Goal: Task Accomplishment & Management: Manage account settings

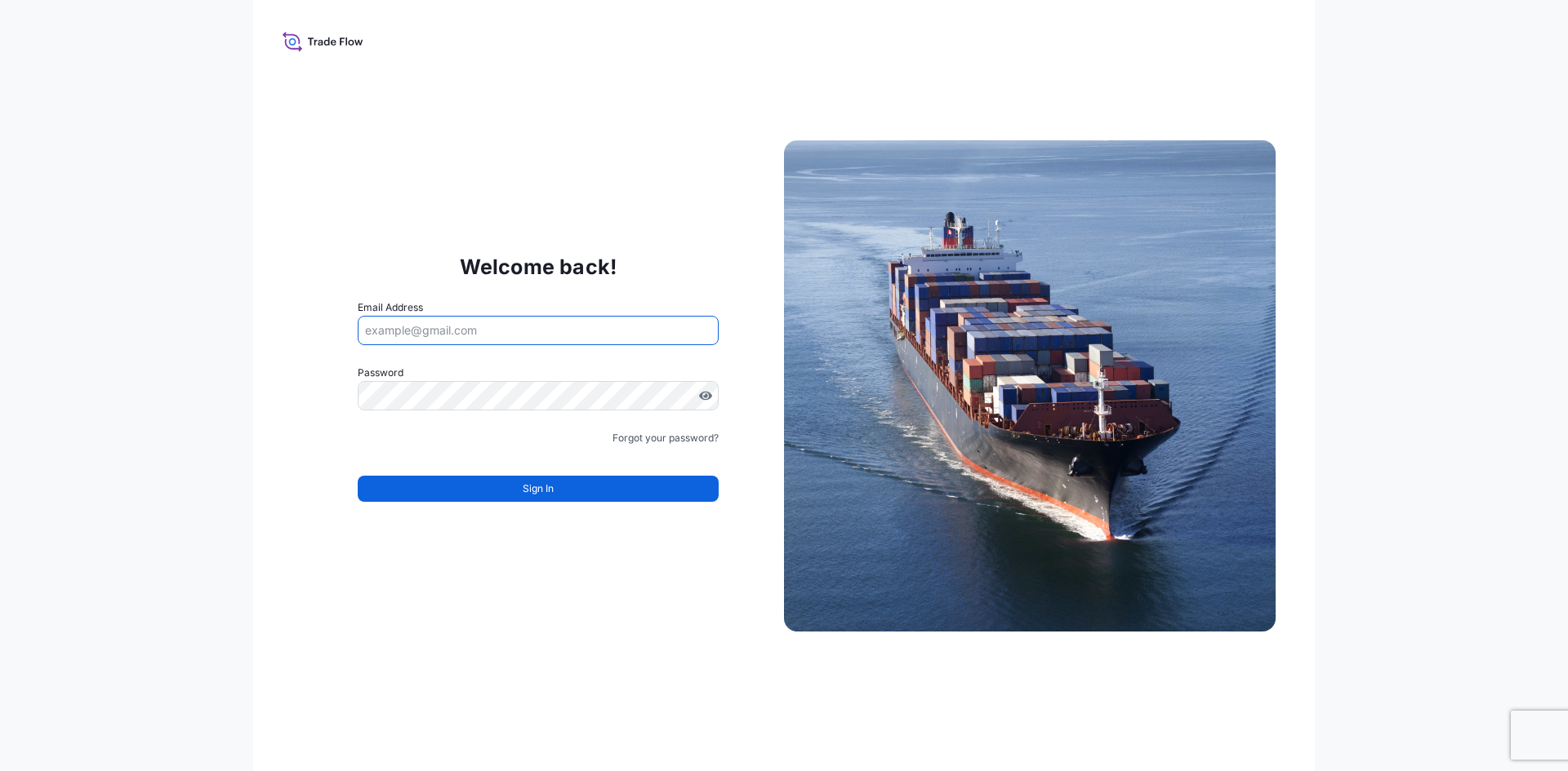
click at [405, 333] on input "Email Address" at bounding box center [537, 330] width 361 height 29
click at [434, 325] on input "Email Address" at bounding box center [537, 330] width 361 height 29
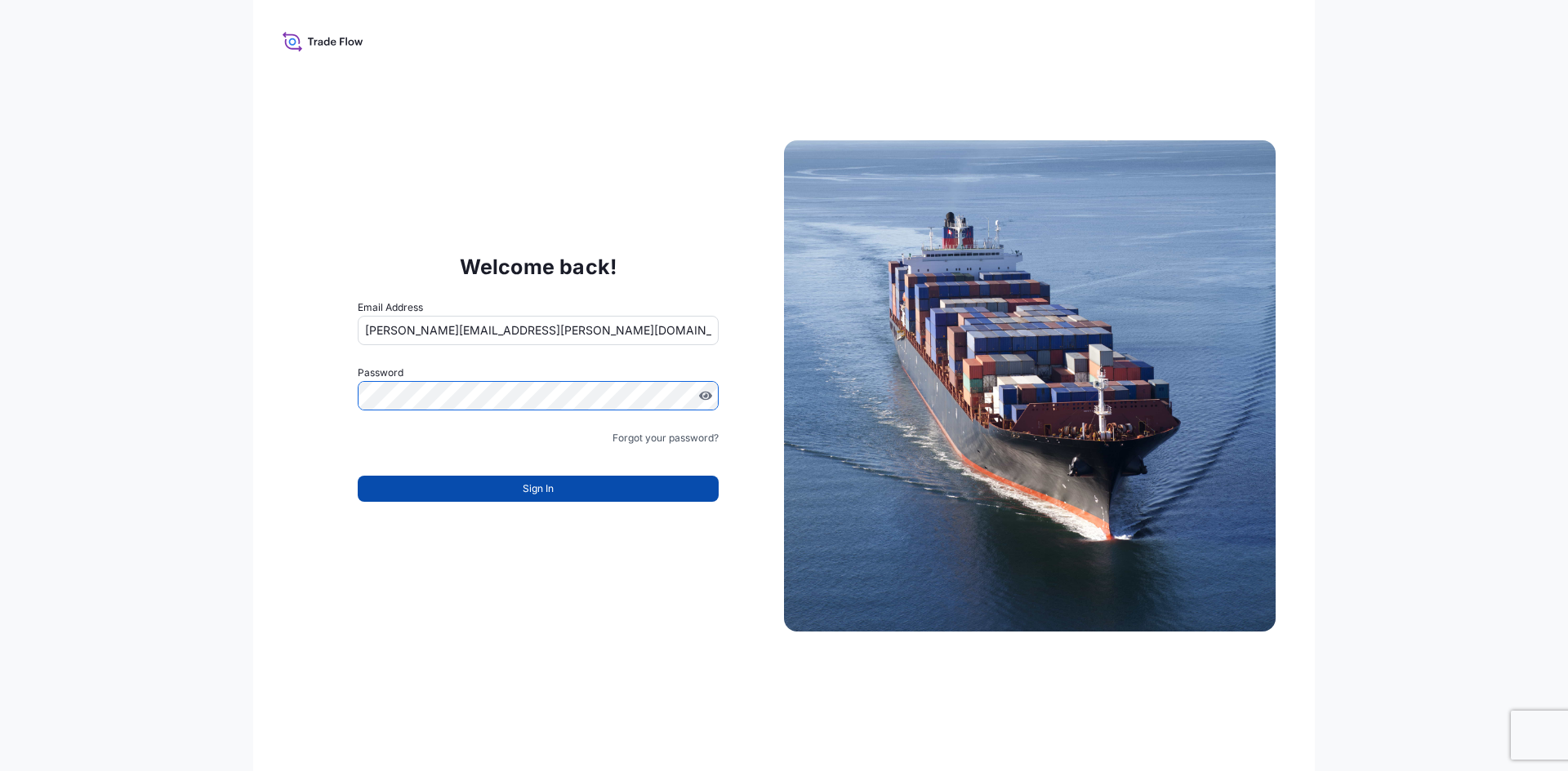
click at [549, 496] on span "Sign In" at bounding box center [538, 489] width 31 height 16
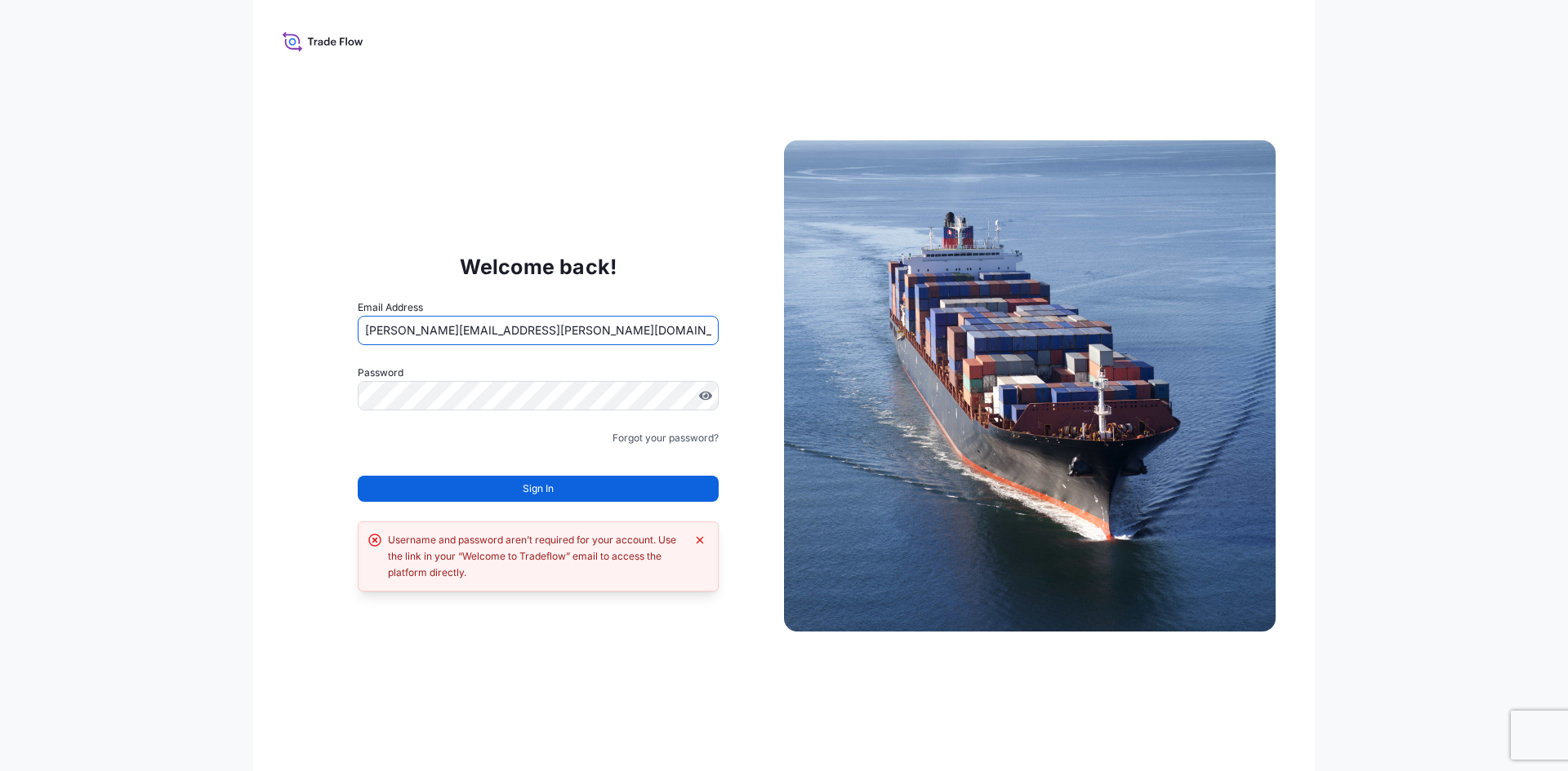
click at [562, 338] on input "[PERSON_NAME][EMAIL_ADDRESS][PERSON_NAME][DOMAIN_NAME]" at bounding box center [537, 330] width 361 height 29
click at [527, 488] on span "Sign In" at bounding box center [538, 489] width 31 height 16
click at [568, 334] on input "[PERSON_NAME][EMAIL_ADDRESS][PERSON_NAME][DOMAIN_NAME]" at bounding box center [537, 330] width 361 height 29
click at [543, 485] on span "Sign In" at bounding box center [538, 489] width 31 height 16
click at [538, 333] on input "[PERSON_NAME][EMAIL_ADDRESS][PERSON_NAME][DOMAIN_NAME]" at bounding box center [537, 330] width 361 height 29
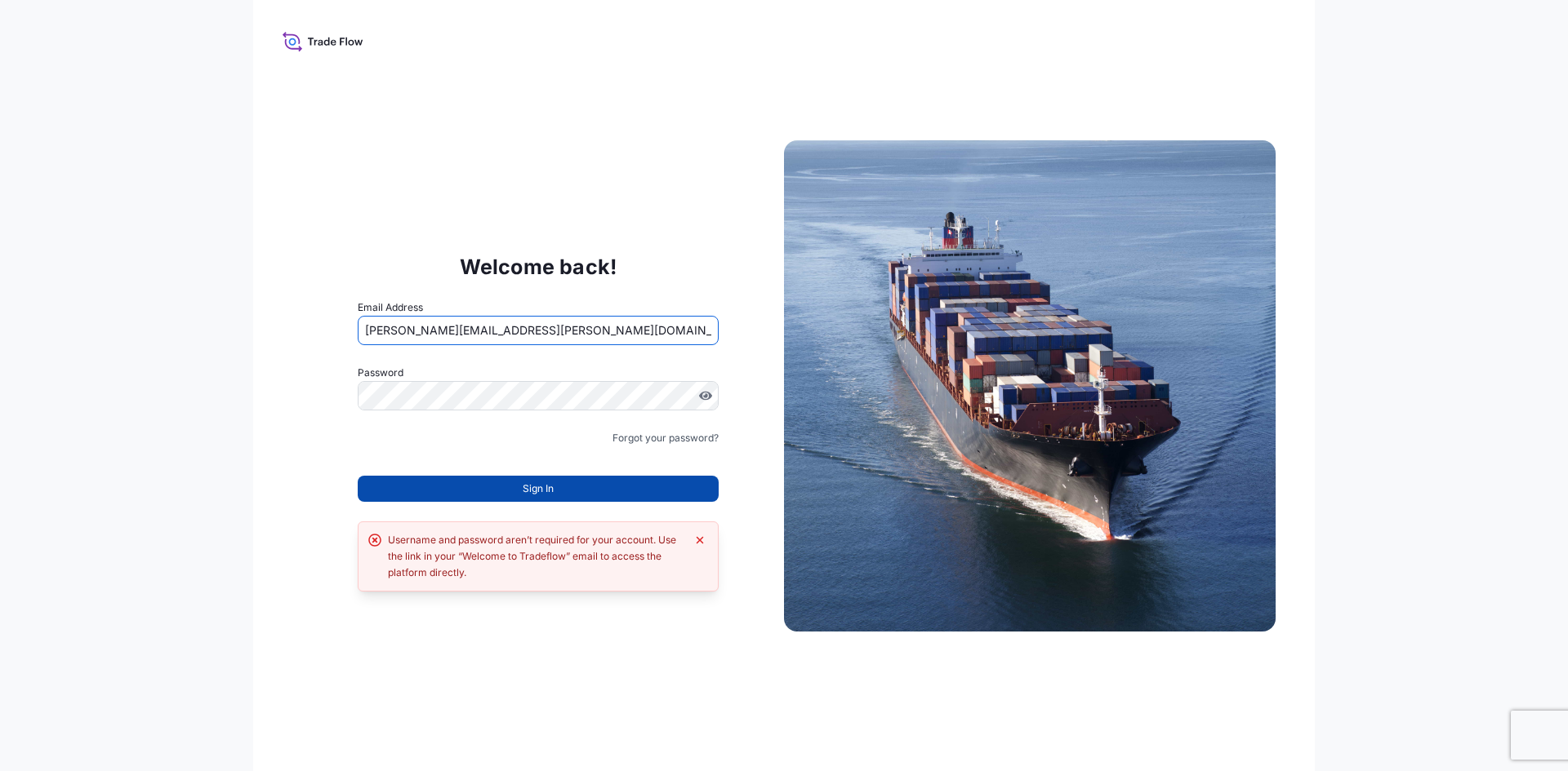
type input "[PERSON_NAME][EMAIL_ADDRESS][PERSON_NAME][DOMAIN_NAME]"
click at [556, 488] on button "Sign In" at bounding box center [537, 489] width 361 height 26
click at [698, 581] on div "Username and password aren’t required for your account. Use the link in your “W…" at bounding box center [537, 557] width 361 height 70
click at [666, 441] on link "Forgot your password?" at bounding box center [665, 438] width 106 height 16
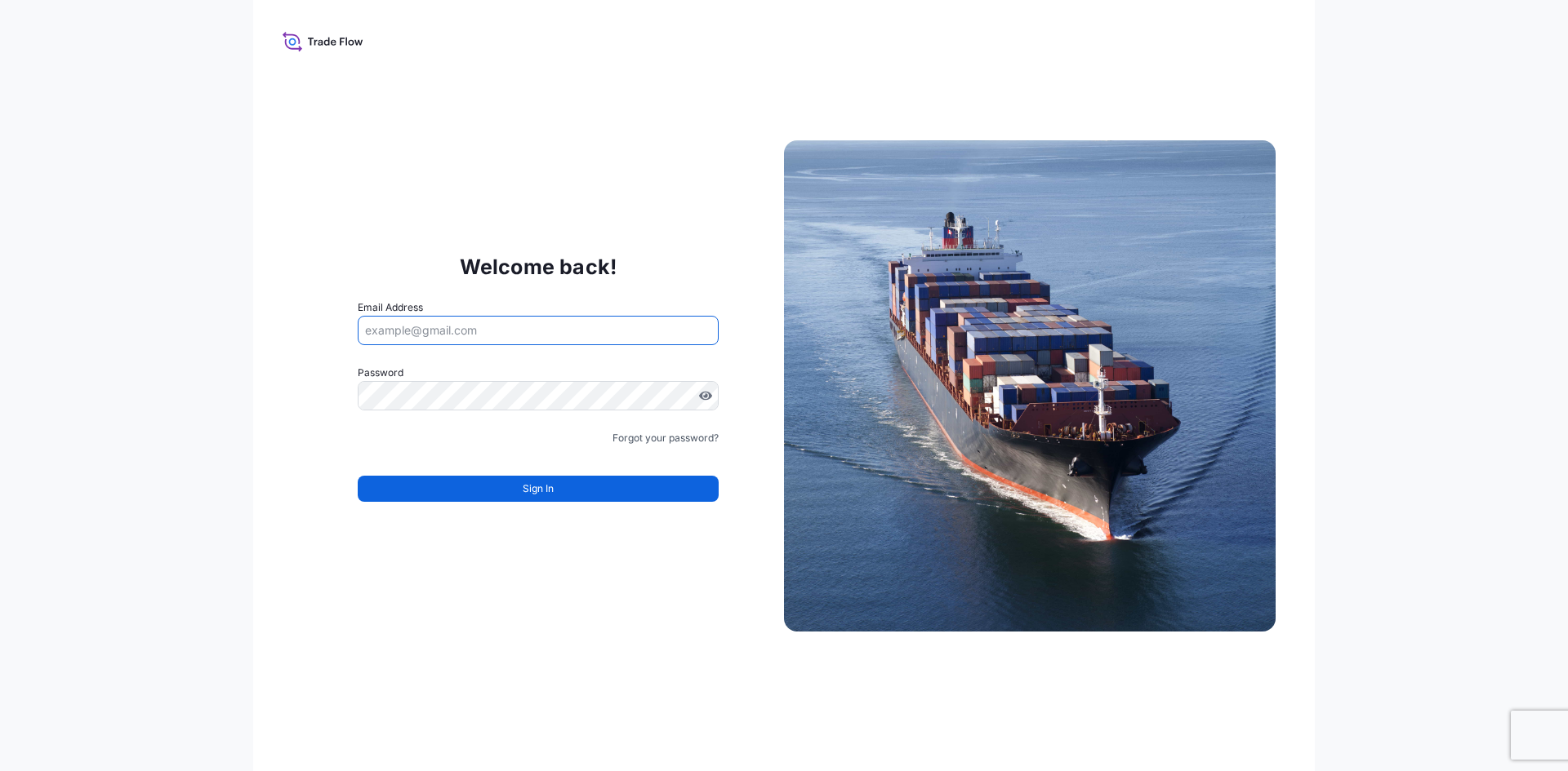
click at [461, 324] on input "Email Address" at bounding box center [537, 330] width 361 height 29
type input "[PERSON_NAME][EMAIL_ADDRESS][PERSON_NAME][DOMAIN_NAME]"
click at [678, 432] on link "Forgot your password?" at bounding box center [665, 438] width 106 height 16
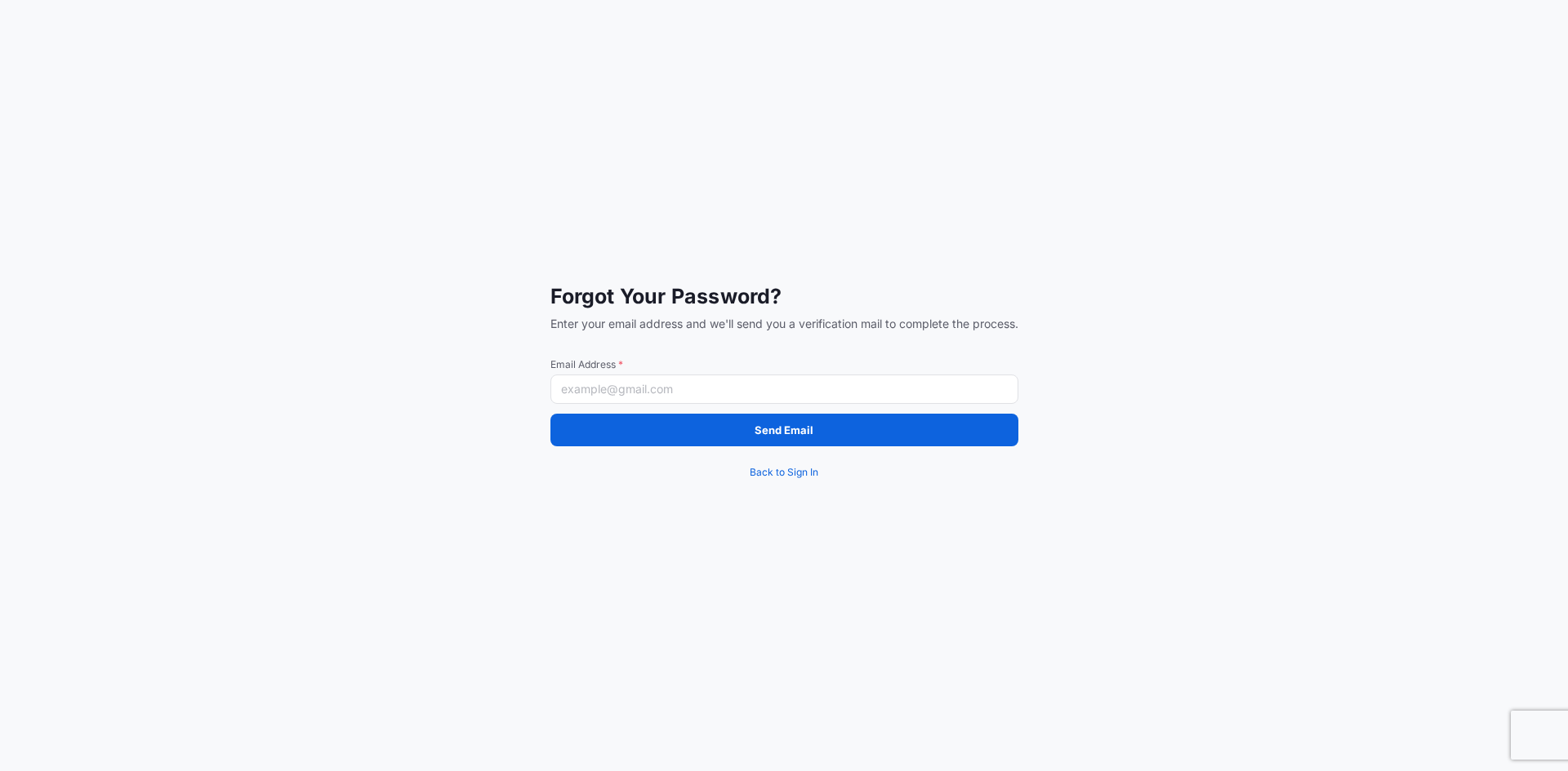
click at [644, 386] on input "Email Address *" at bounding box center [784, 389] width 467 height 29
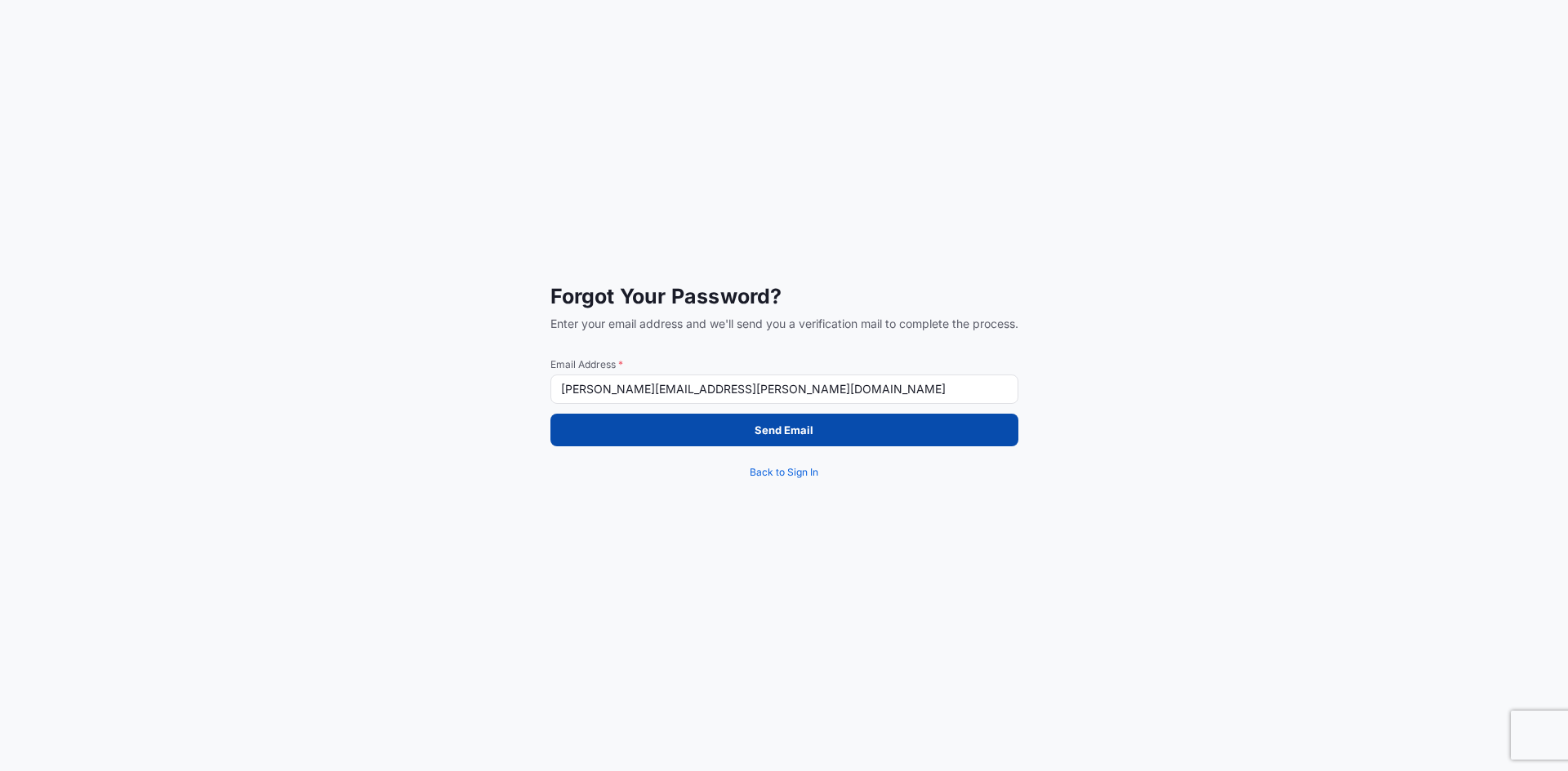
click at [780, 439] on button "Send Email" at bounding box center [784, 430] width 467 height 32
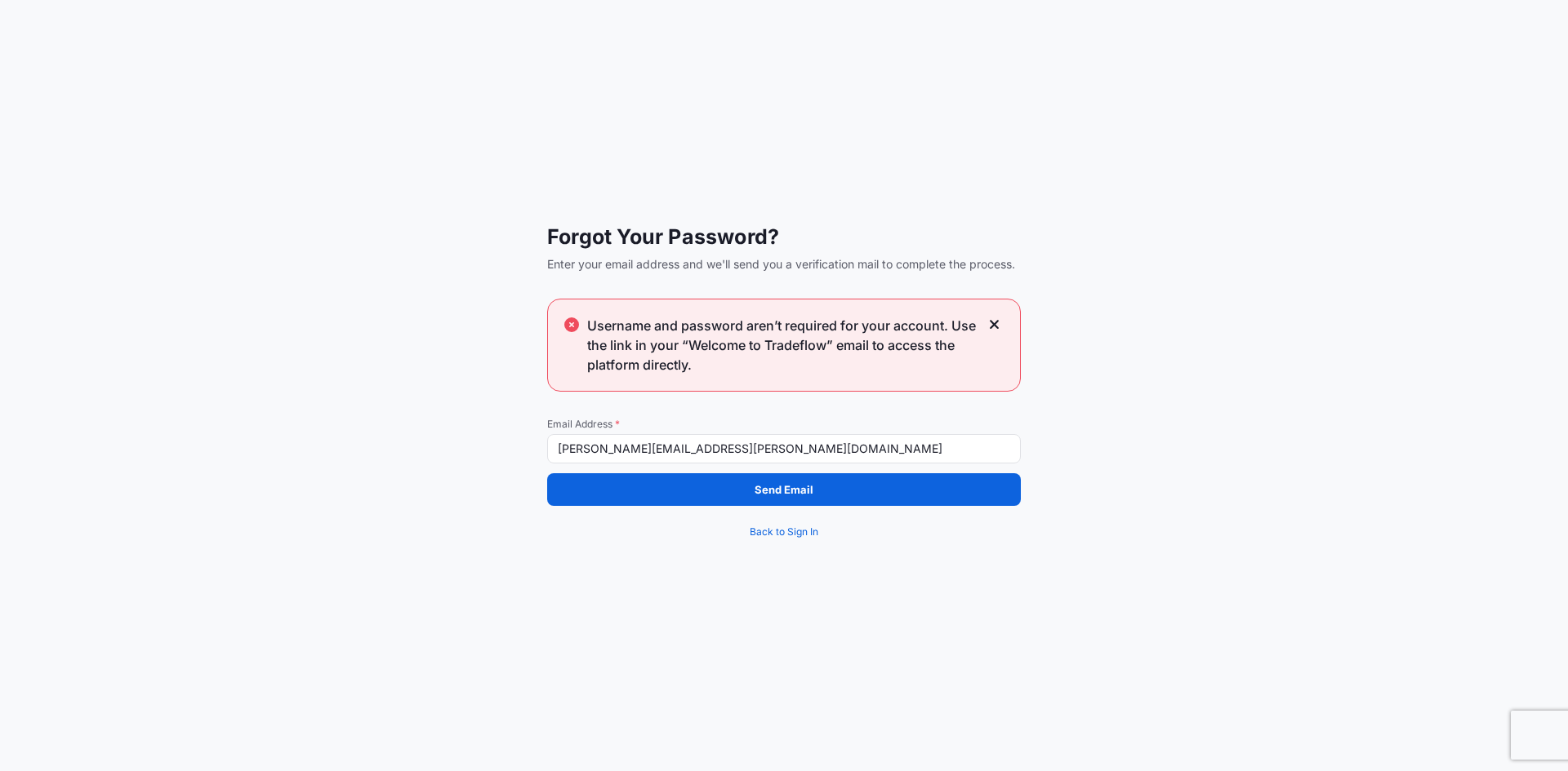
click at [743, 446] on input "[PERSON_NAME][EMAIL_ADDRESS][PERSON_NAME][DOMAIN_NAME]" at bounding box center [783, 449] width 473 height 29
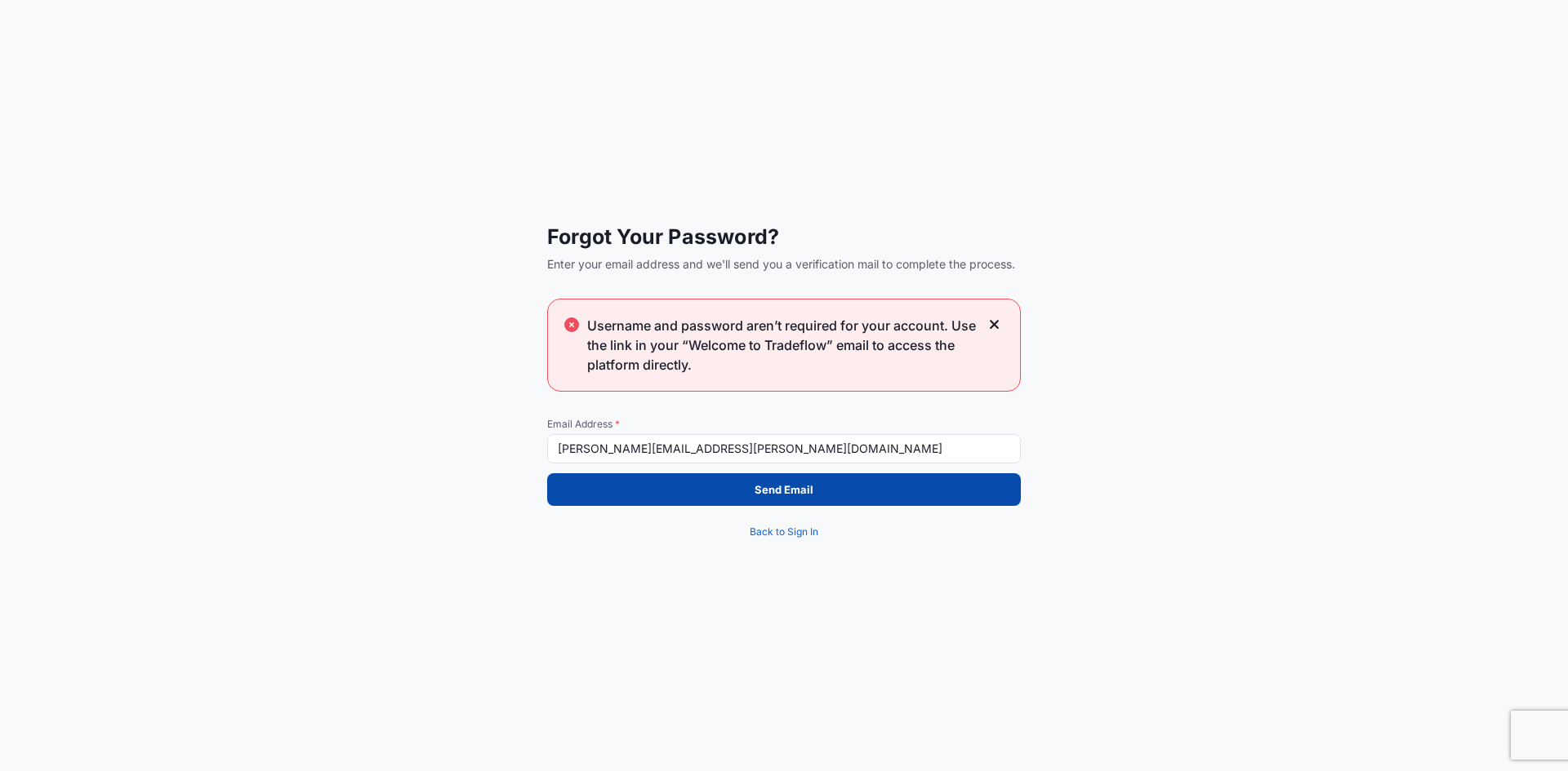
type input "[PERSON_NAME][EMAIL_ADDRESS][PERSON_NAME][DOMAIN_NAME]"
click at [787, 492] on p "Send Email" at bounding box center [783, 490] width 59 height 16
click at [784, 493] on p "Send Email" at bounding box center [783, 490] width 59 height 16
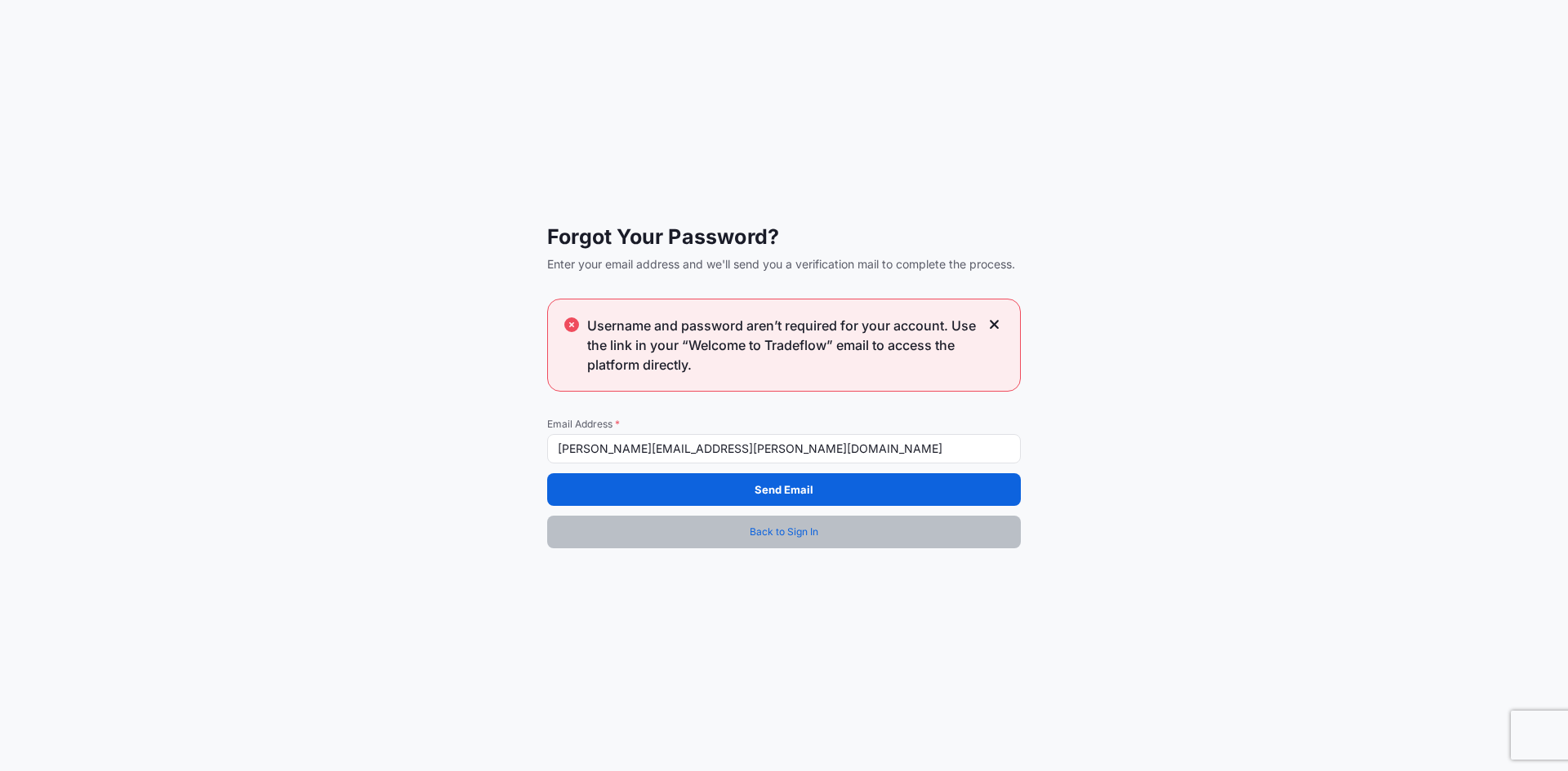
click at [760, 521] on link "Back to Sign In" at bounding box center [783, 532] width 473 height 32
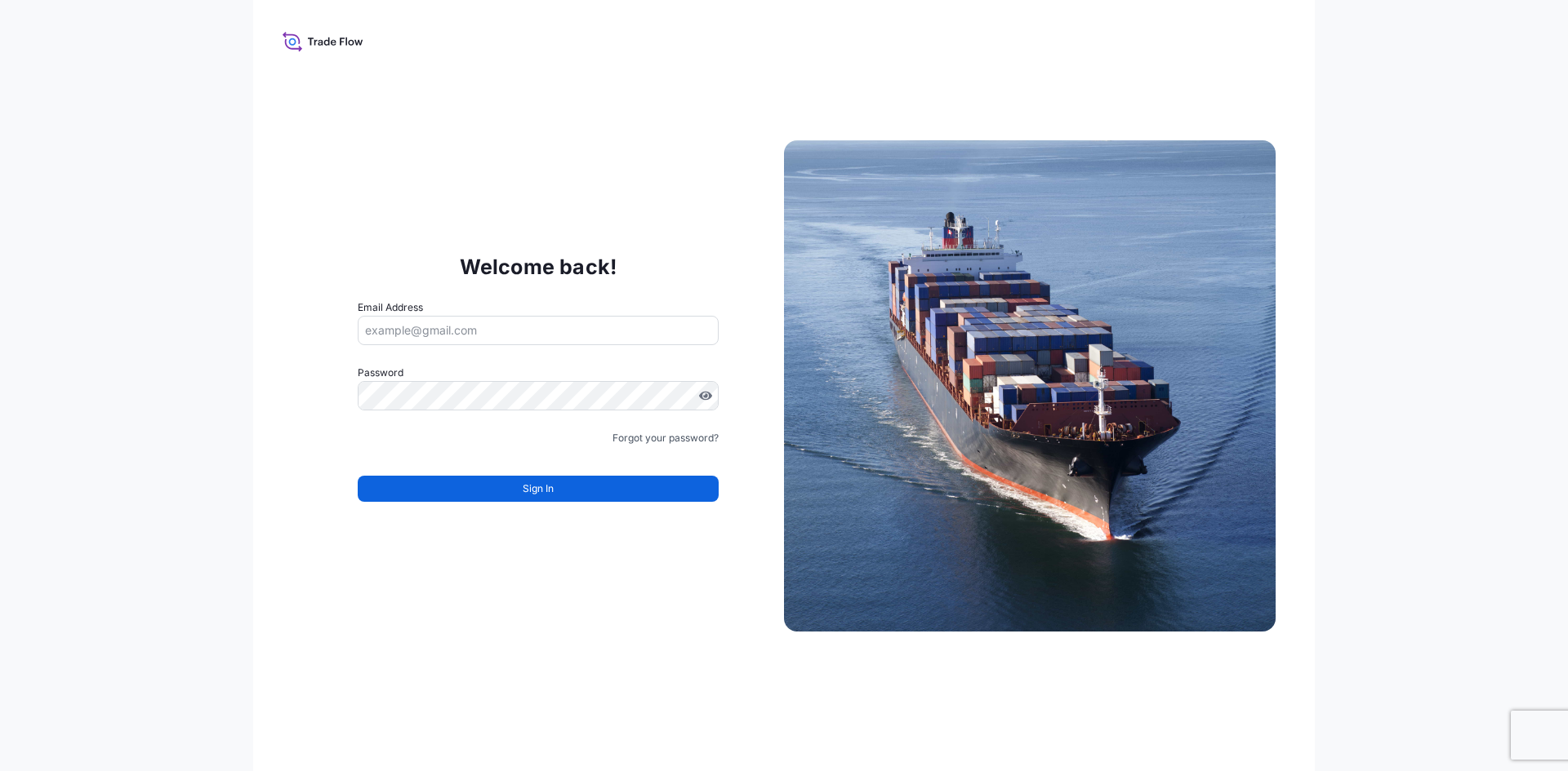
click at [473, 331] on input "Email Address" at bounding box center [537, 330] width 361 height 29
click at [677, 436] on link "Forgot your password?" at bounding box center [665, 438] width 106 height 16
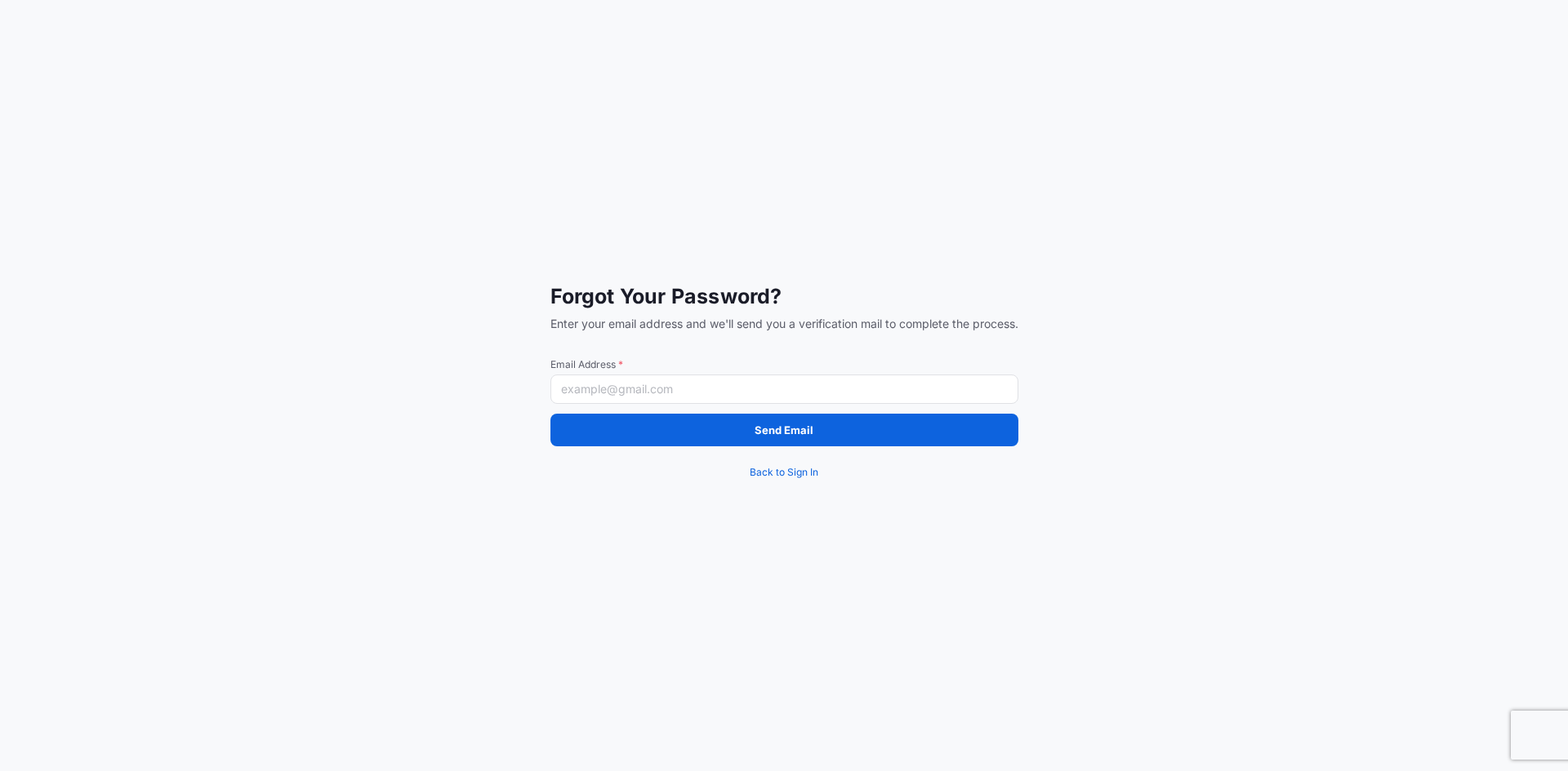
click at [622, 383] on input "Email Address *" at bounding box center [784, 389] width 467 height 29
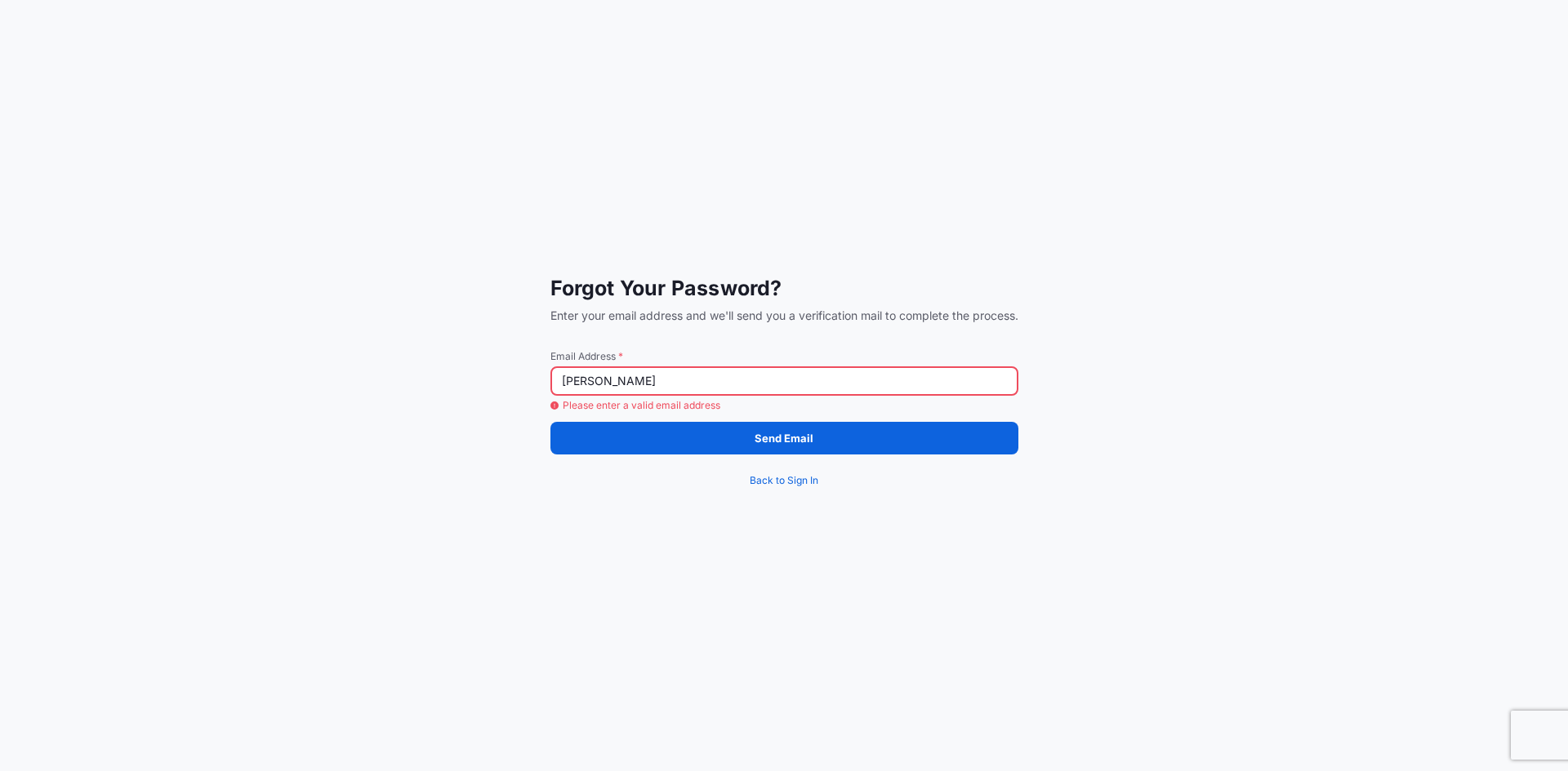
type input "[PERSON_NAME][EMAIL_ADDRESS][PERSON_NAME][DOMAIN_NAME]"
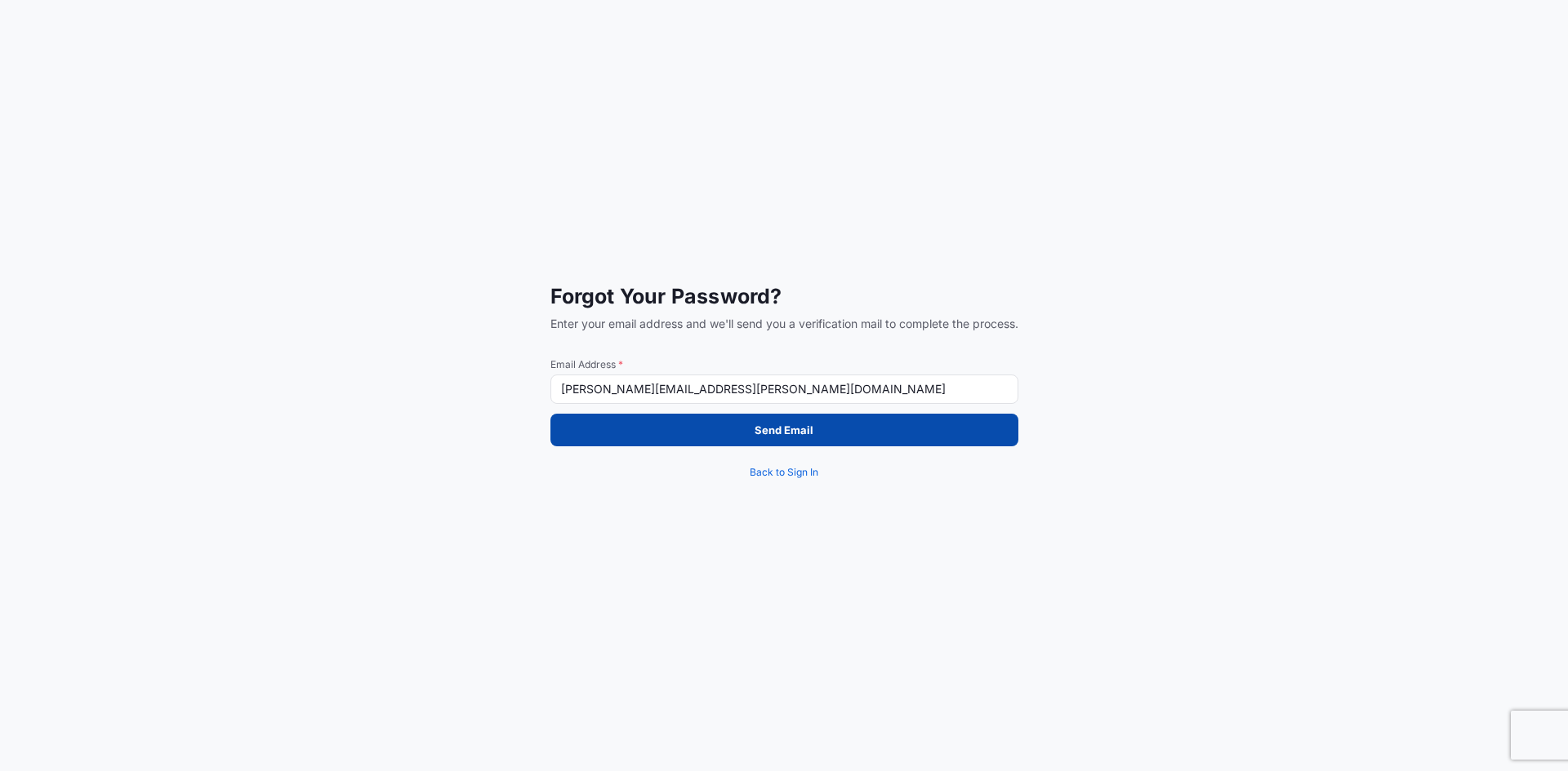
click at [783, 425] on p "Send Email" at bounding box center [783, 430] width 59 height 16
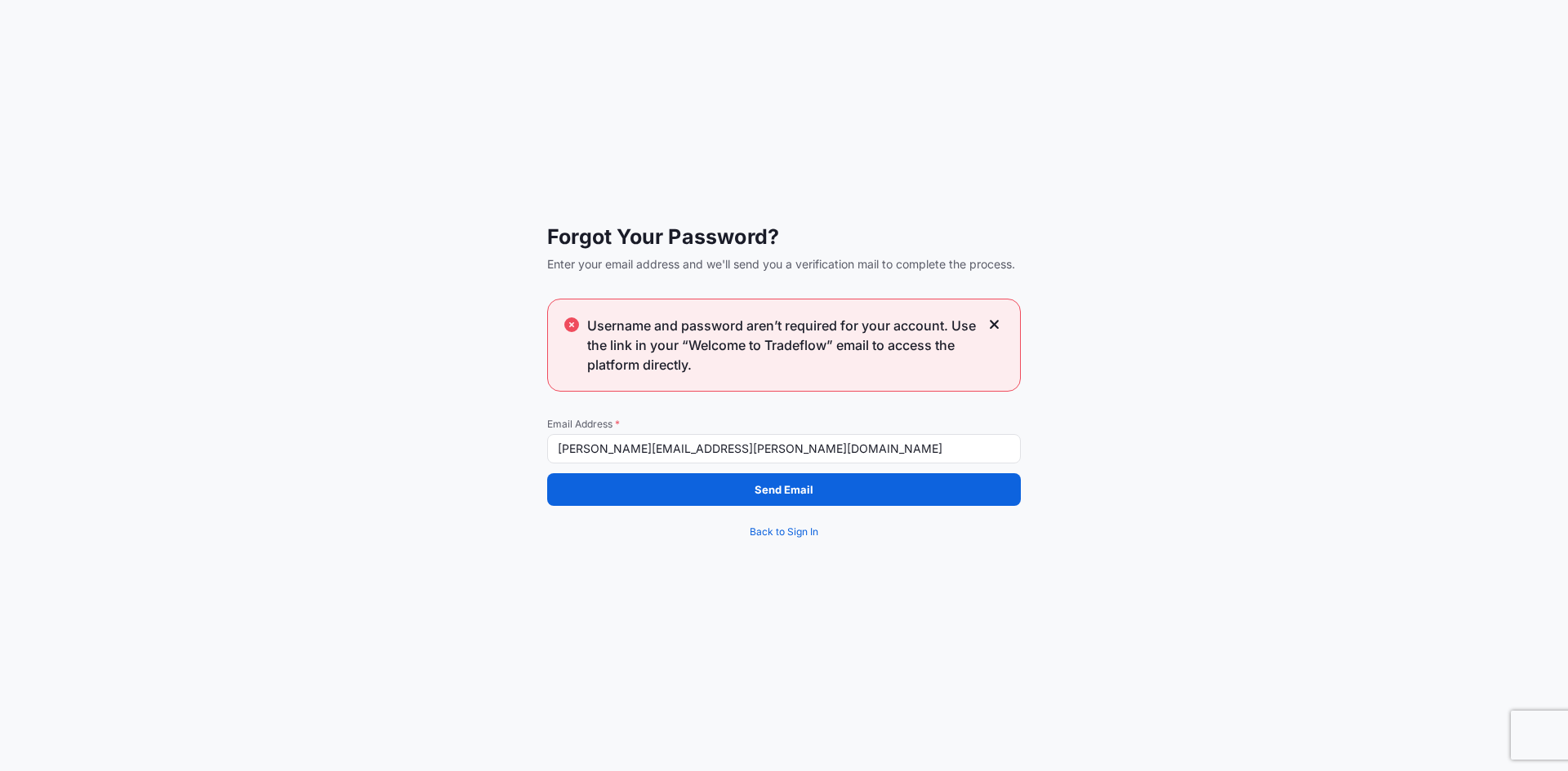
click at [995, 318] on icon at bounding box center [994, 324] width 11 height 14
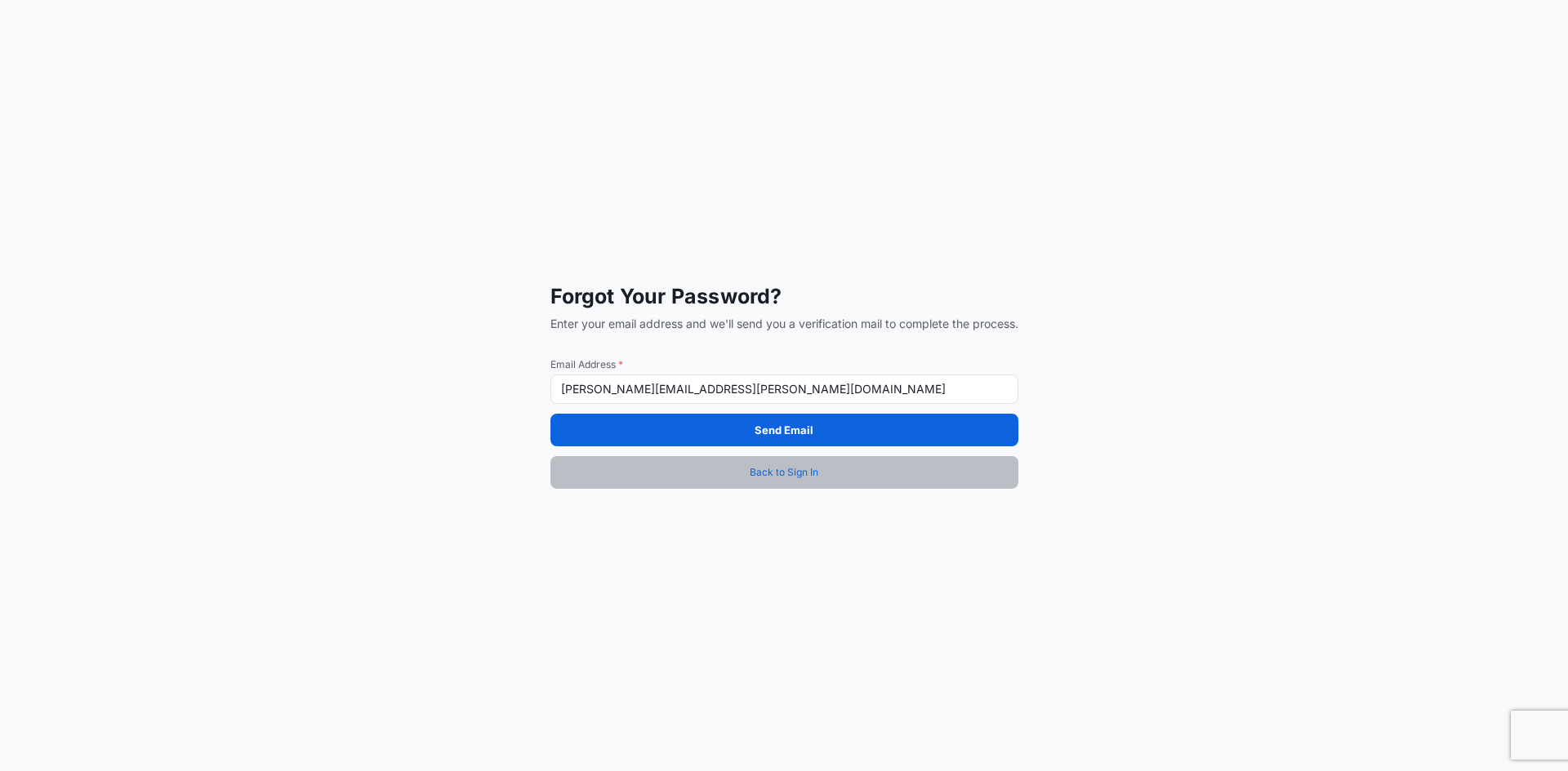
click at [794, 472] on span "Back to Sign In" at bounding box center [784, 472] width 68 height 16
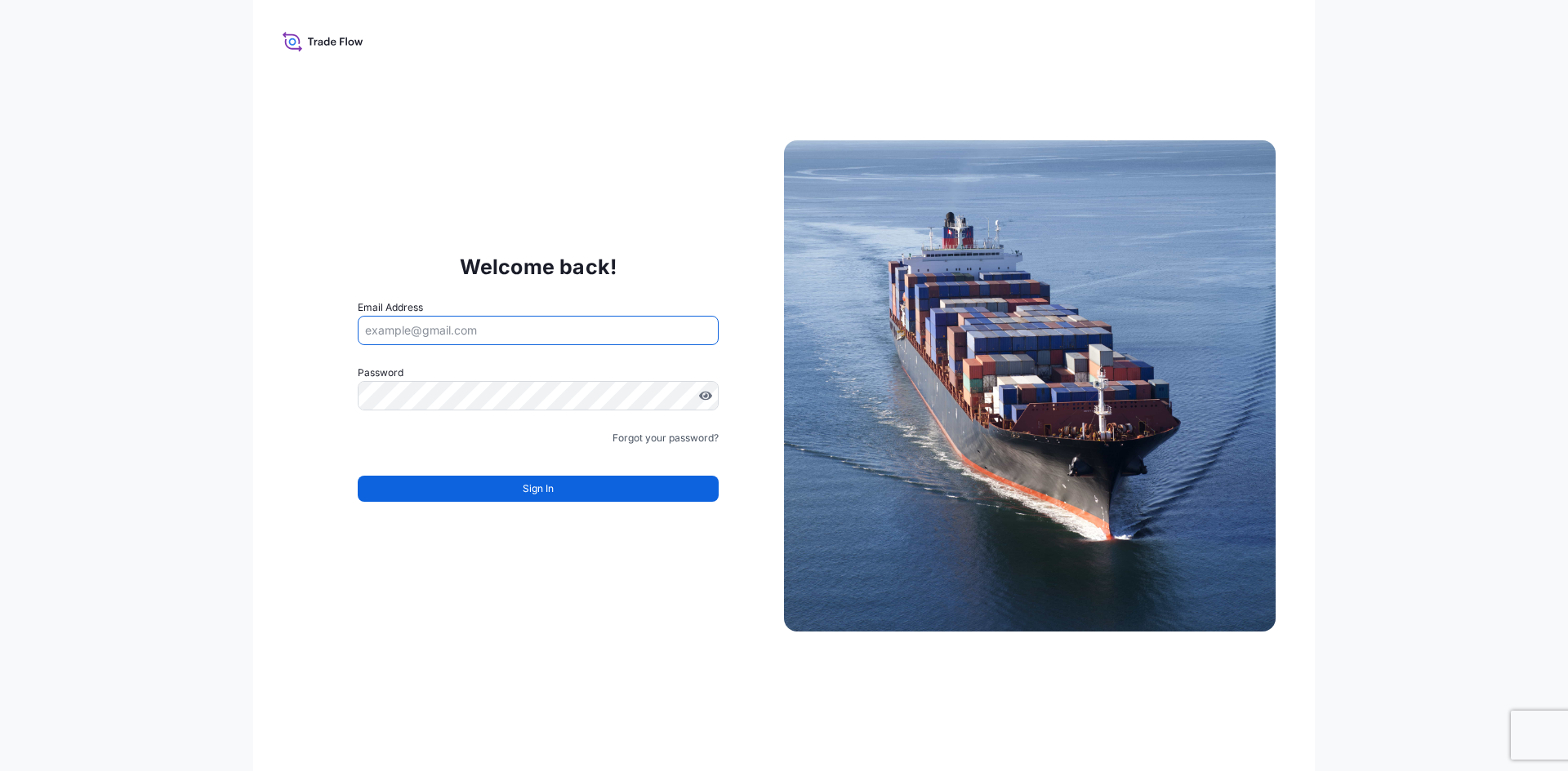
click at [455, 324] on input "Email Address" at bounding box center [537, 330] width 361 height 29
click at [451, 326] on input "Email Address" at bounding box center [537, 330] width 361 height 29
type input "[PERSON_NAME][EMAIL_ADDRESS][PERSON_NAME][DOMAIN_NAME]"
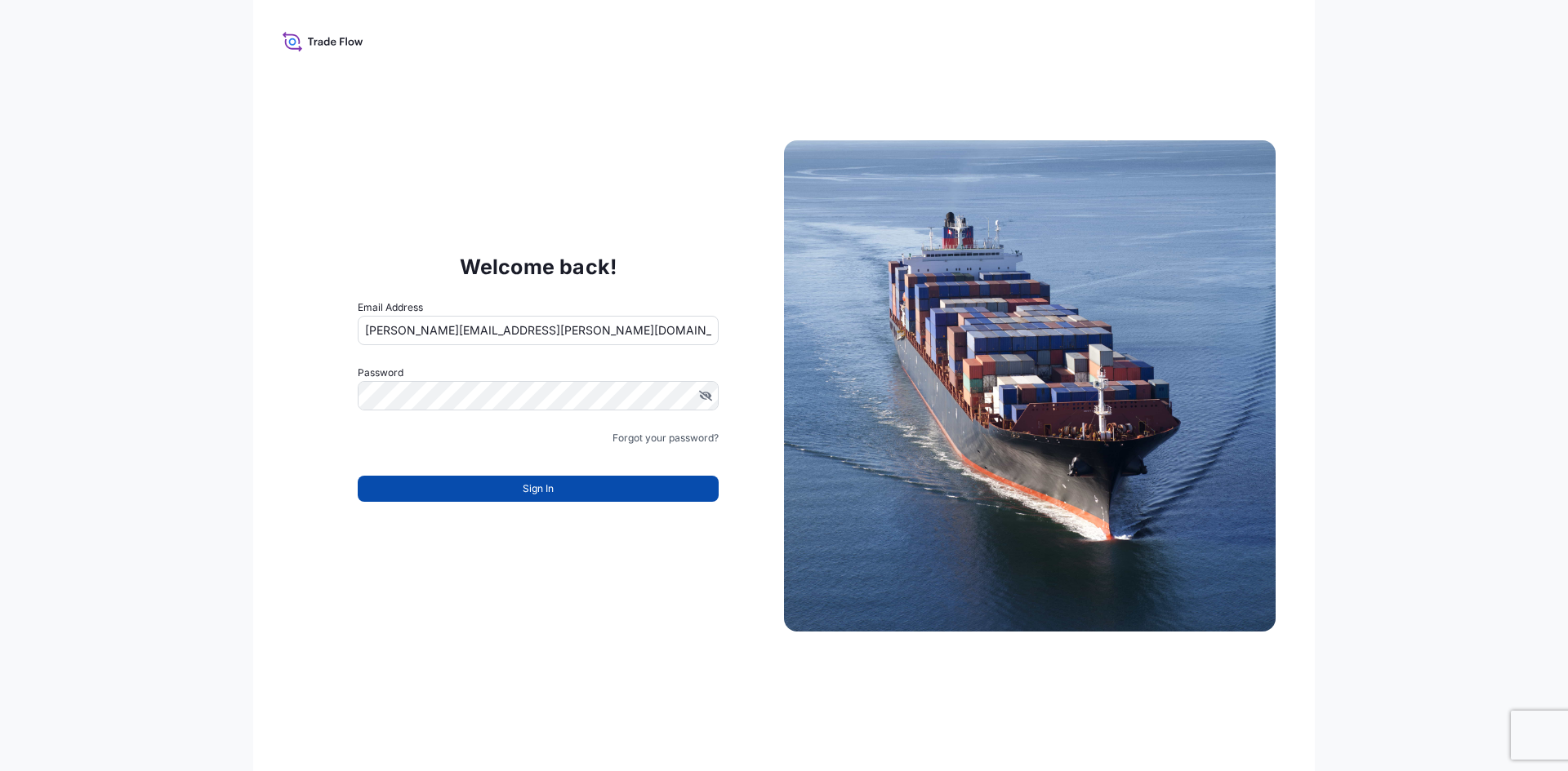
click at [491, 491] on button "Sign In" at bounding box center [537, 489] width 361 height 26
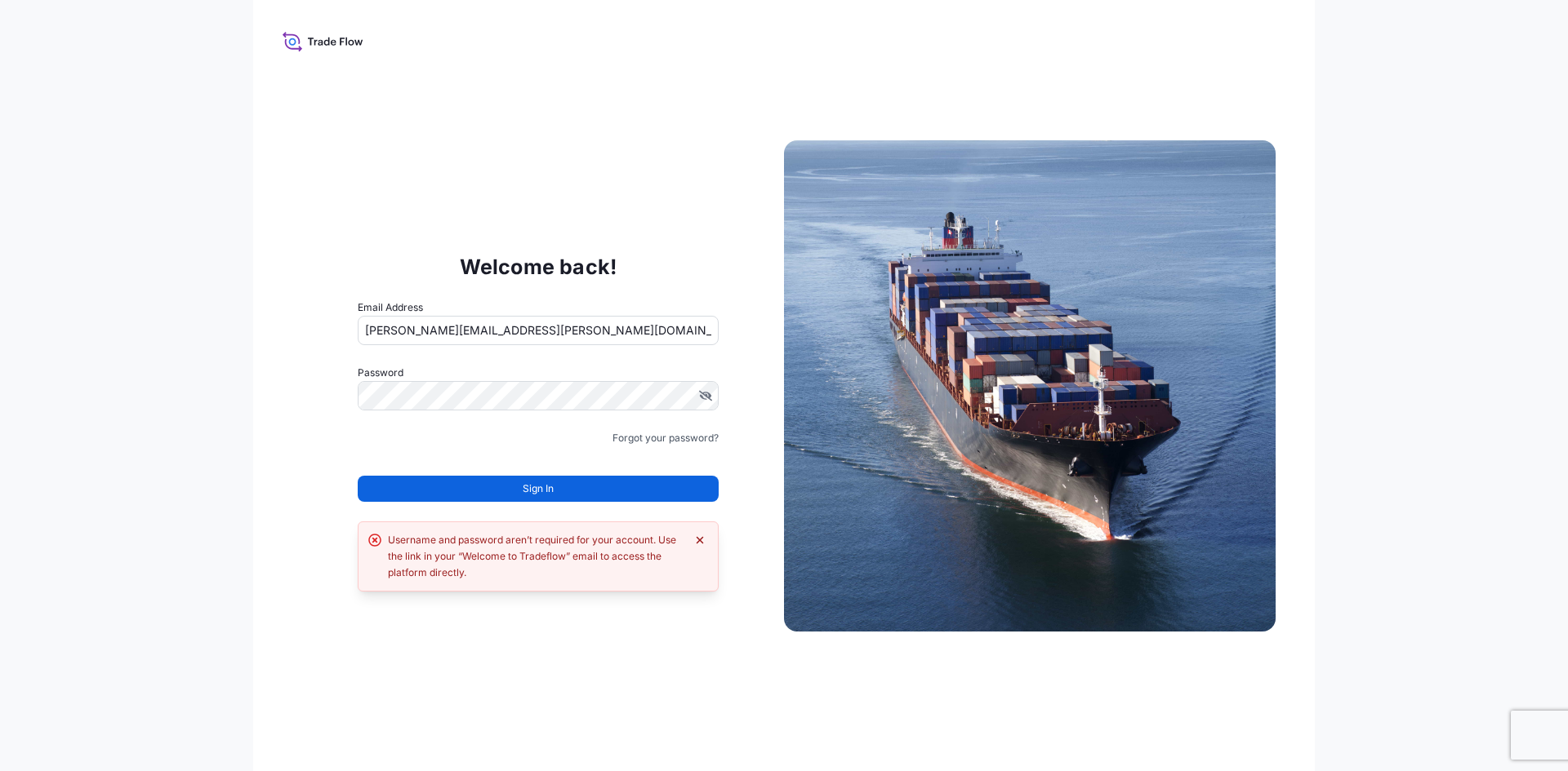
click at [696, 536] on icon "Dismiss error" at bounding box center [700, 540] width 13 height 13
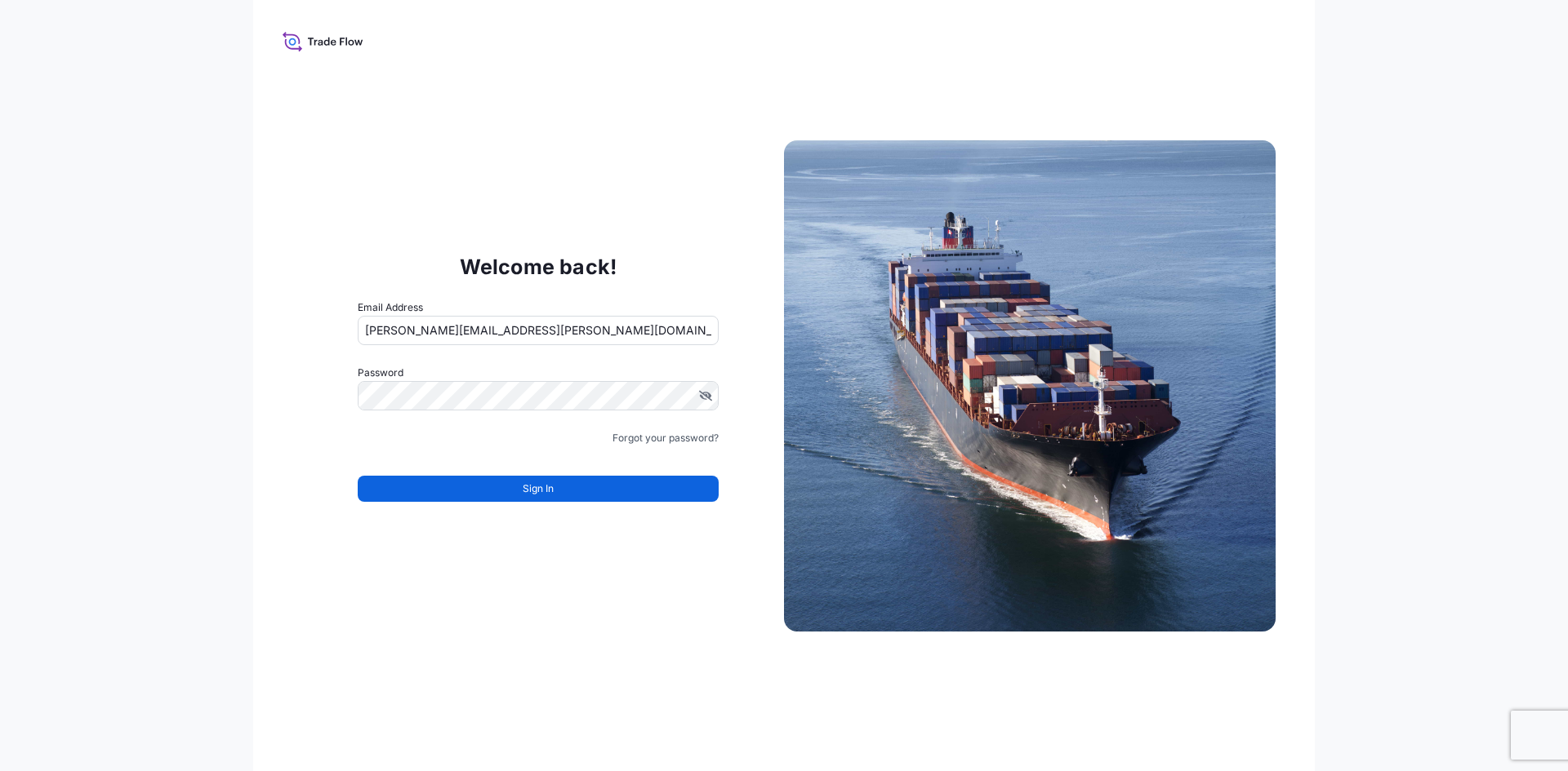
drag, startPoint x: 682, startPoint y: 559, endPoint x: 614, endPoint y: 548, distance: 68.9
click at [681, 559] on div "Welcome back! Email Address [EMAIL_ADDRESS][PERSON_NAME][DOMAIN_NAME] Password …" at bounding box center [784, 386] width 1061 height 771
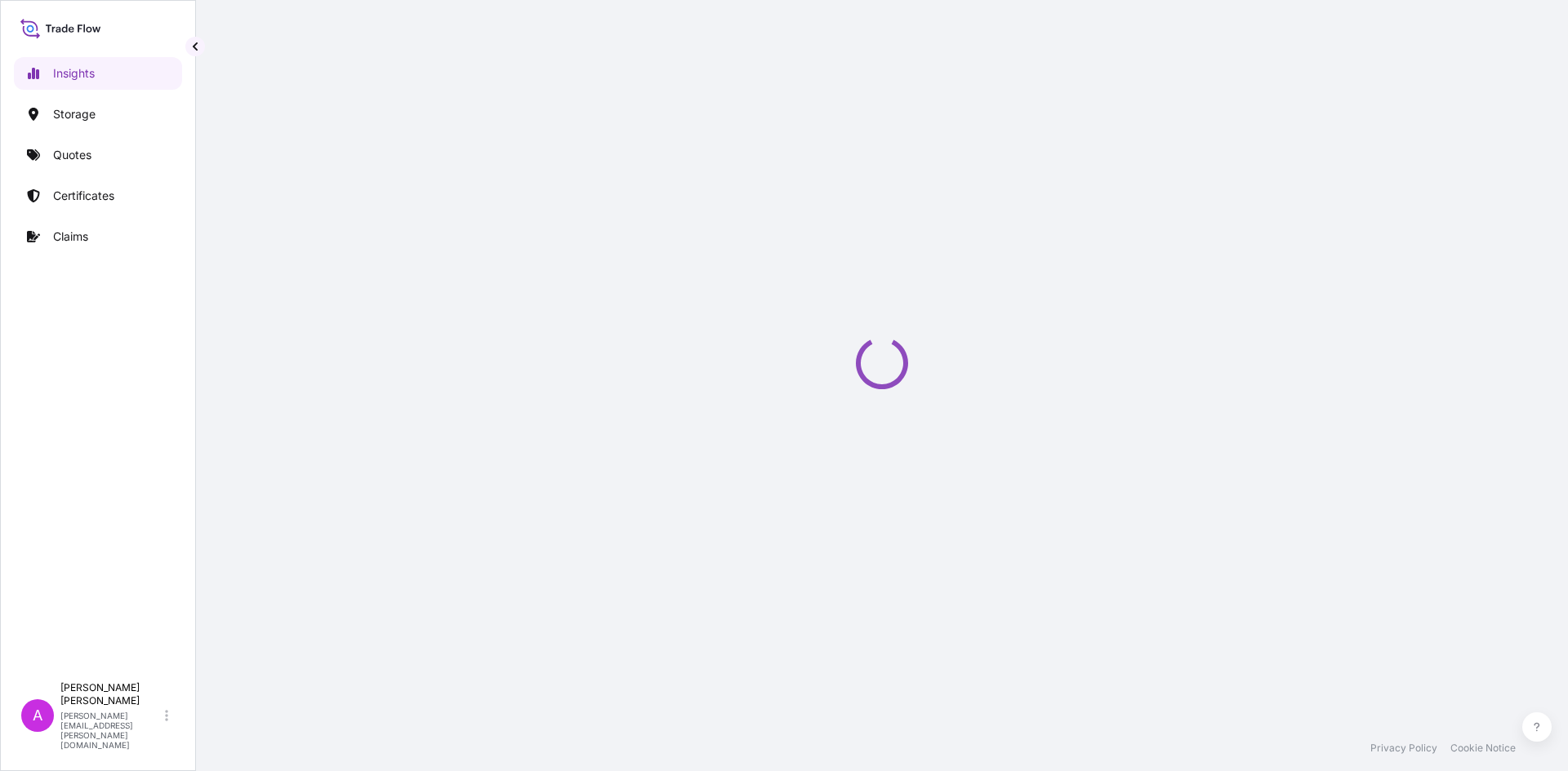
select select "2025"
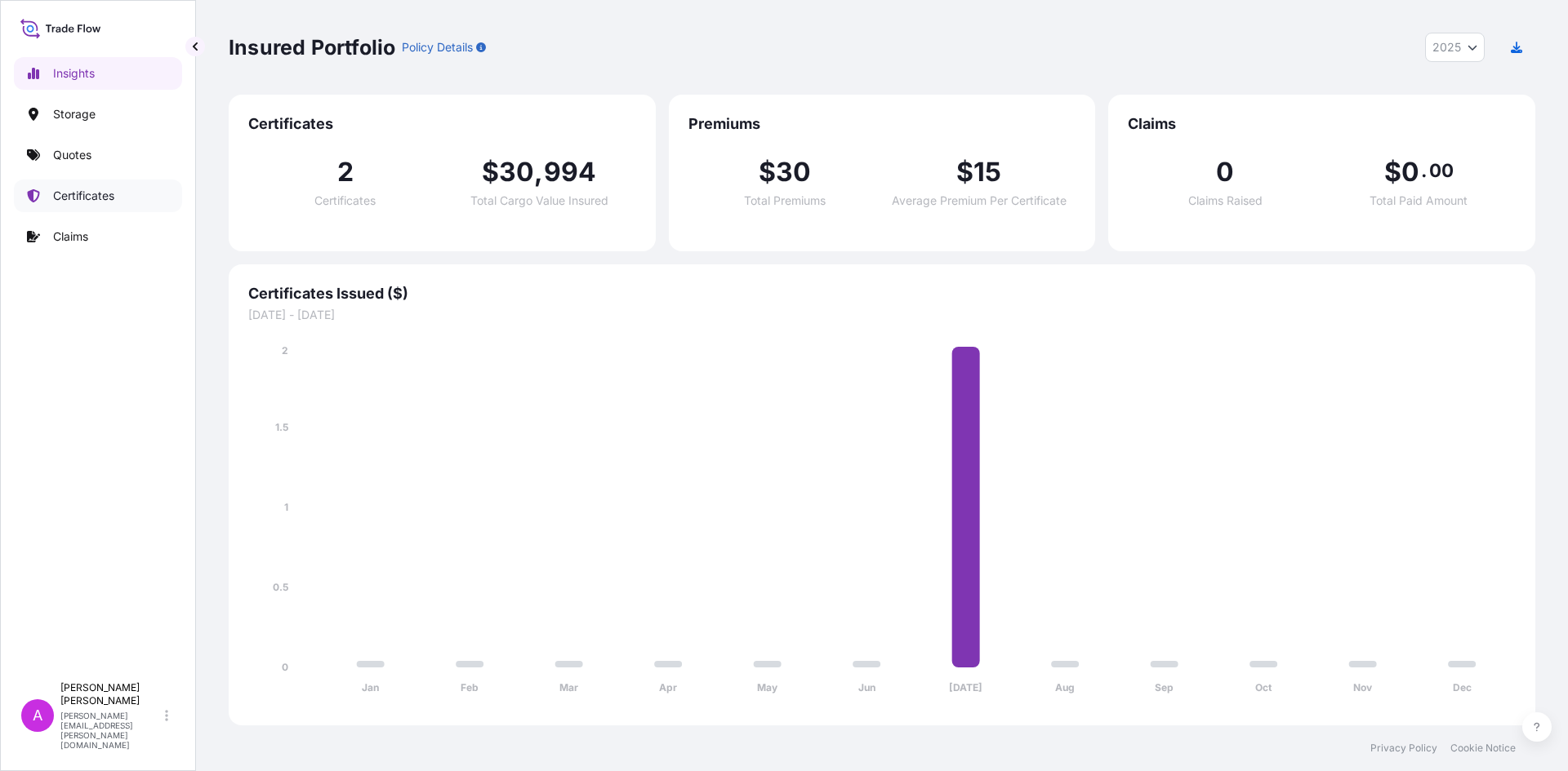
click at [87, 194] on p "Certificates" at bounding box center [84, 195] width 61 height 16
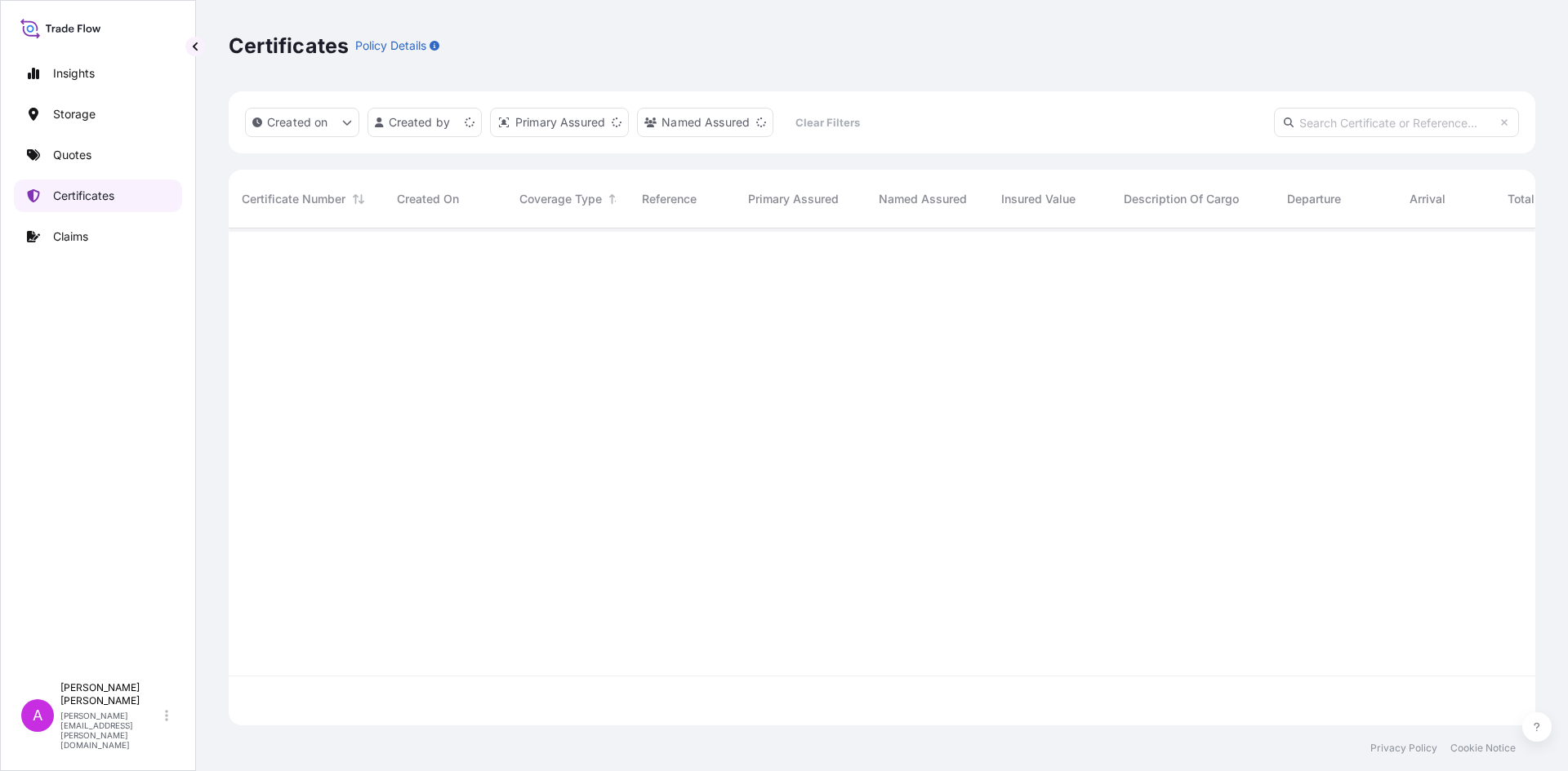
scroll to position [494, 1294]
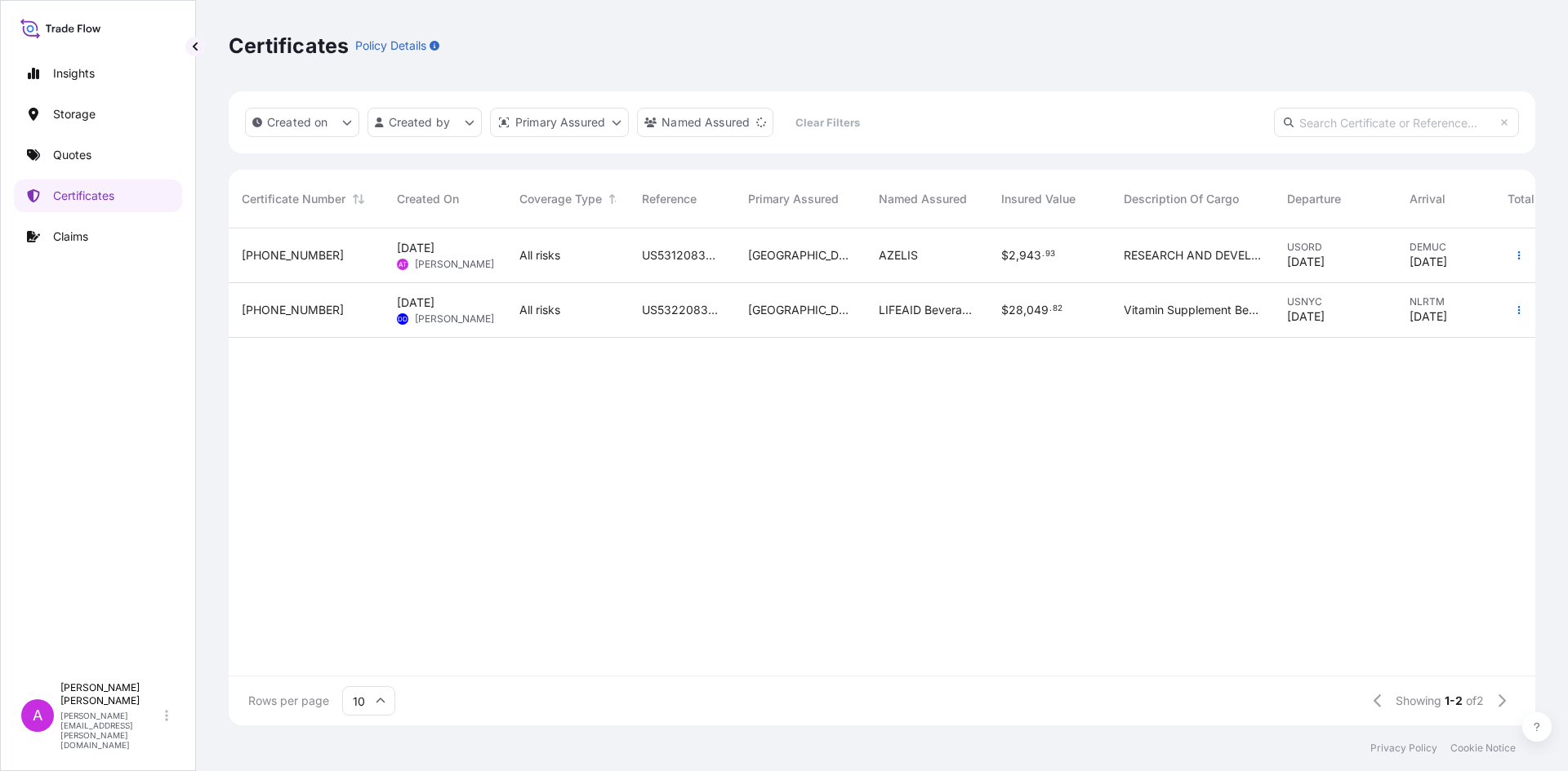
click at [280, 250] on span "31621-2-1" at bounding box center [293, 255] width 102 height 16
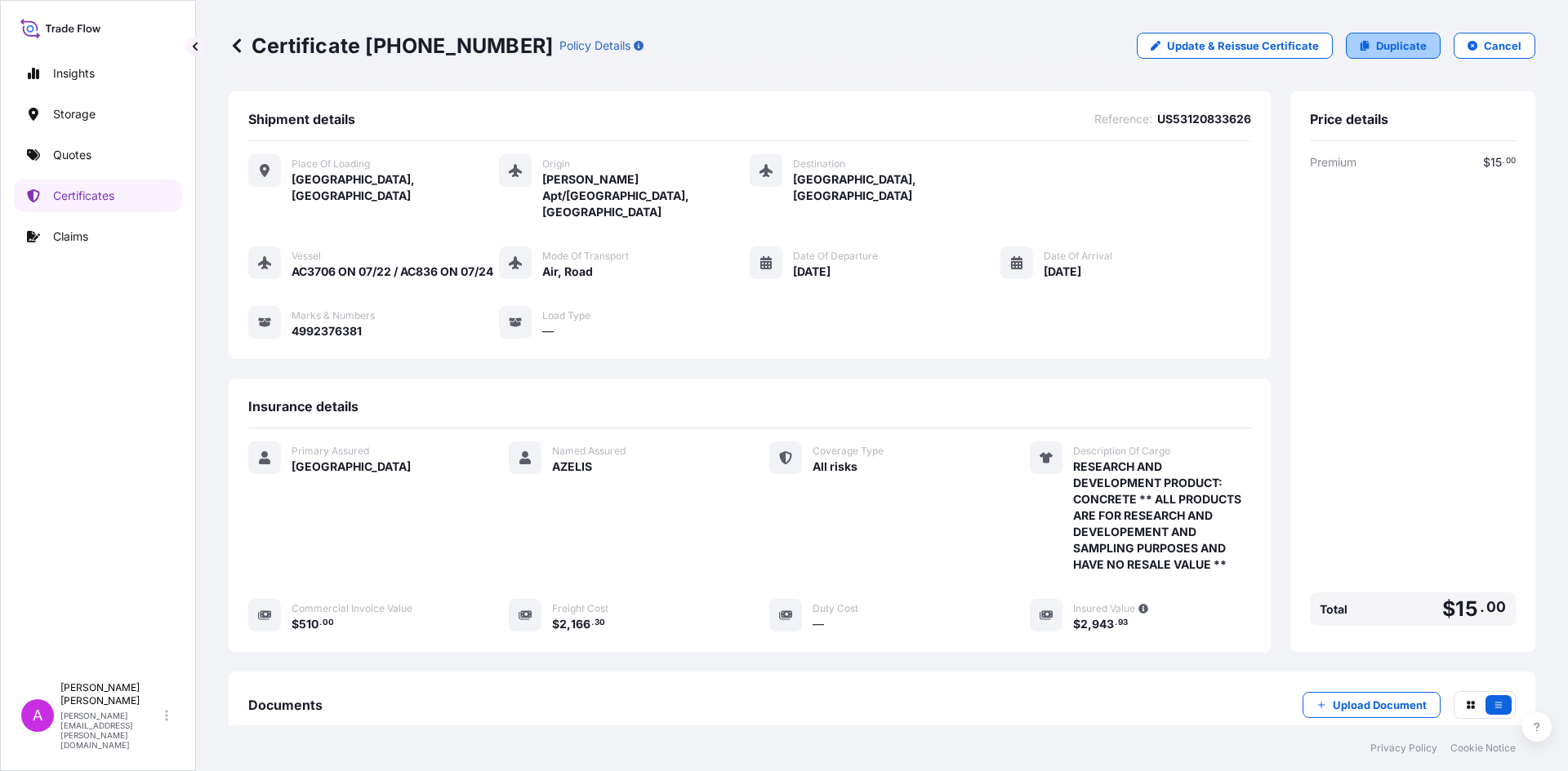
click at [1391, 45] on p "Duplicate" at bounding box center [1401, 45] width 50 height 16
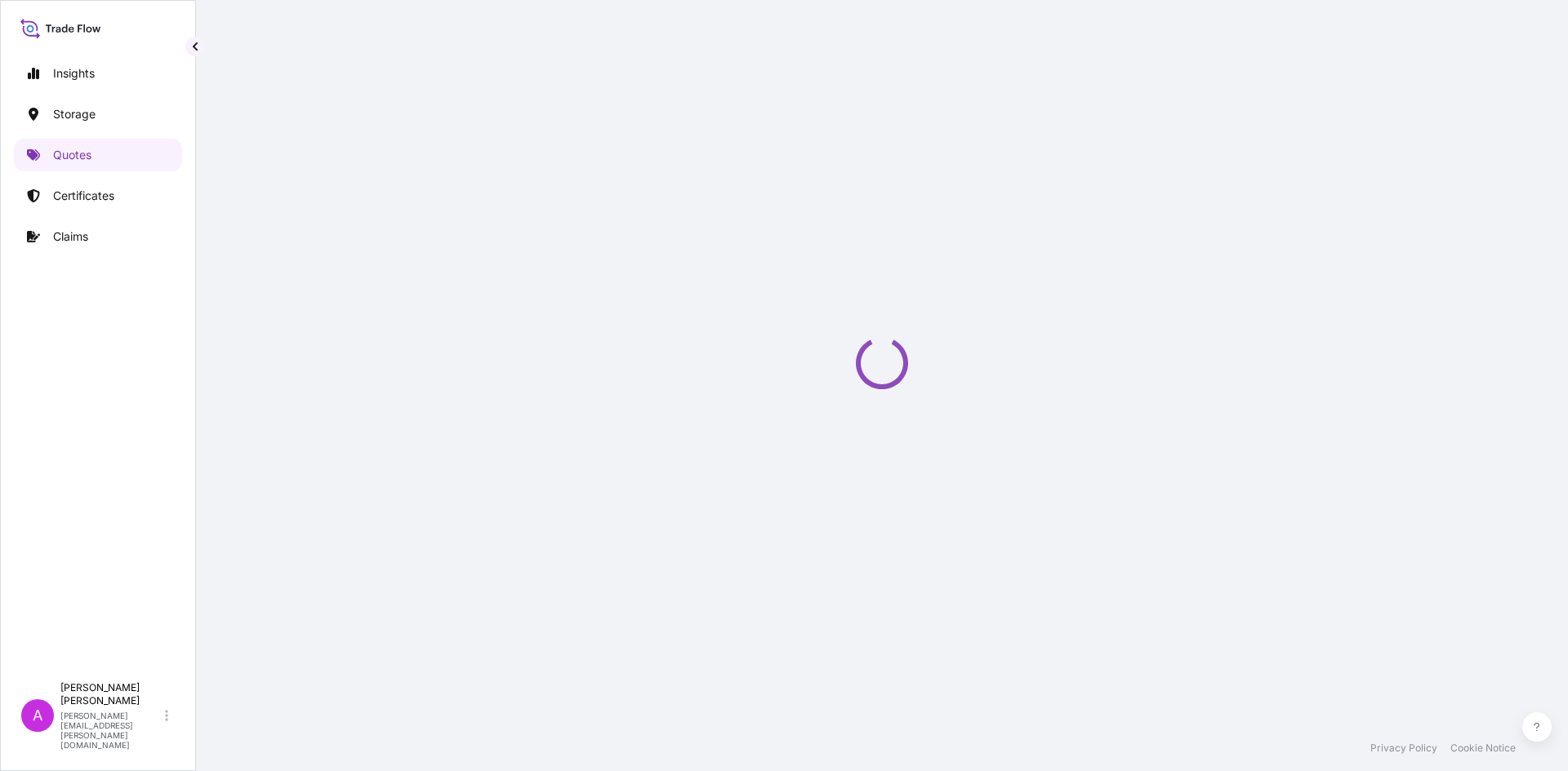
select select "Road / Inland"
select select "Air"
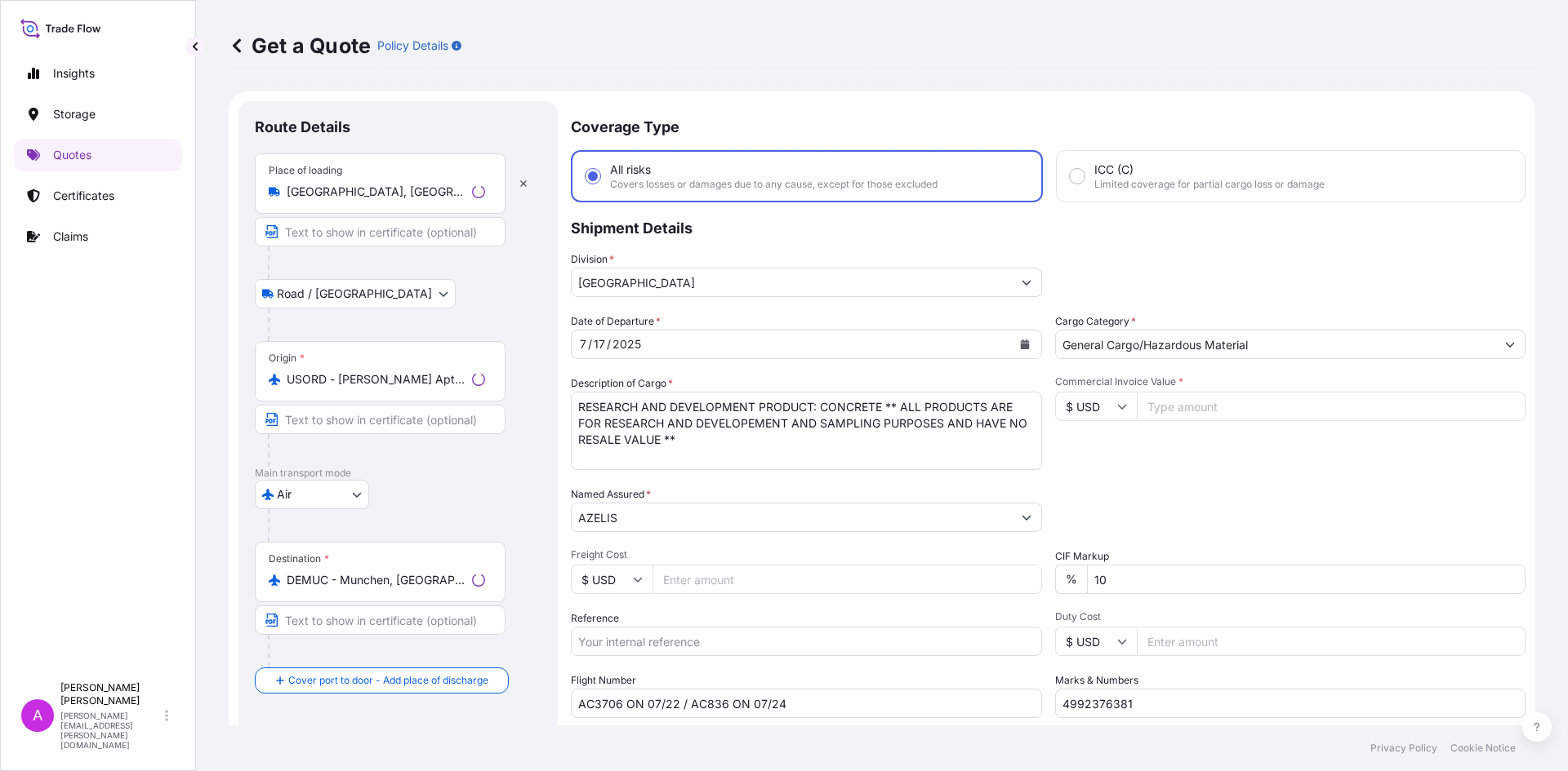
scroll to position [26, 0]
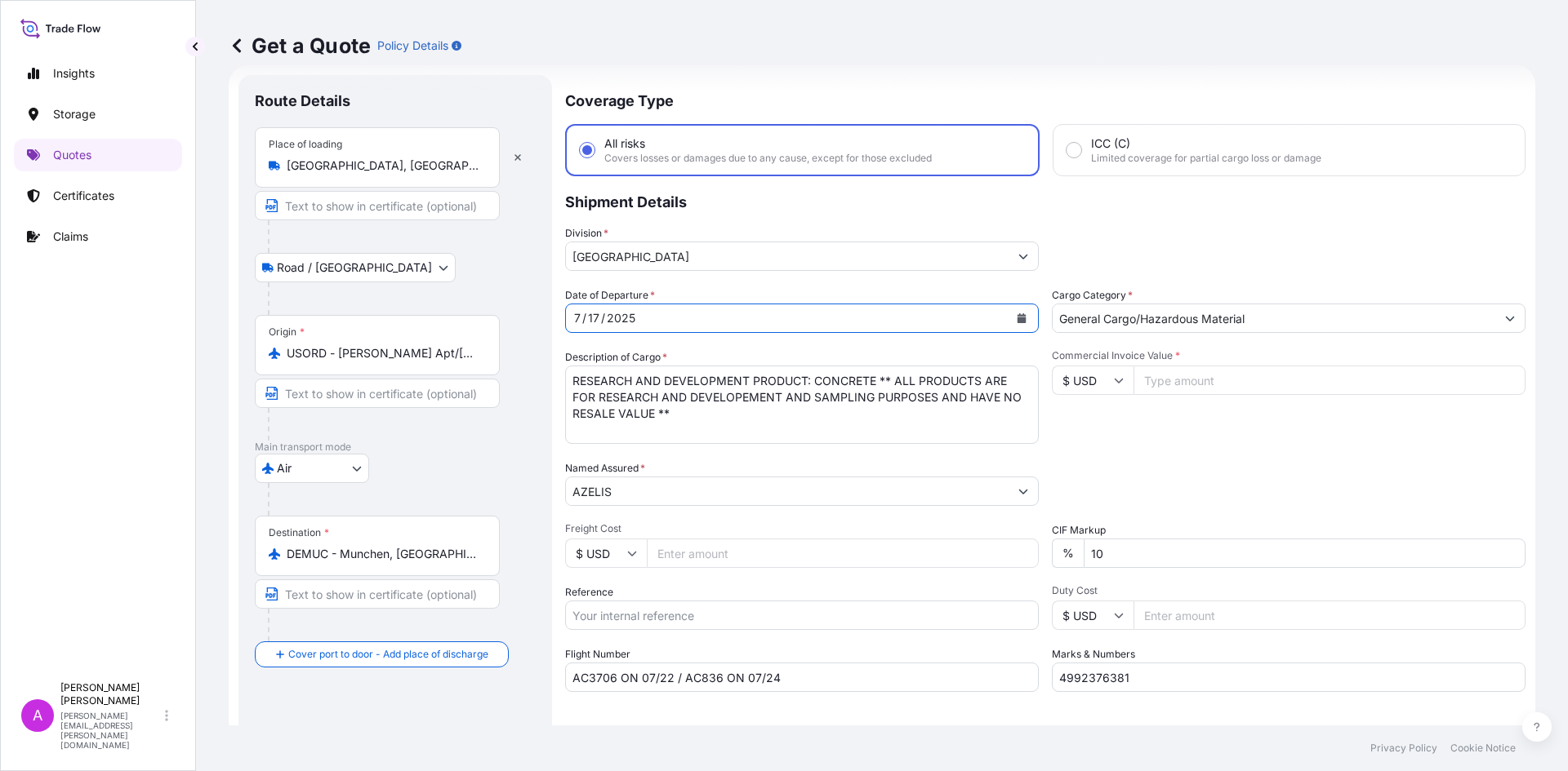
click at [1021, 318] on button "Calendar" at bounding box center [1021, 318] width 26 height 26
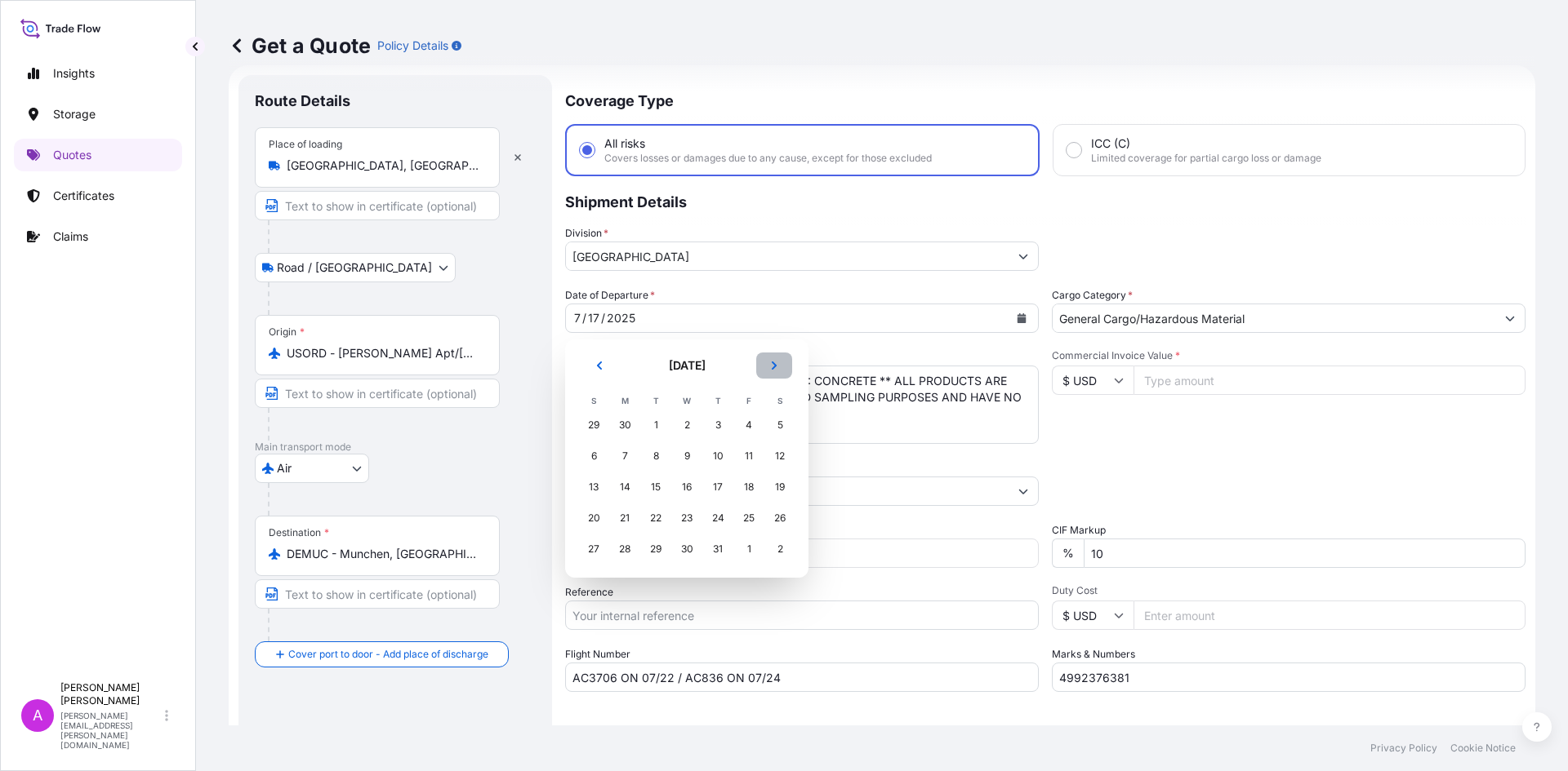
click at [779, 370] on button "Next" at bounding box center [774, 365] width 36 height 26
click at [624, 492] on div "11" at bounding box center [624, 487] width 29 height 29
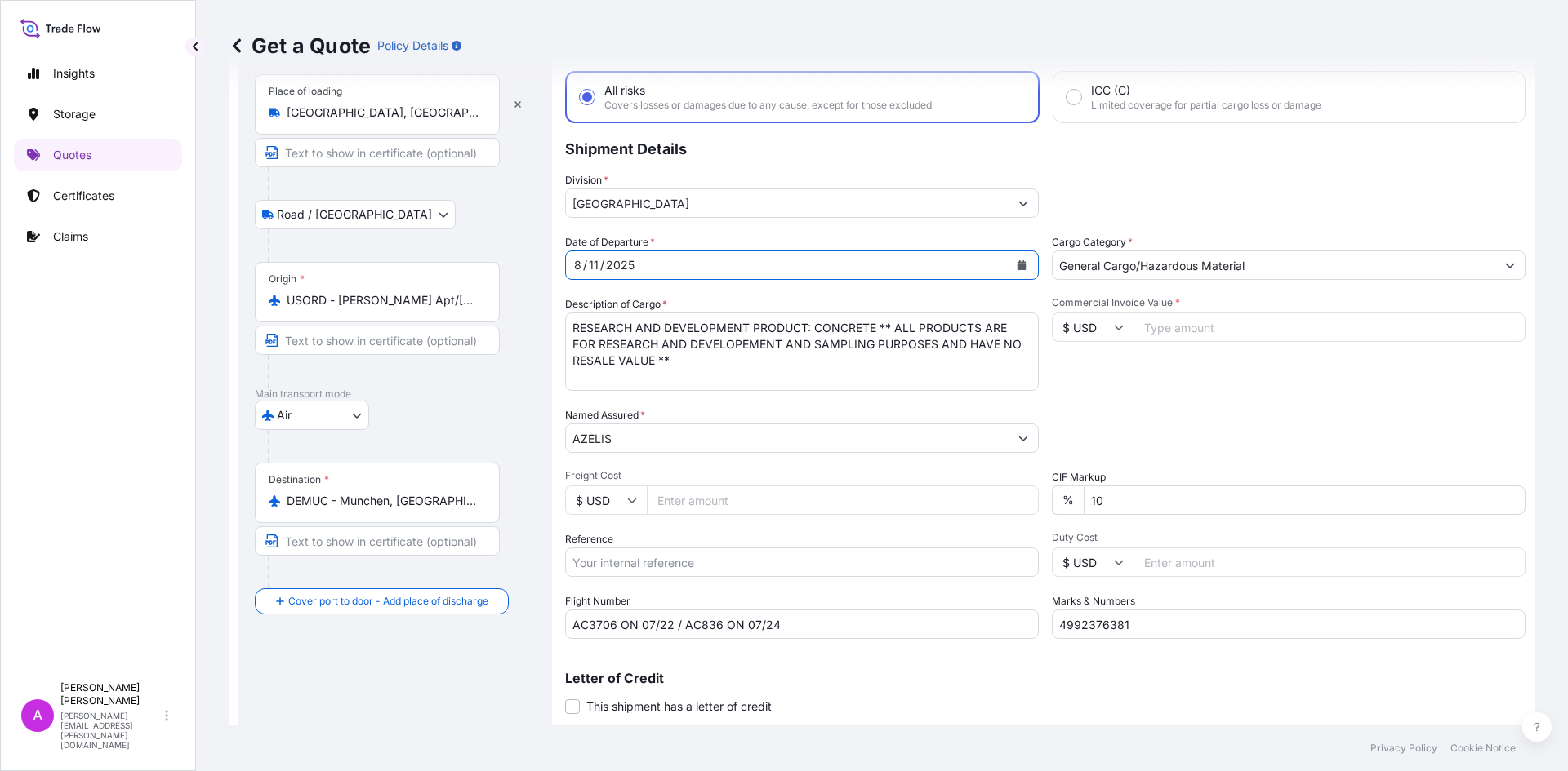
scroll to position [107, 0]
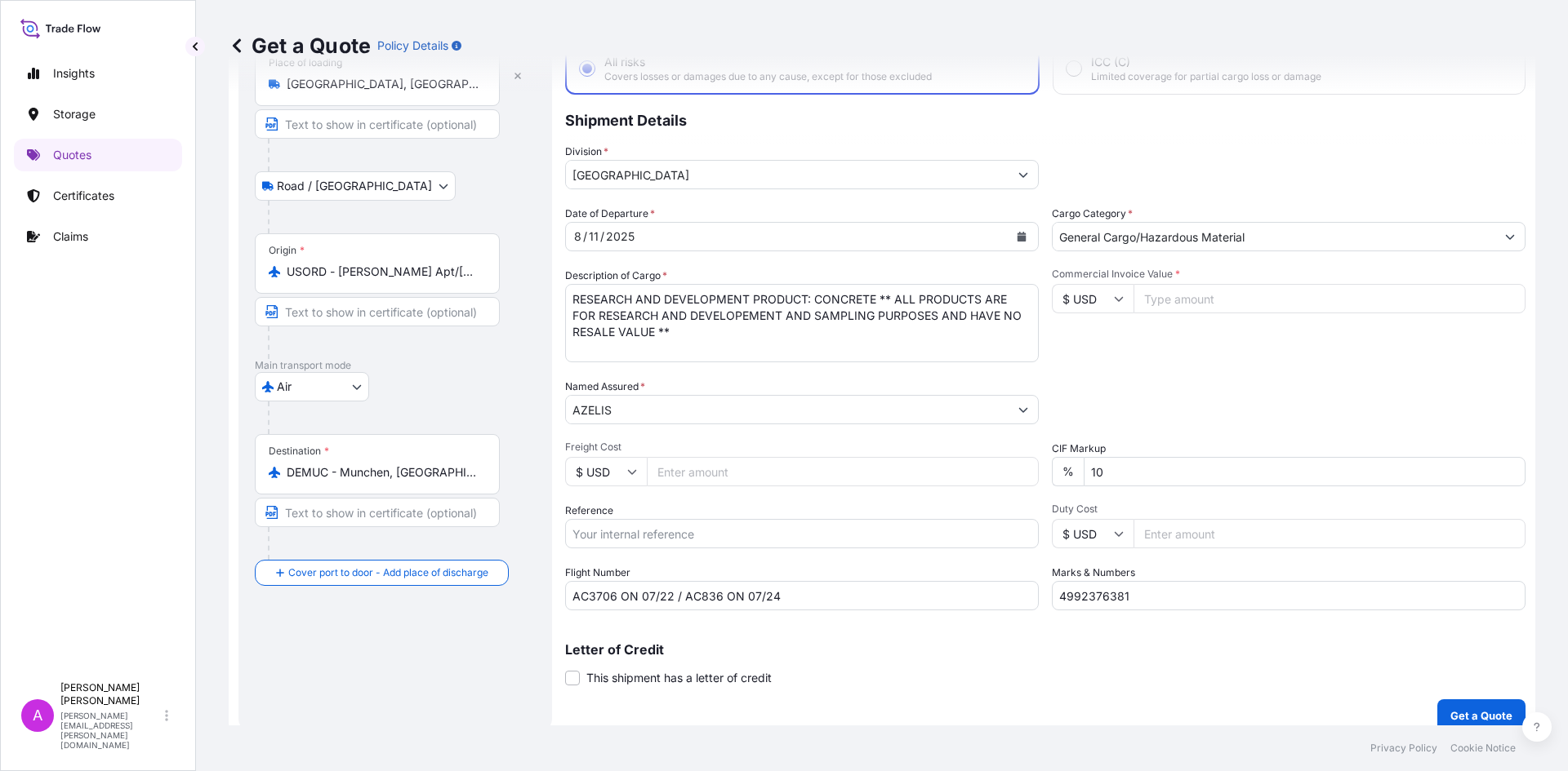
click at [811, 470] on input "Freight Cost" at bounding box center [842, 472] width 392 height 29
click at [729, 472] on input "Freight Cost" at bounding box center [842, 472] width 392 height 29
type input "1158.50"
click at [1151, 538] on input "Duty Cost" at bounding box center [1328, 534] width 392 height 29
type input "100"
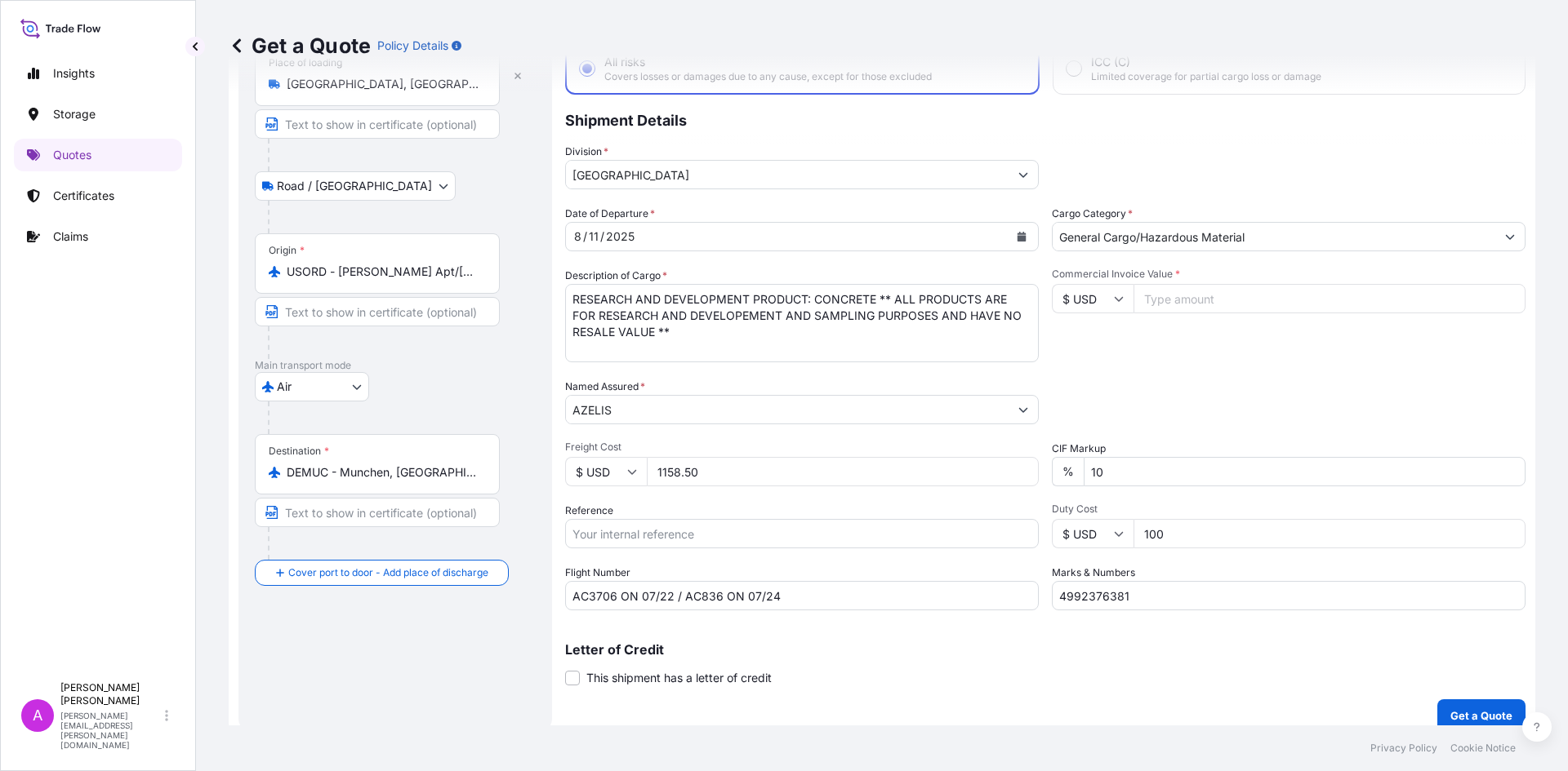
click at [1183, 430] on div "Date of Departure * 8 / 11 / 2025 Cargo Category * General Cargo/Hazardous Mate…" at bounding box center [1044, 408] width 960 height 405
drag, startPoint x: 1132, startPoint y: 598, endPoint x: 977, endPoint y: 589, distance: 155.3
click at [979, 589] on div "Date of Departure * 8 / 11 / 2025 Cargo Category * General Cargo/Hazardous Mate…" at bounding box center [1044, 408] width 960 height 405
paste input "4992681607"
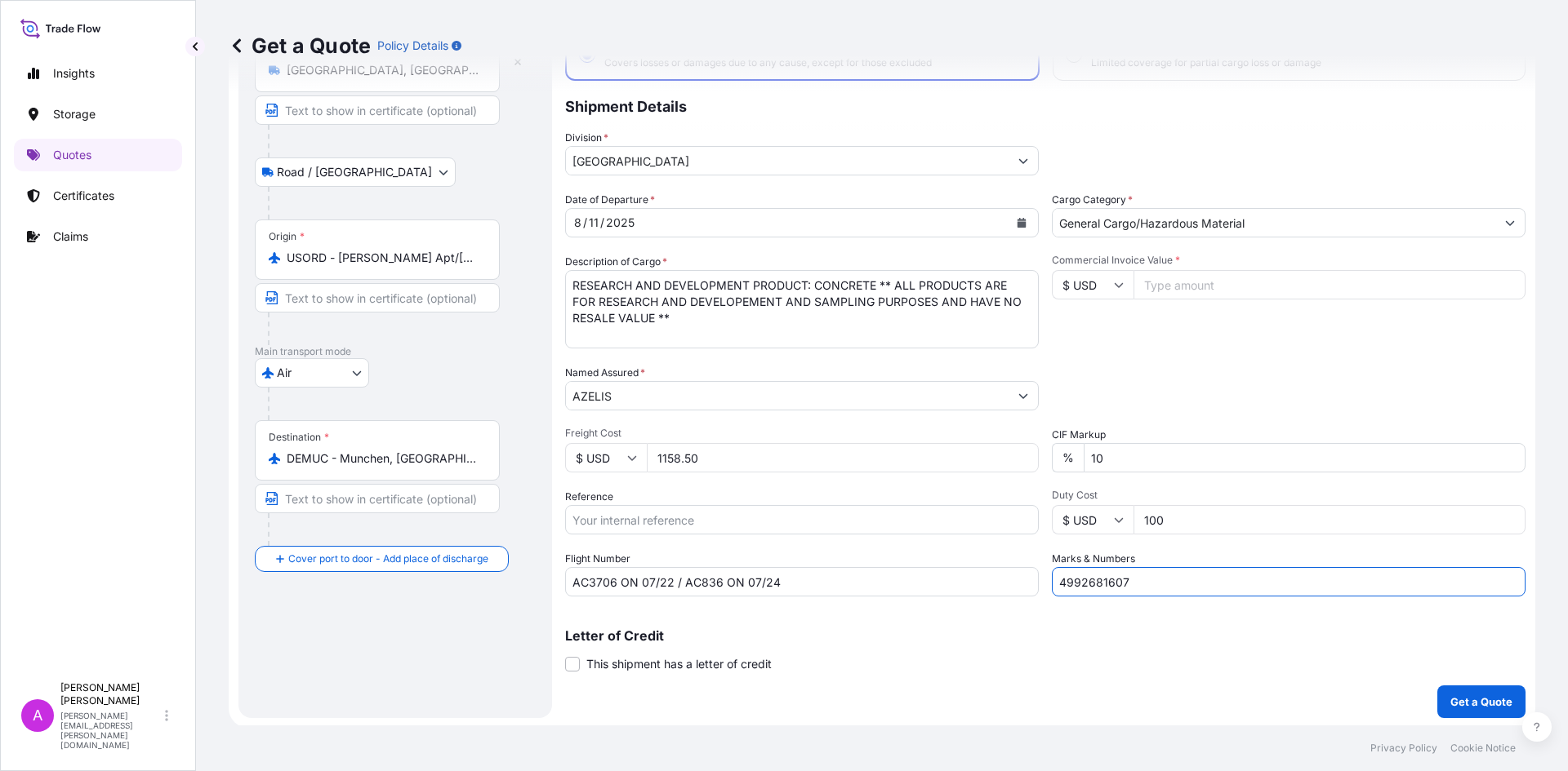
scroll to position [124, 0]
type input "4992681607"
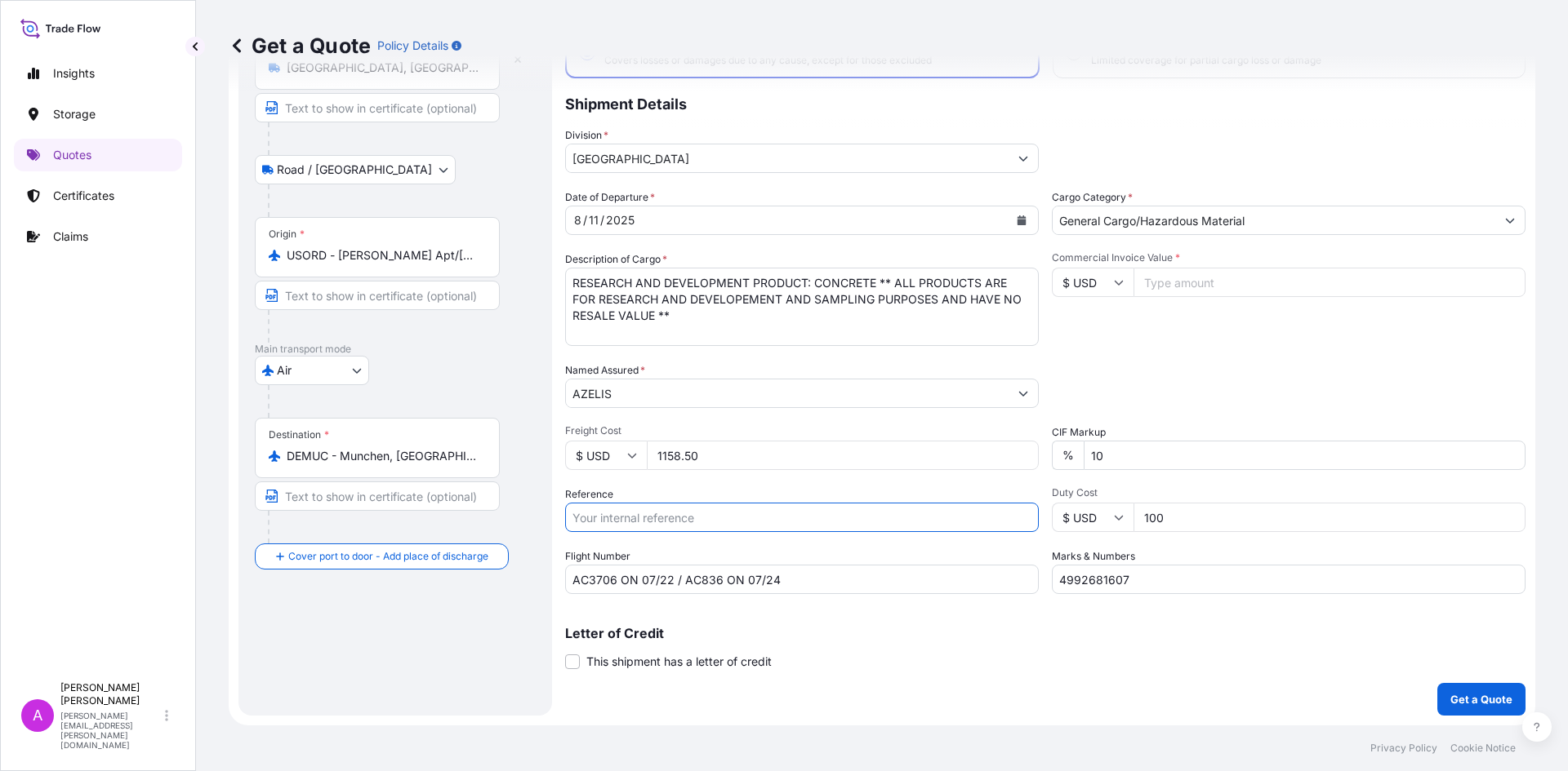
click at [620, 512] on input "Reference" at bounding box center [801, 518] width 473 height 29
paste input "US53120857677"
type input "US53120857677"
click at [612, 573] on input "AC3706 ON 07/22 / AC836 ON 07/24" at bounding box center [801, 579] width 473 height 29
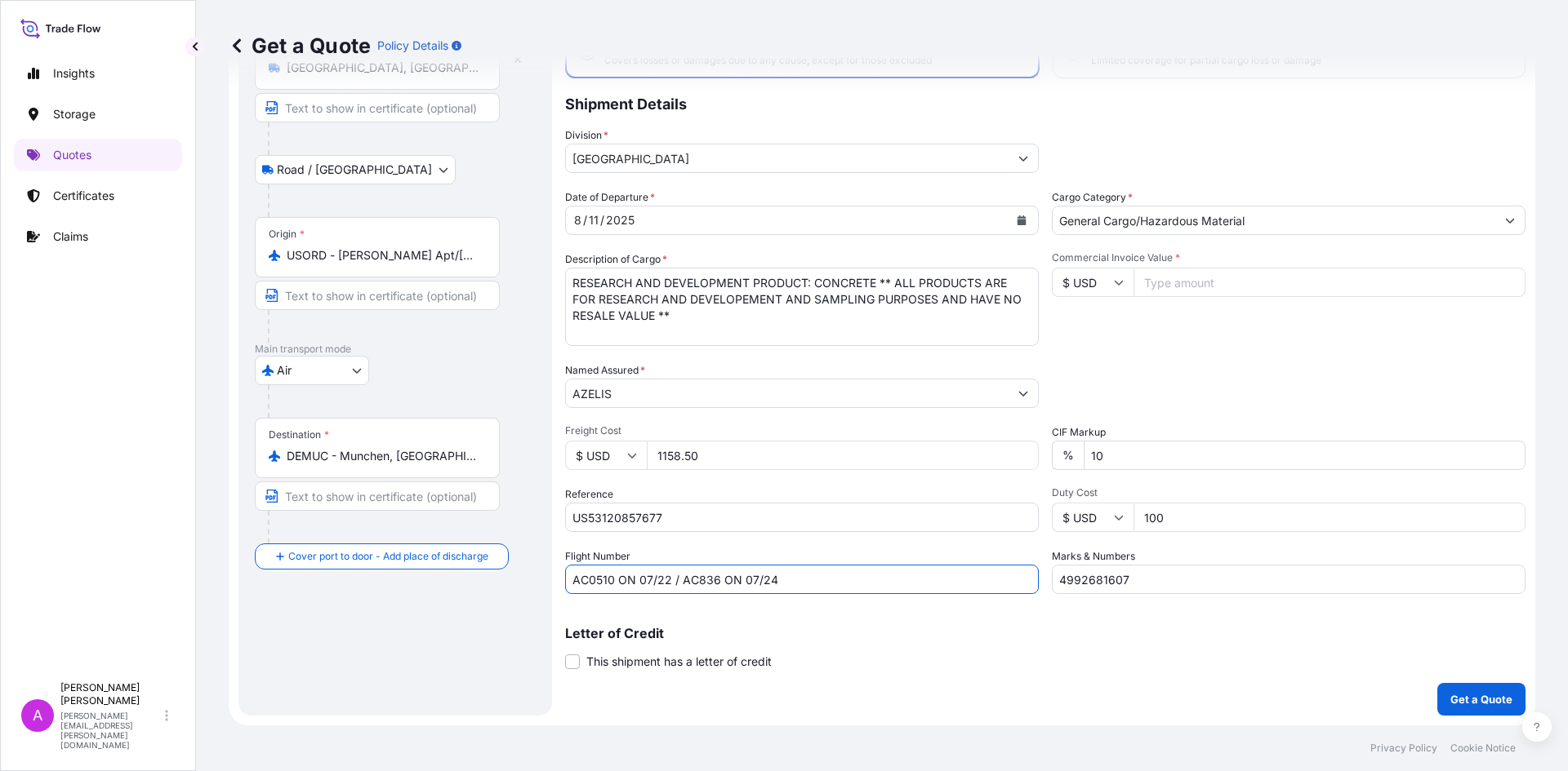
click at [669, 581] on input "AC0510 ON 07/22 / AC836 ON 07/24" at bounding box center [801, 579] width 473 height 29
click at [767, 579] on input "AC0510 ON 08/14 / AC836 ON 07/24" at bounding box center [801, 579] width 473 height 29
click at [776, 579] on input "AC0510 ON 08/14 / AC836 ON 07/24" at bounding box center [801, 579] width 473 height 29
type input "AC0510 ON 08/14 / AC836 ON 08/15"
click at [1477, 690] on button "Get a Quote" at bounding box center [1480, 699] width 88 height 32
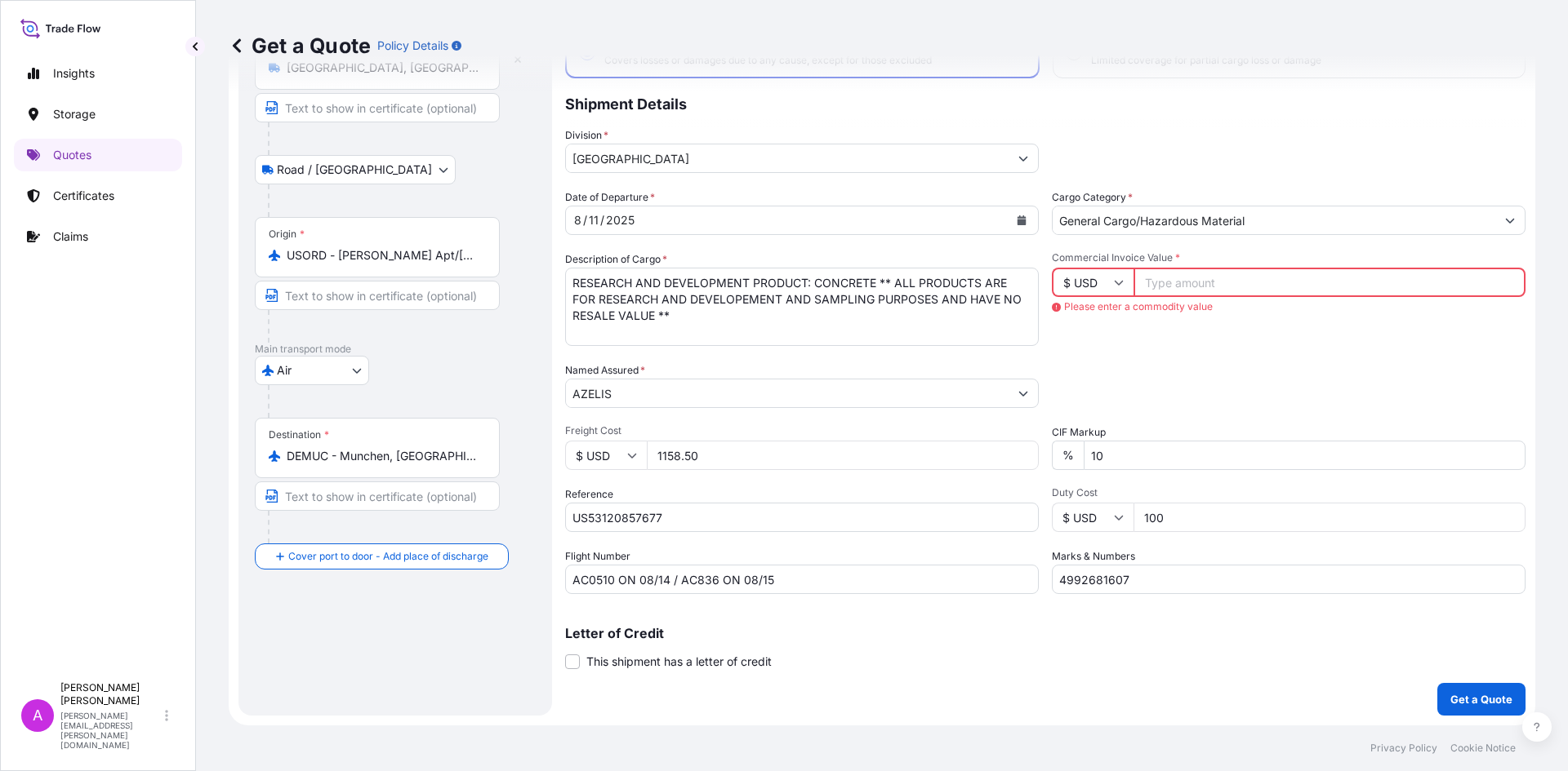
drag, startPoint x: 1191, startPoint y: 285, endPoint x: 1181, endPoint y: 281, distance: 10.8
click at [1190, 285] on input "Commercial Invoice Value *" at bounding box center [1328, 282] width 392 height 29
type input "100"
drag, startPoint x: 1211, startPoint y: 363, endPoint x: 1222, endPoint y: 488, distance: 125.5
click at [1211, 366] on div "Packing Category Type to search a container mode Please select a primary mode o…" at bounding box center [1288, 386] width 473 height 46
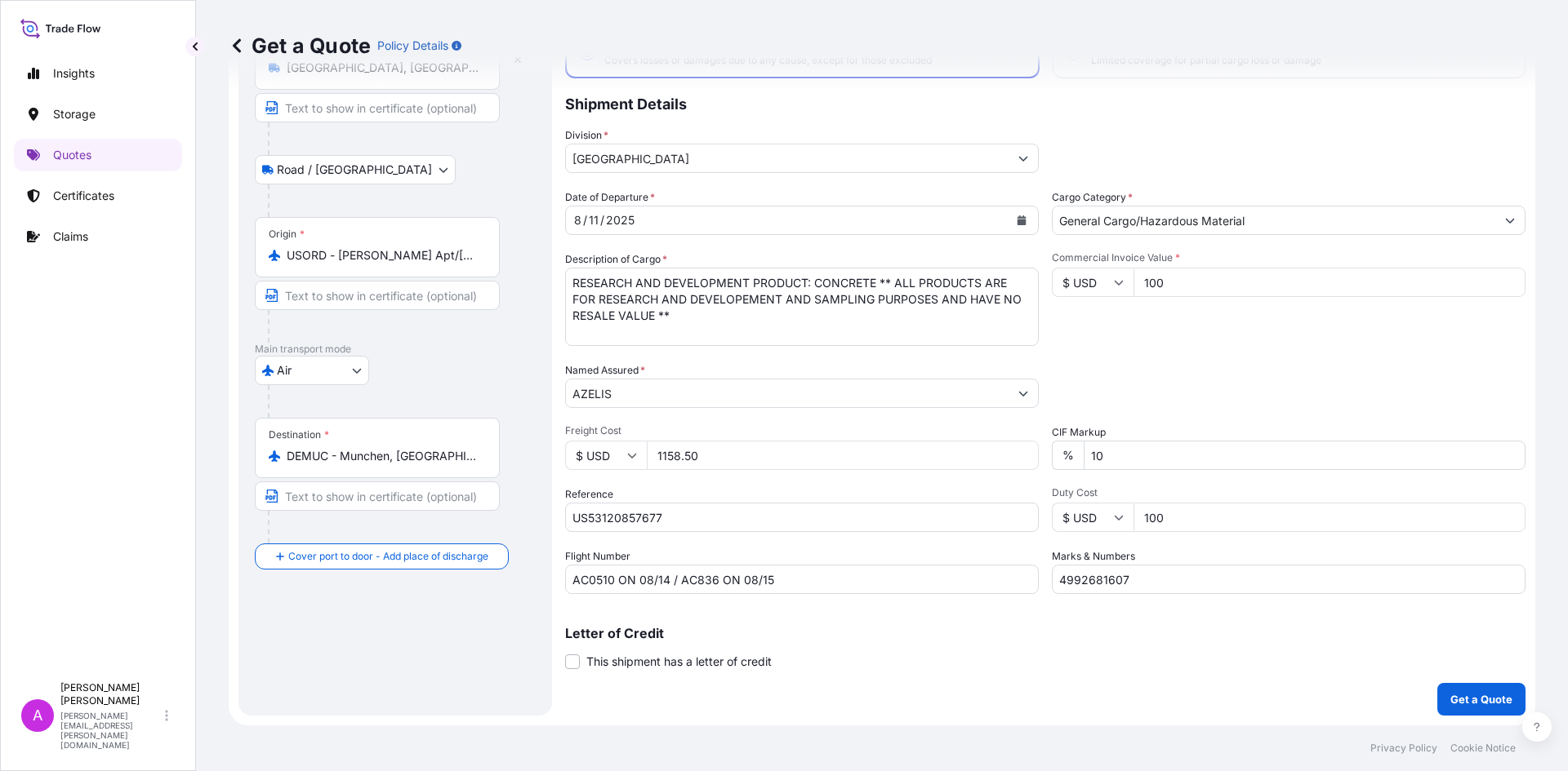
click at [1190, 520] on input "100" at bounding box center [1328, 518] width 392 height 29
type input "1"
click at [1292, 443] on input "10" at bounding box center [1304, 455] width 442 height 29
click at [1457, 703] on p "Get a Quote" at bounding box center [1481, 699] width 62 height 16
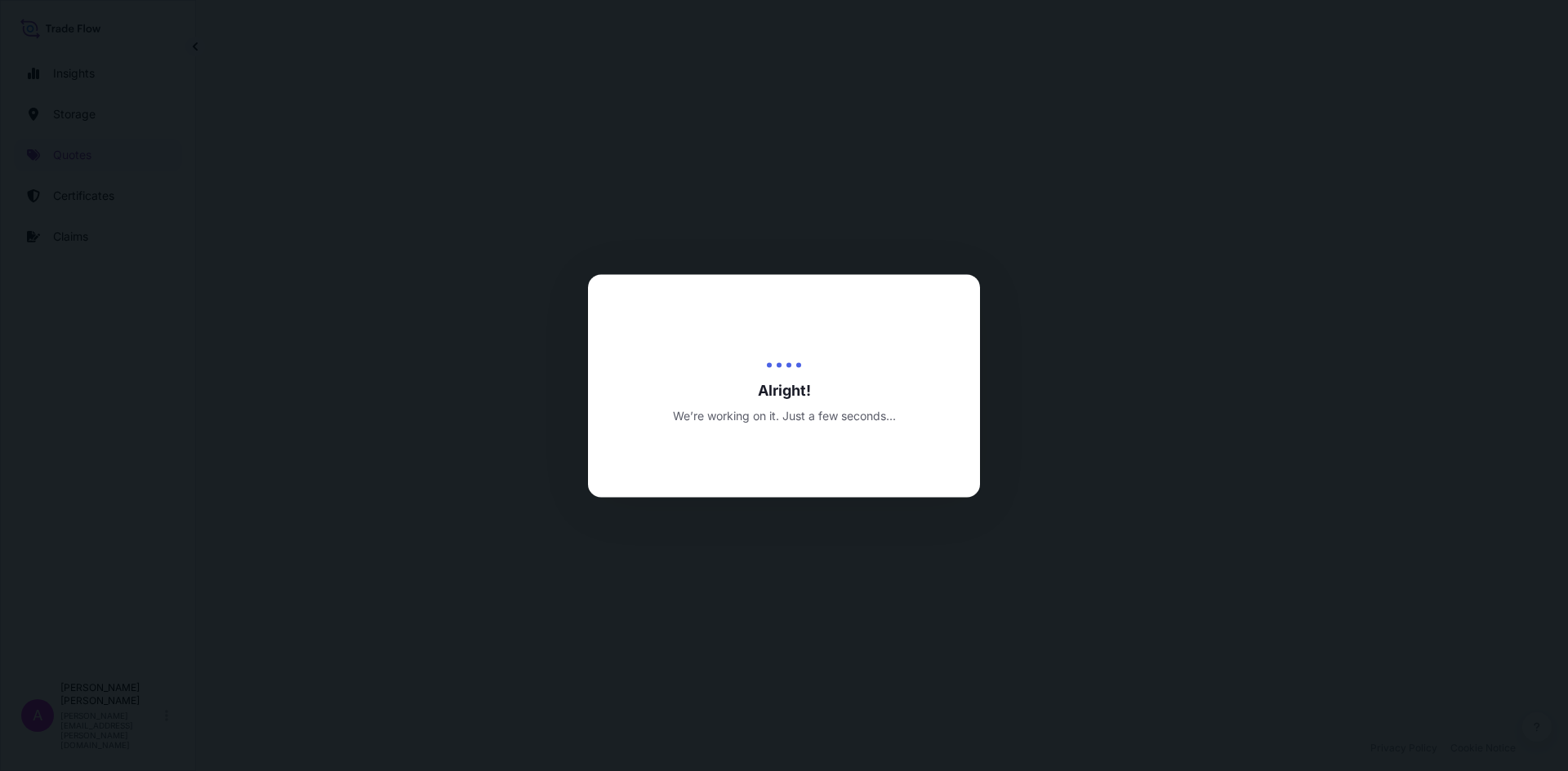
select select "Road / Inland"
select select "Air"
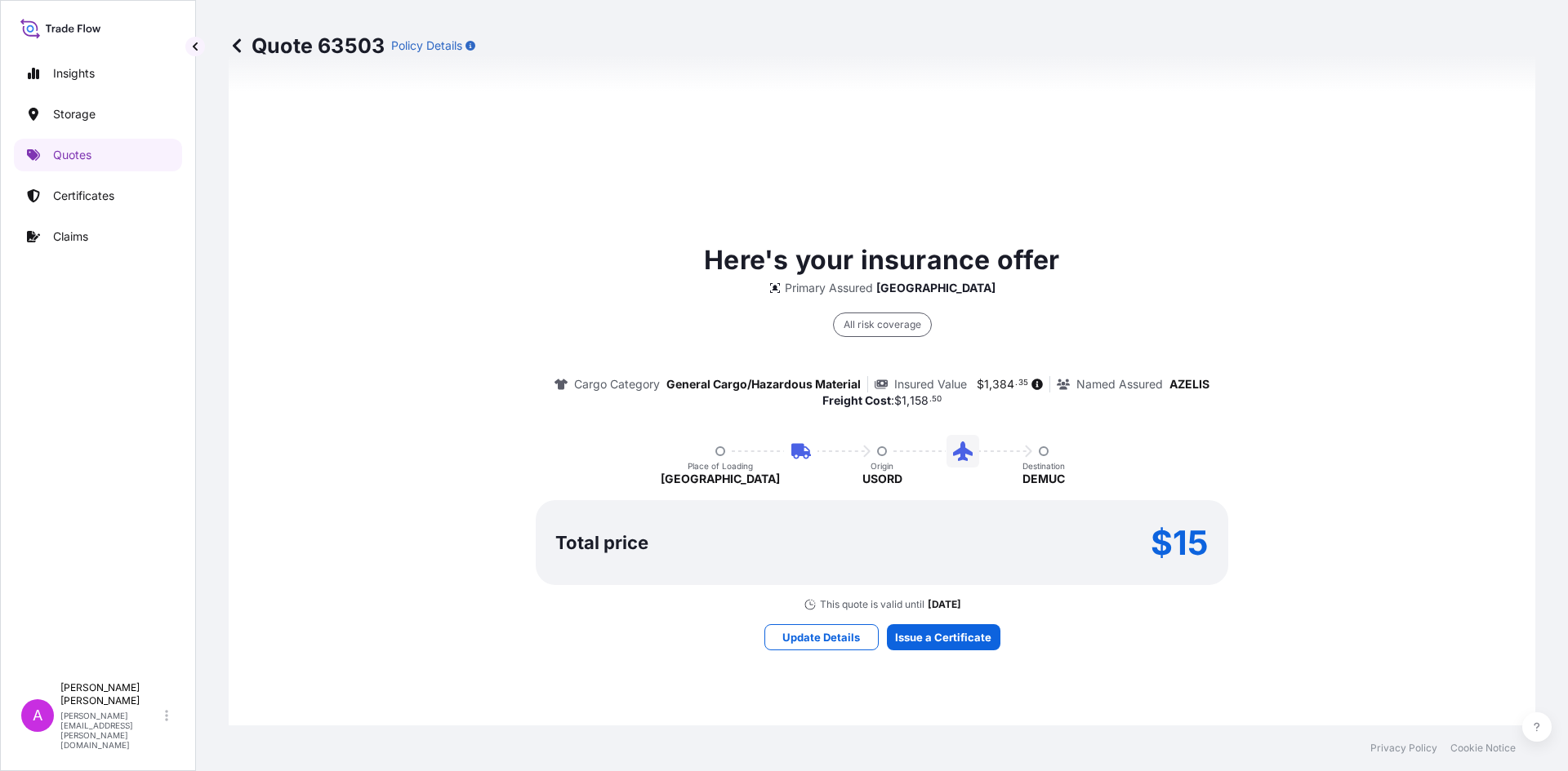
scroll to position [1029, 0]
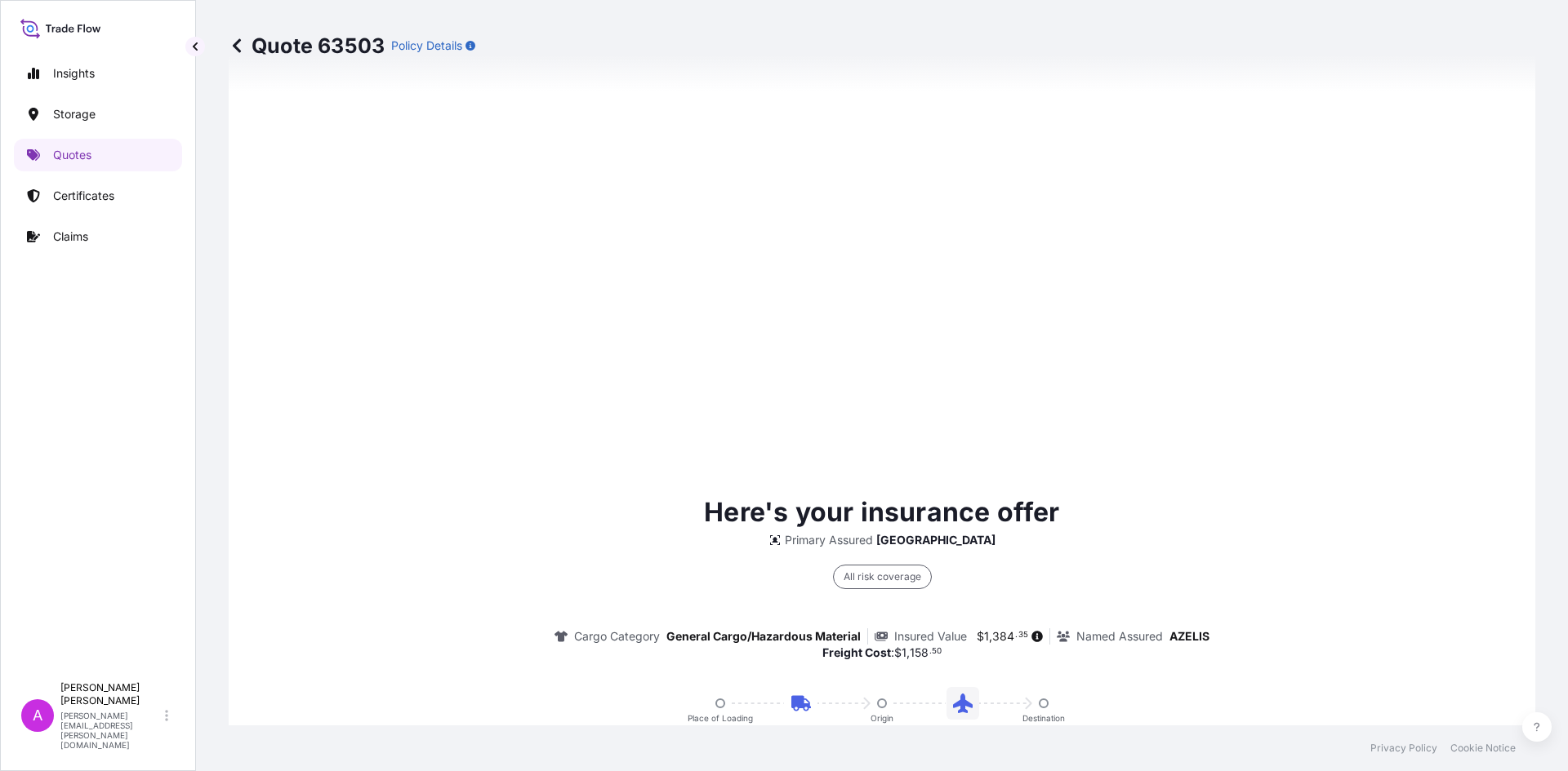
type input "7760 S 6th St suite 300, Oak Creek, WI 53154, USA"
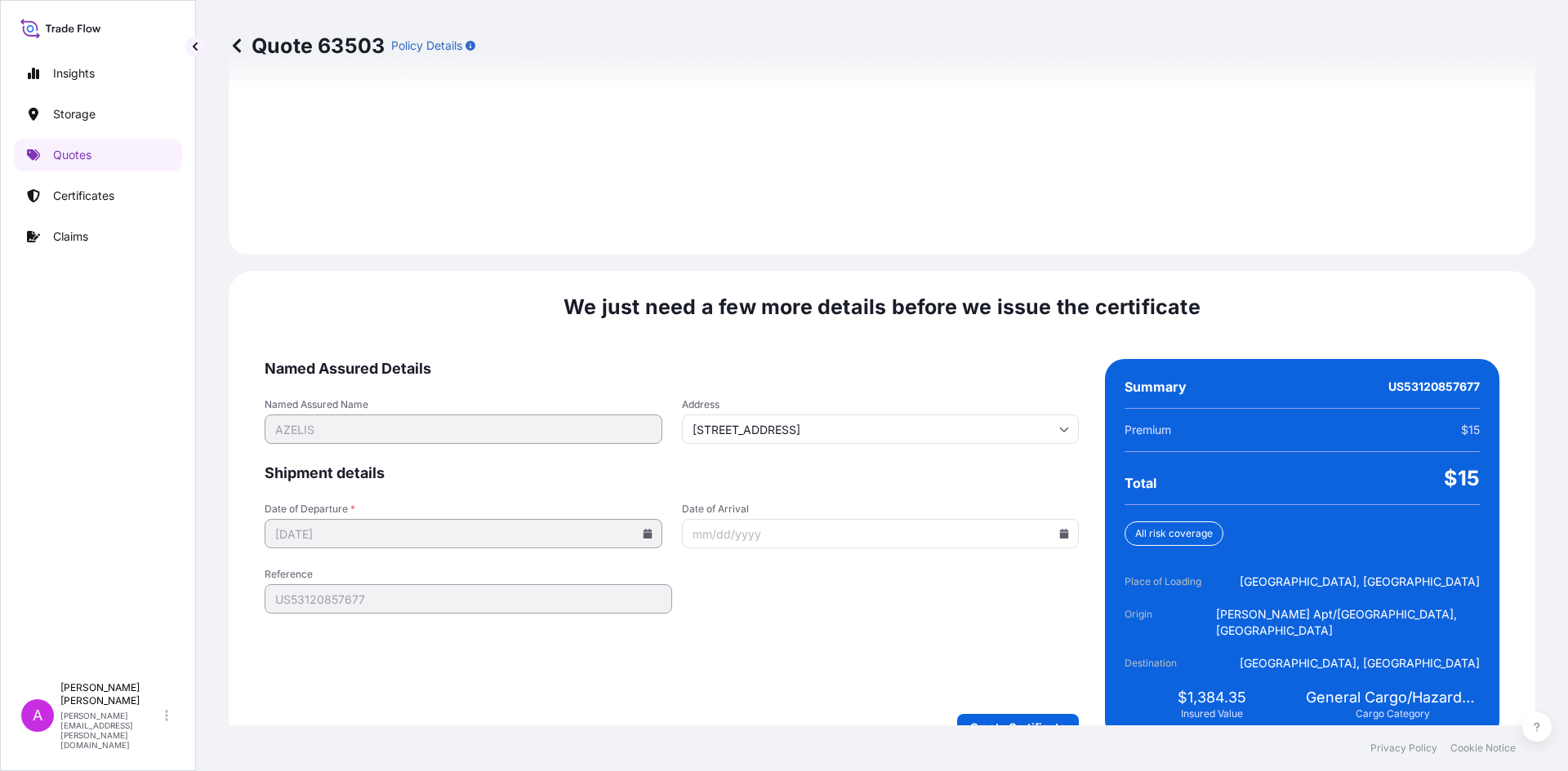
scroll to position [2339, 0]
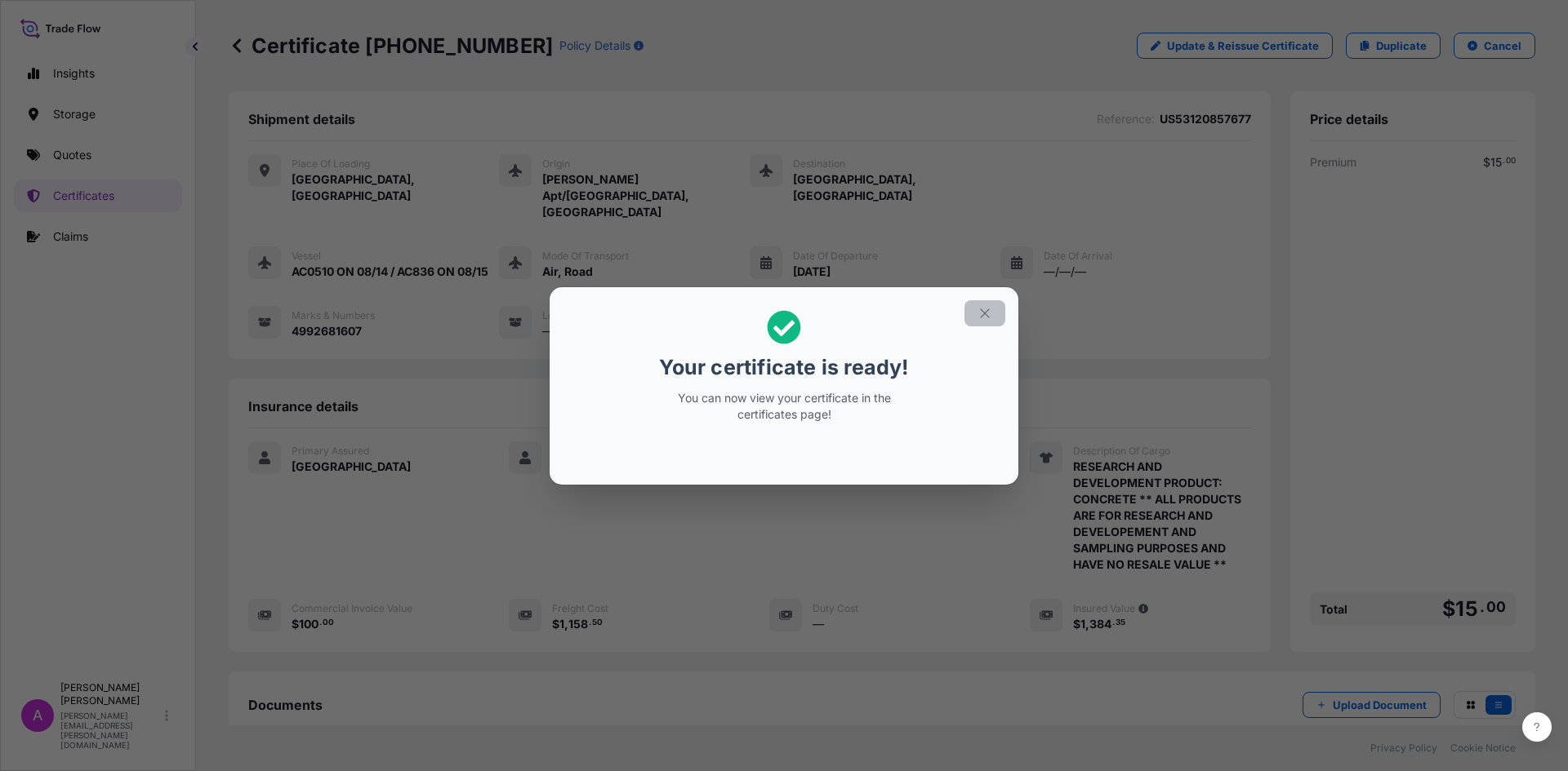
click at [990, 322] on button "button" at bounding box center [984, 313] width 41 height 26
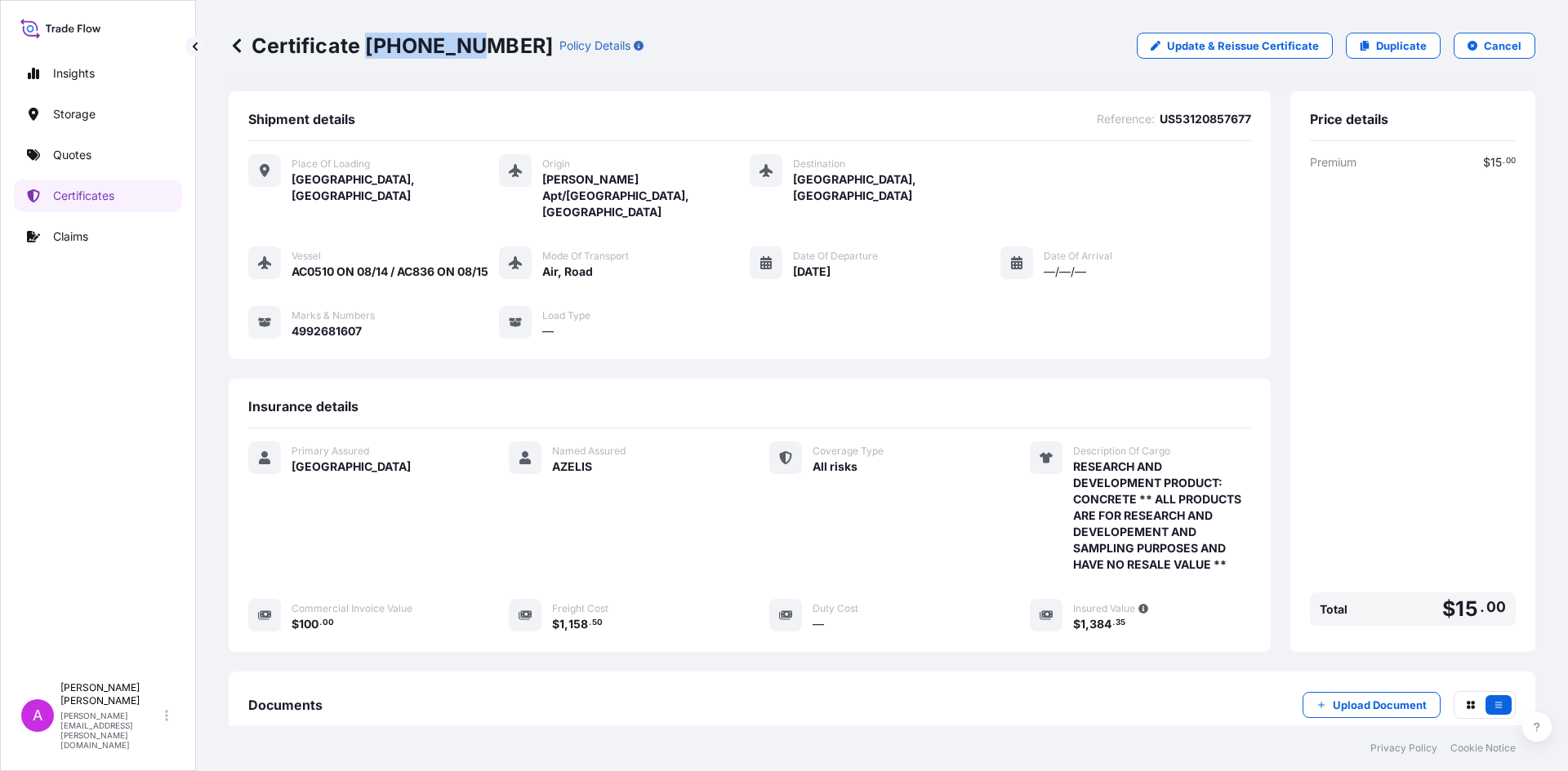
drag, startPoint x: 368, startPoint y: 43, endPoint x: 463, endPoint y: 46, distance: 95.0
click at [463, 46] on p "Certificate 31621-3-1" at bounding box center [391, 45] width 324 height 26
copy p "31621-3-1"
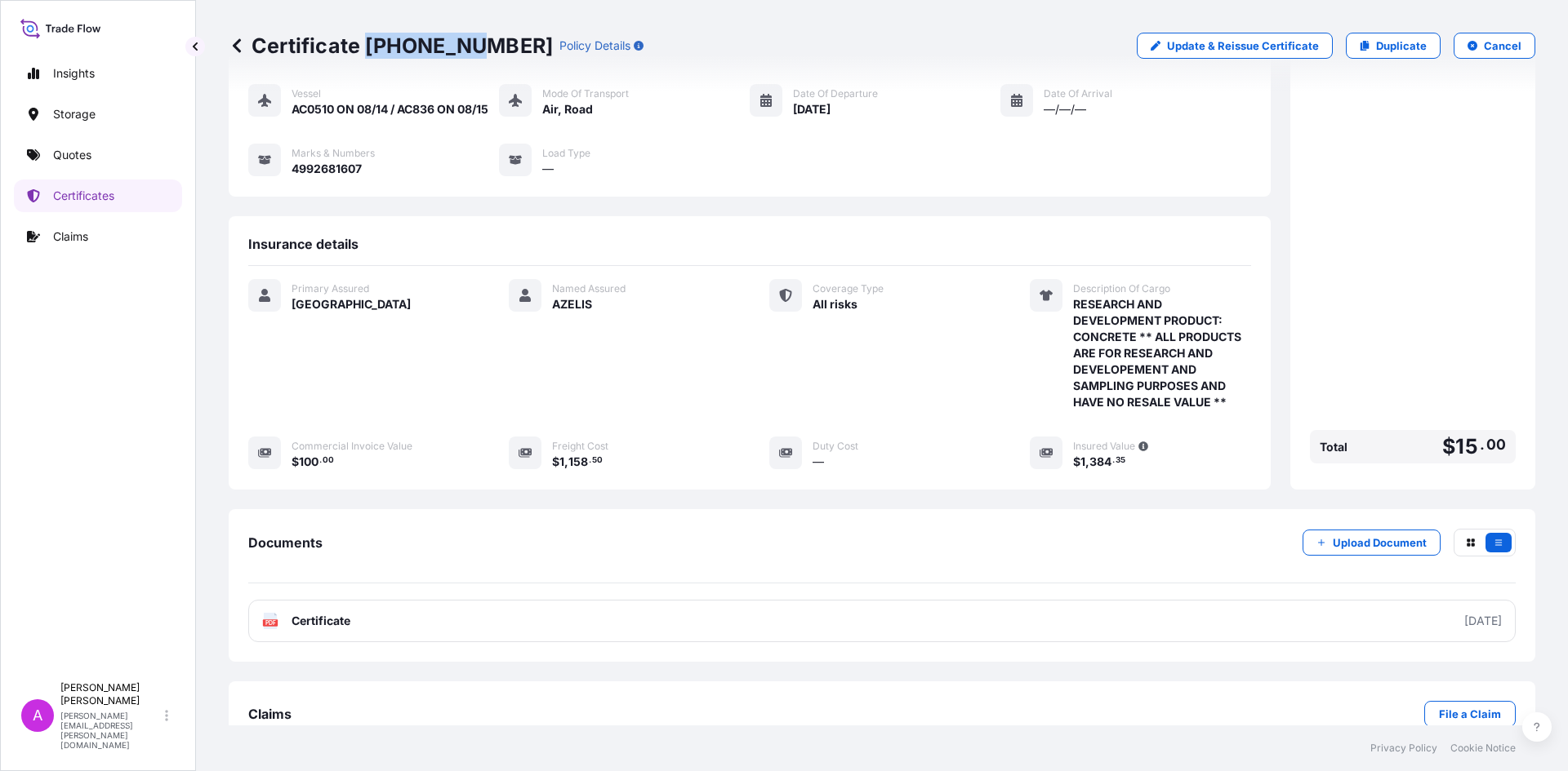
scroll to position [168, 0]
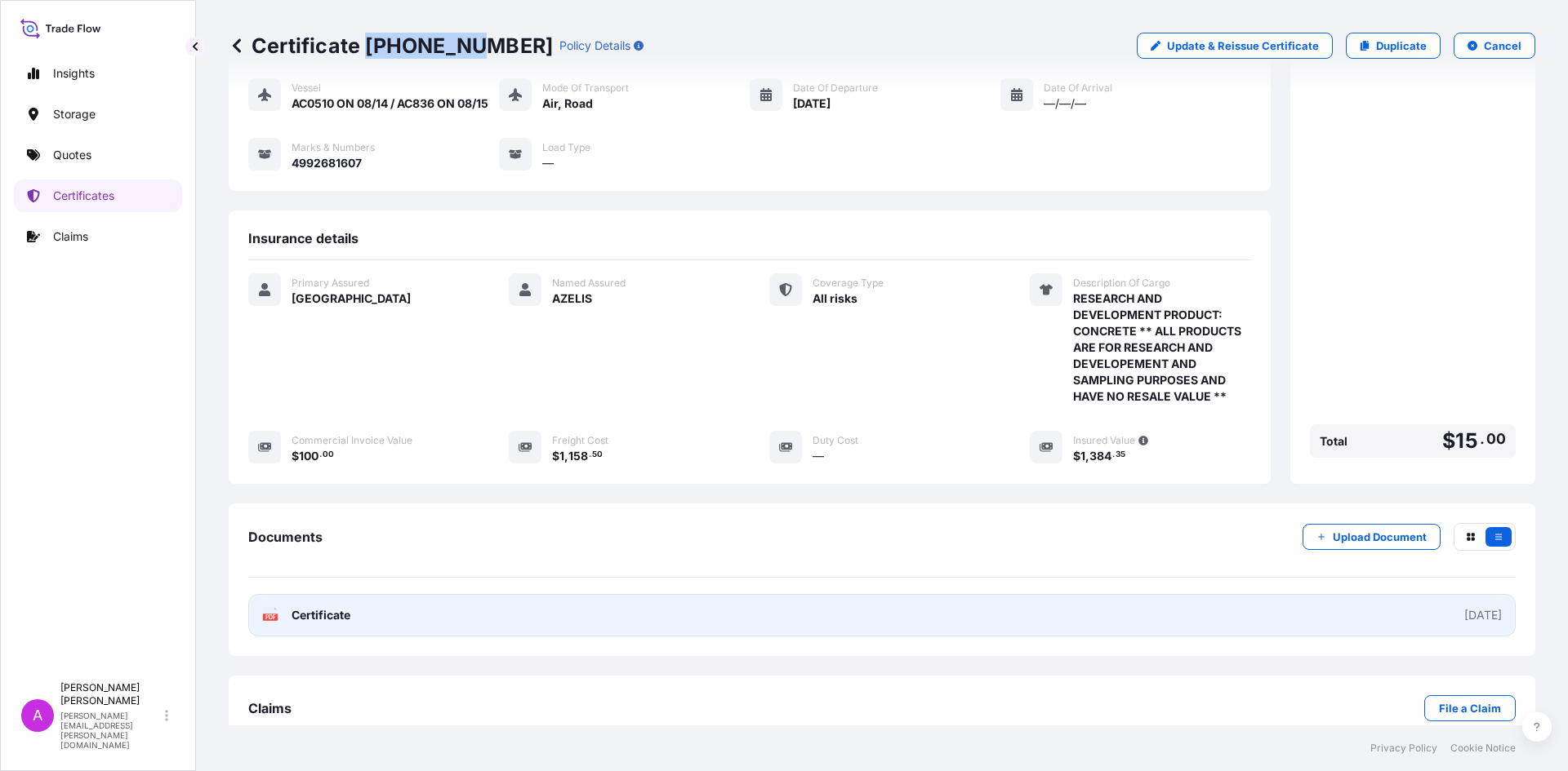
click at [1464, 607] on div "2025-08-18" at bounding box center [1483, 615] width 38 height 16
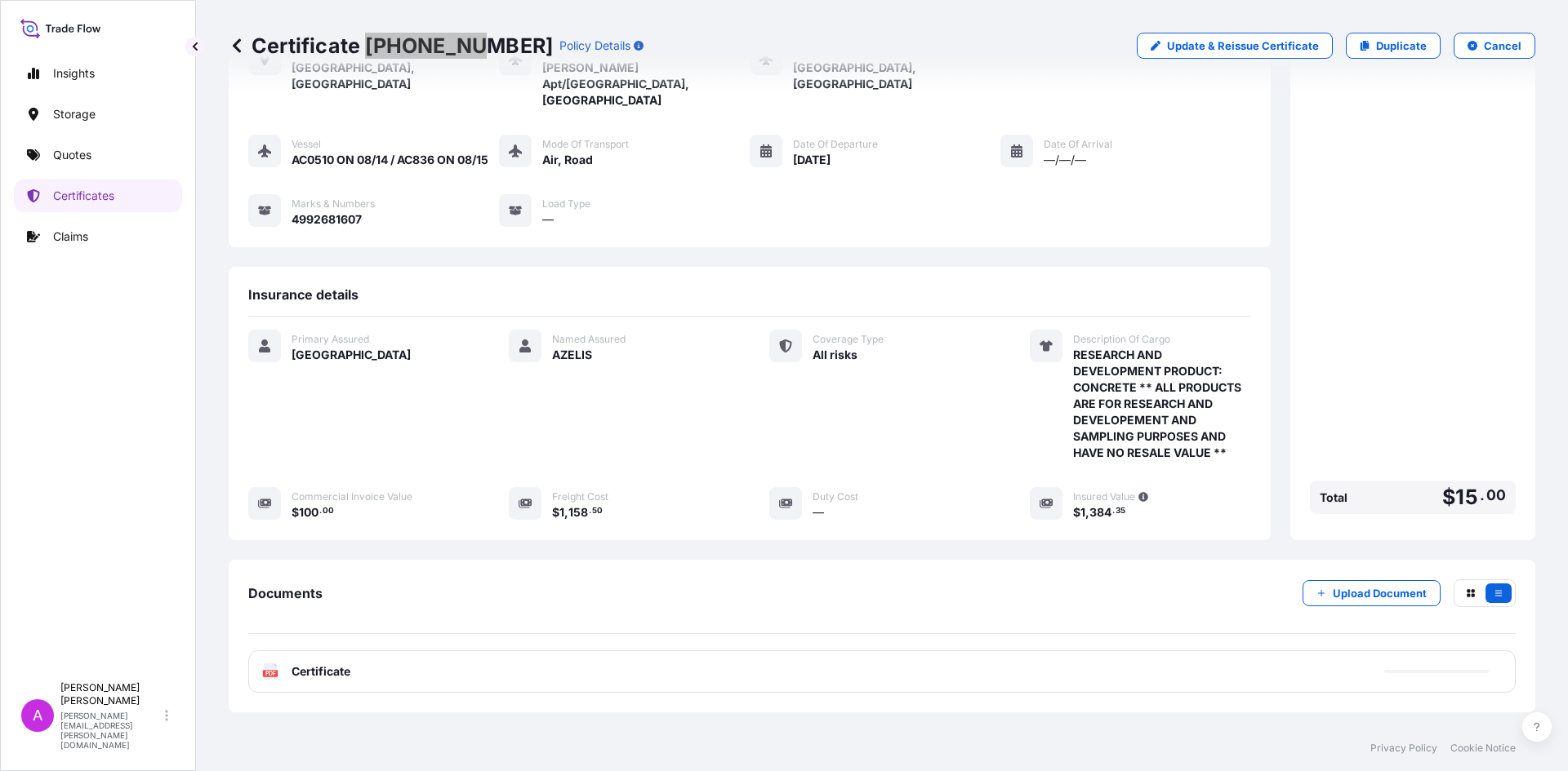
scroll to position [0, 0]
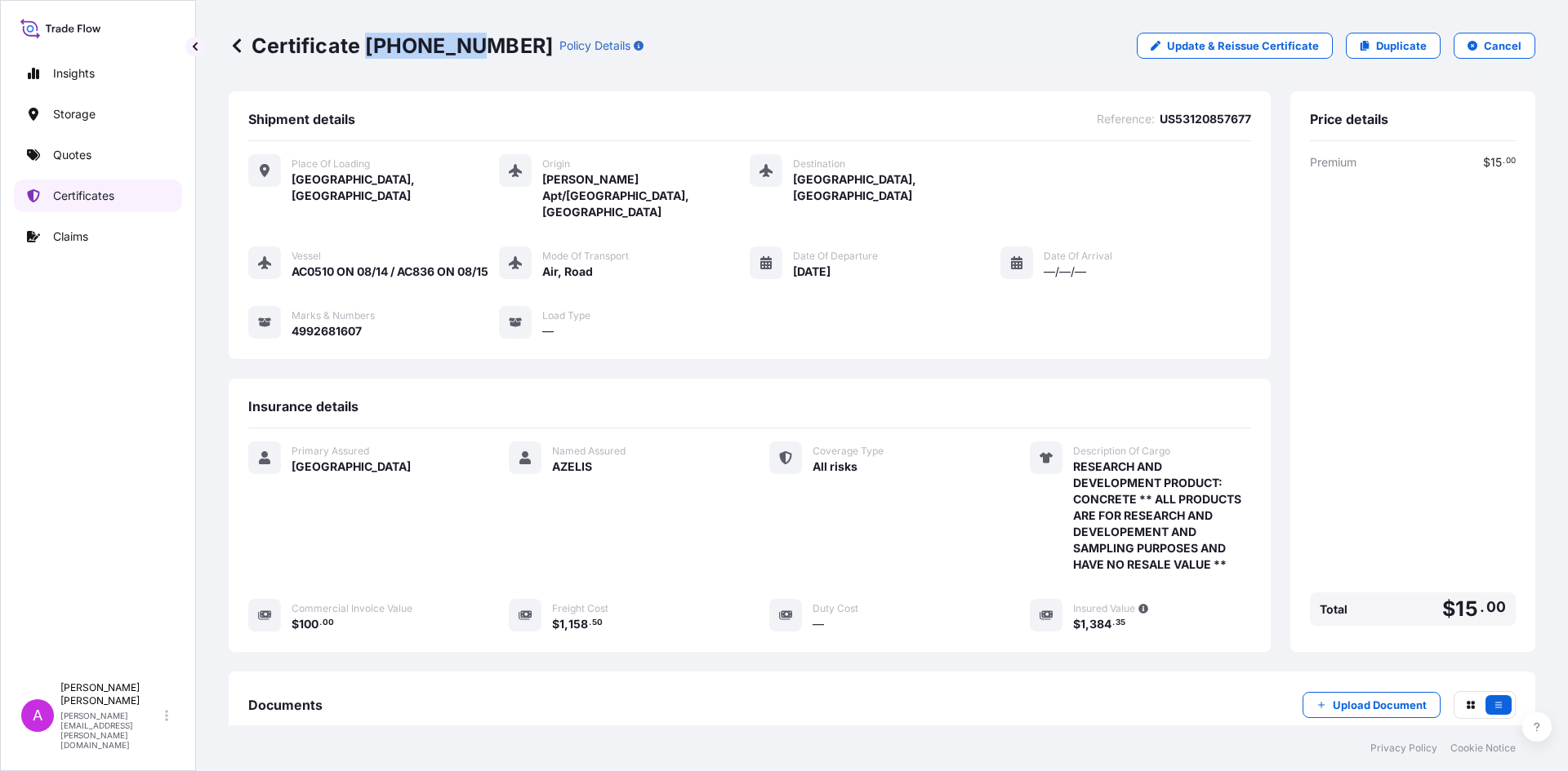
click at [113, 194] on p "Certificates" at bounding box center [84, 195] width 61 height 16
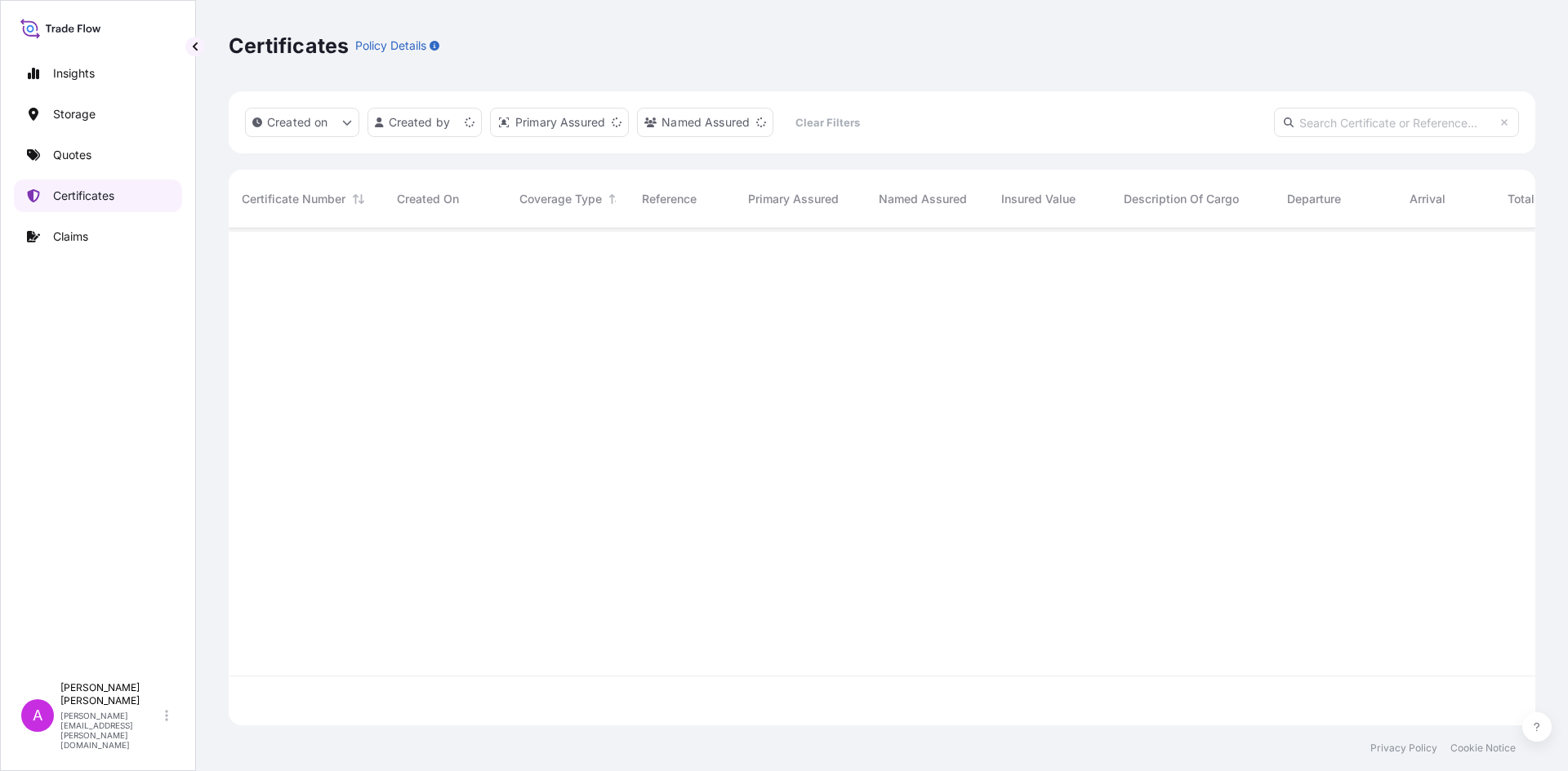
scroll to position [494, 1294]
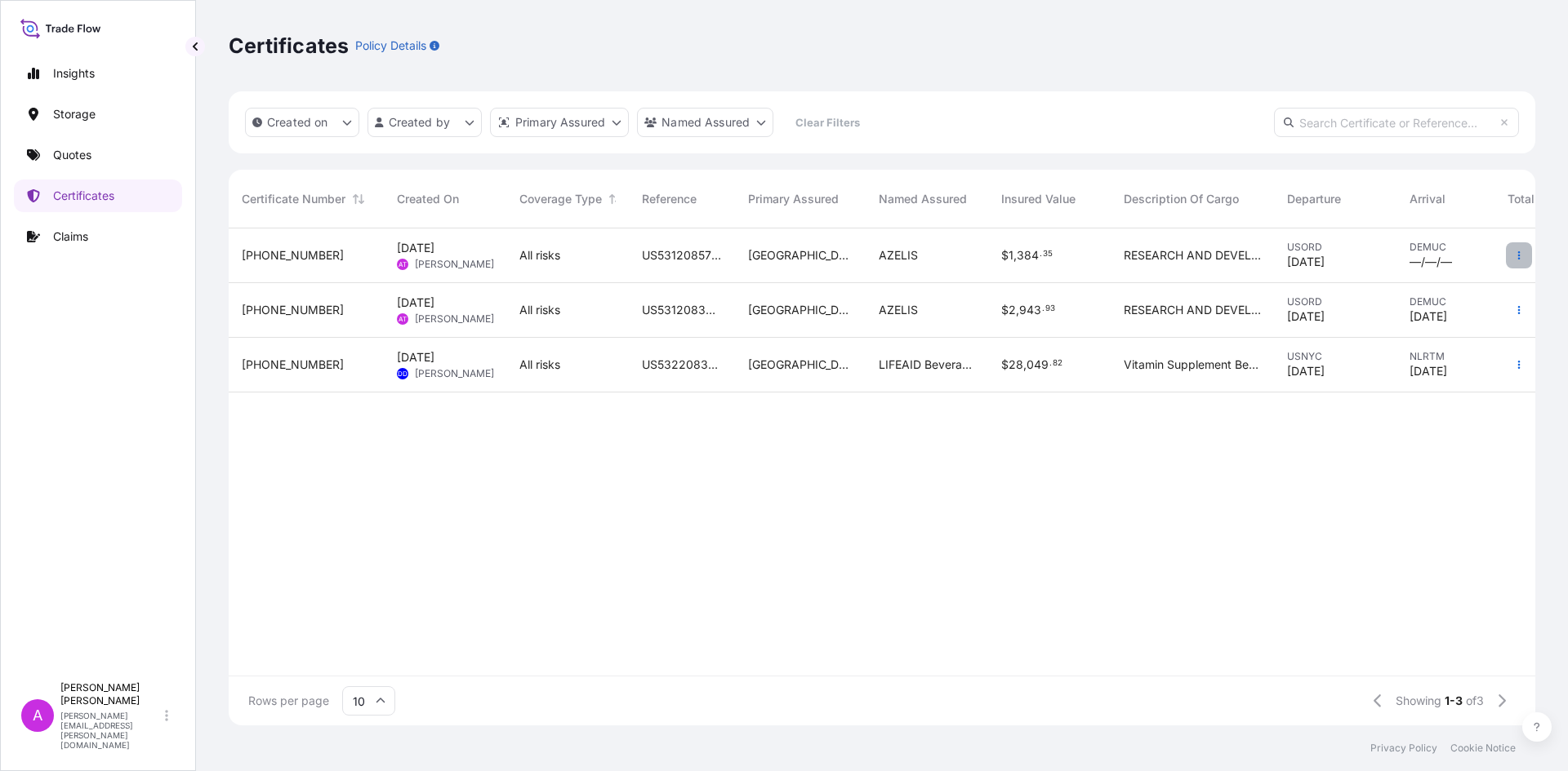
click at [1528, 247] on button "button" at bounding box center [1519, 255] width 26 height 26
click at [554, 264] on div "All risks" at bounding box center [567, 256] width 123 height 55
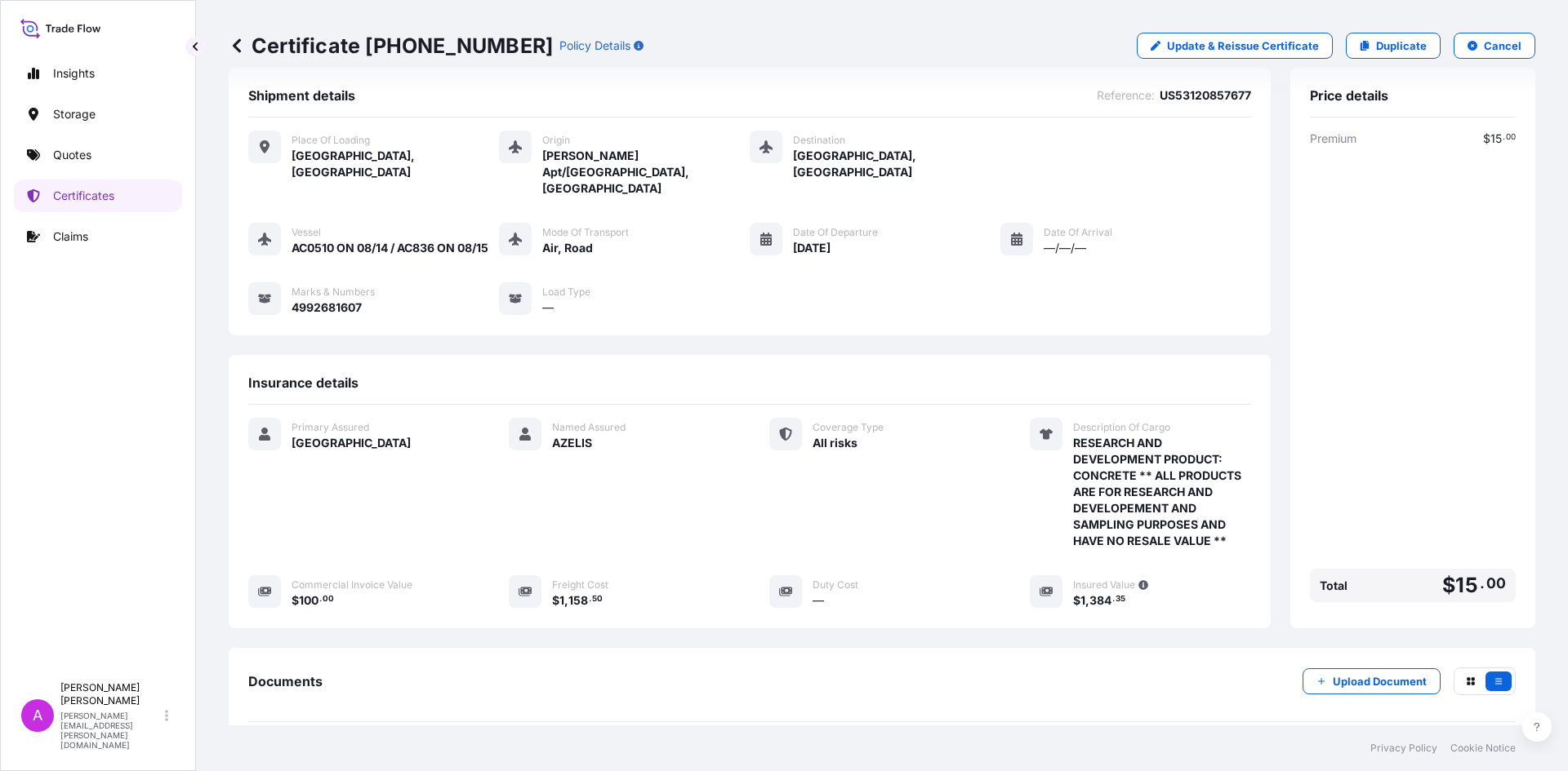
scroll to position [5, 0]
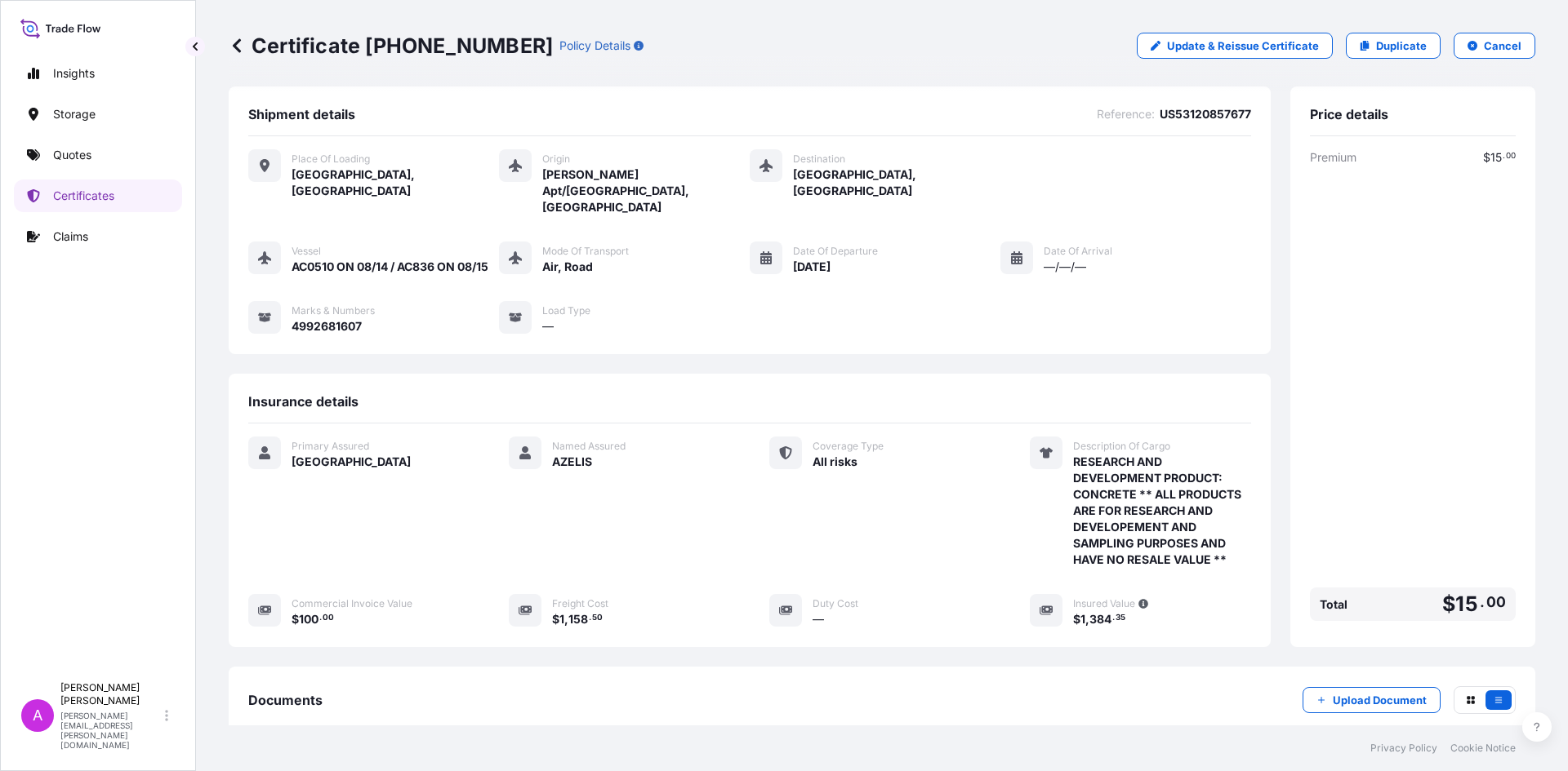
click at [1013, 252] on icon at bounding box center [1016, 258] width 13 height 13
click at [1011, 252] on icon at bounding box center [1016, 258] width 11 height 13
click at [1002, 241] on div at bounding box center [1016, 258] width 32 height 32
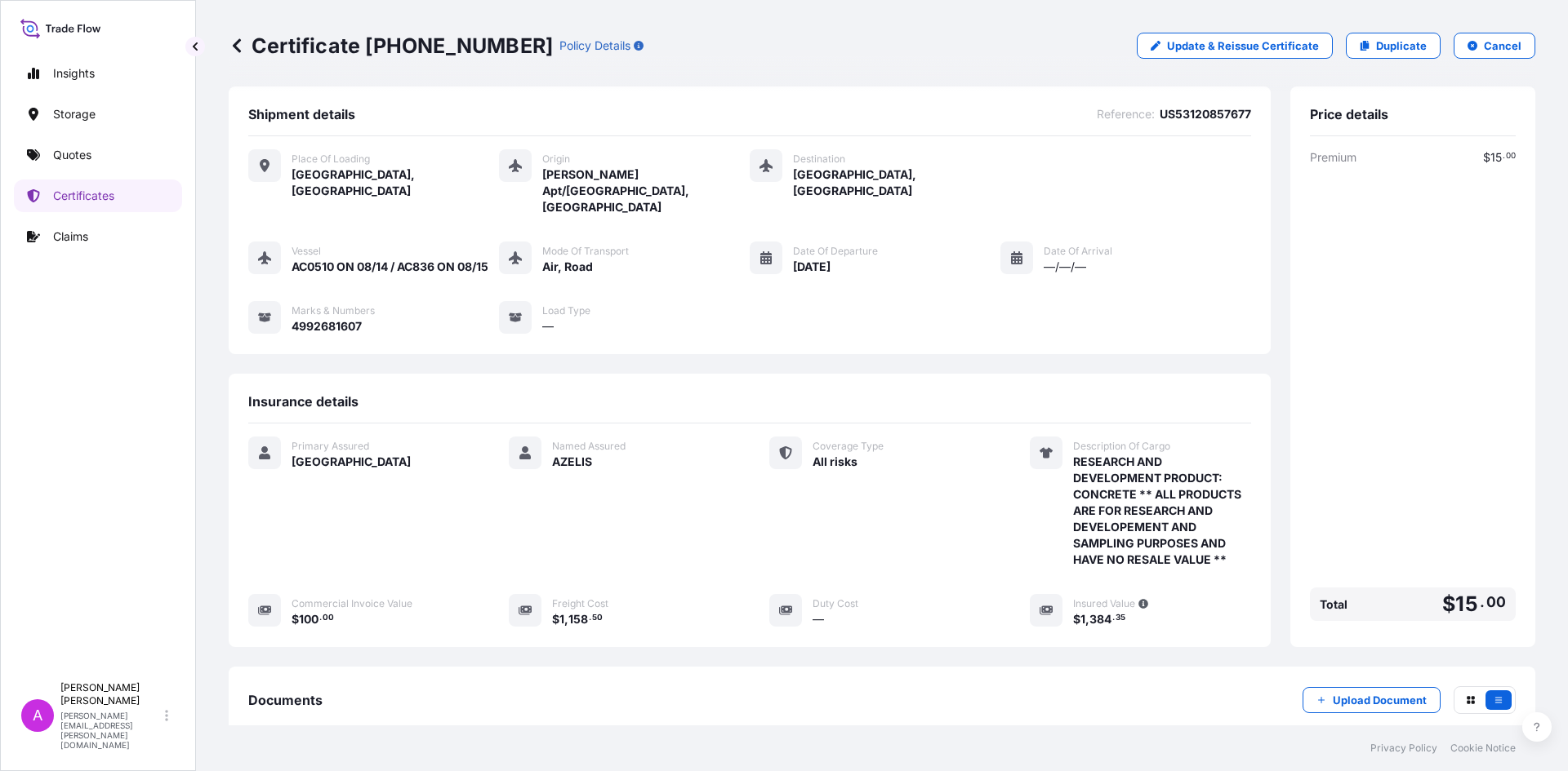
click at [1002, 241] on div at bounding box center [1016, 258] width 32 height 32
click at [1155, 43] on link "Update & Reissue Certificate" at bounding box center [1234, 45] width 196 height 26
select select "Road / Inland"
select select "Air"
select select "31621"
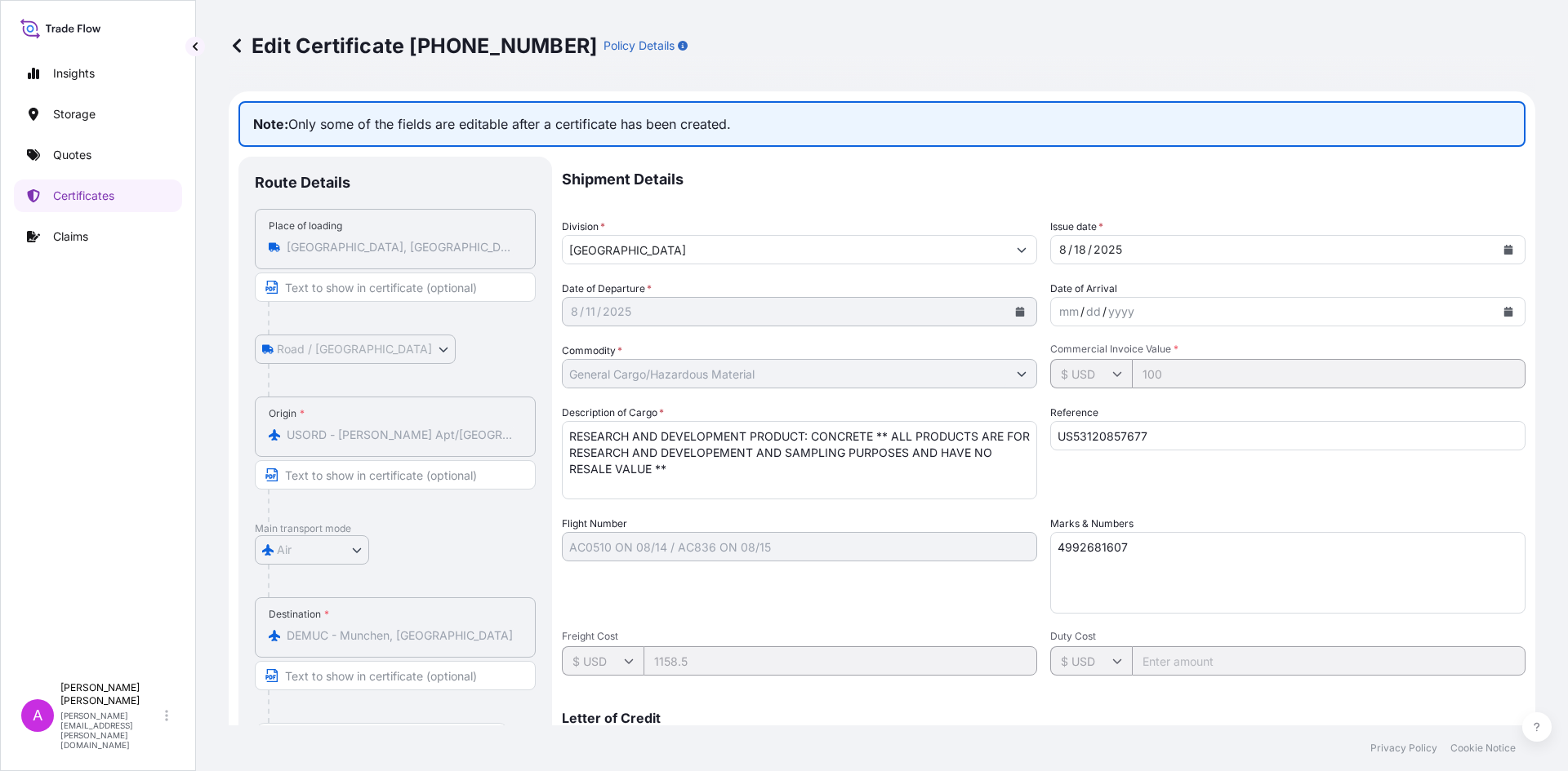
click at [1504, 316] on icon "Calendar" at bounding box center [1508, 311] width 9 height 9
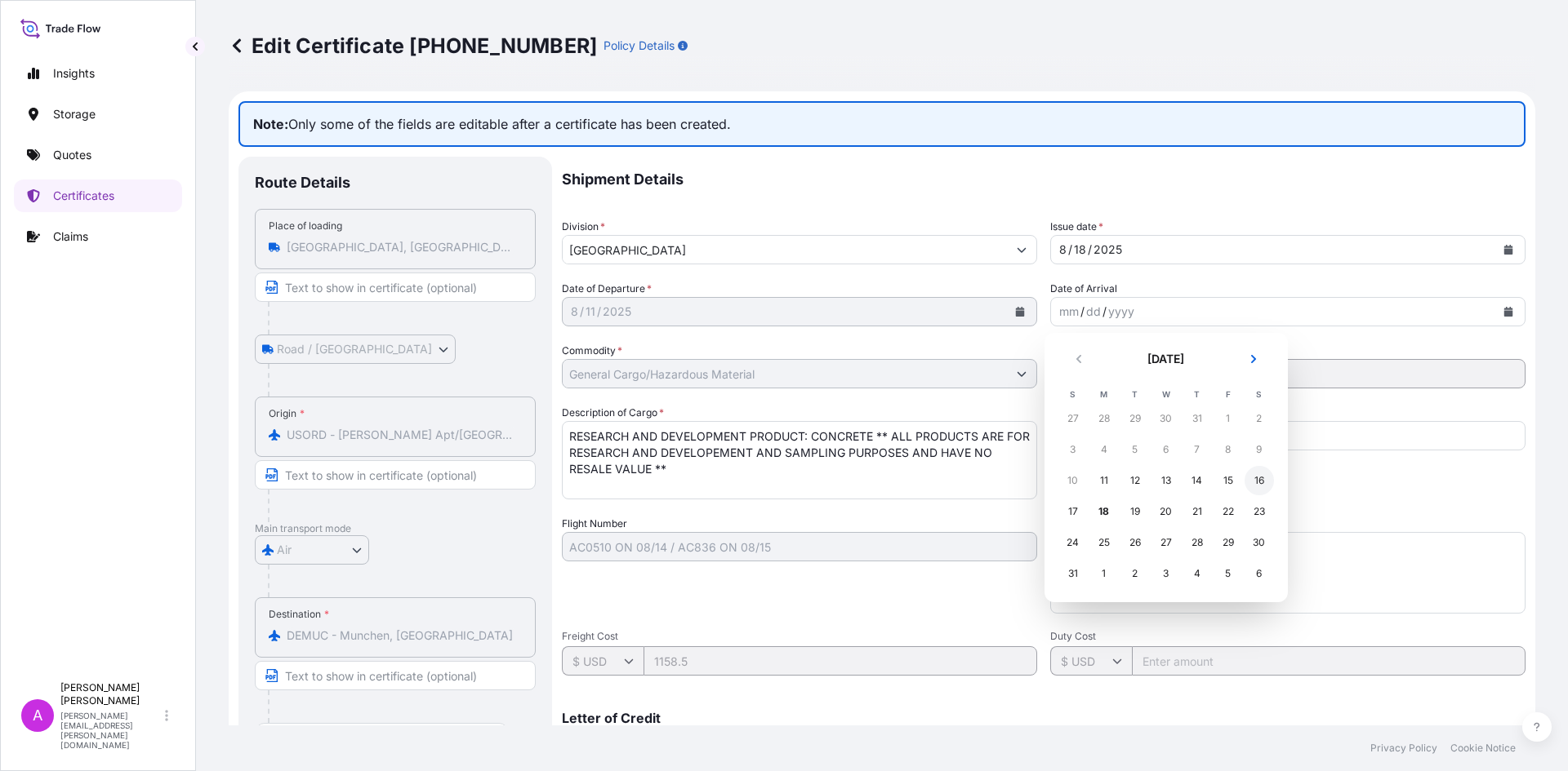
click at [1254, 484] on div "16" at bounding box center [1259, 480] width 29 height 29
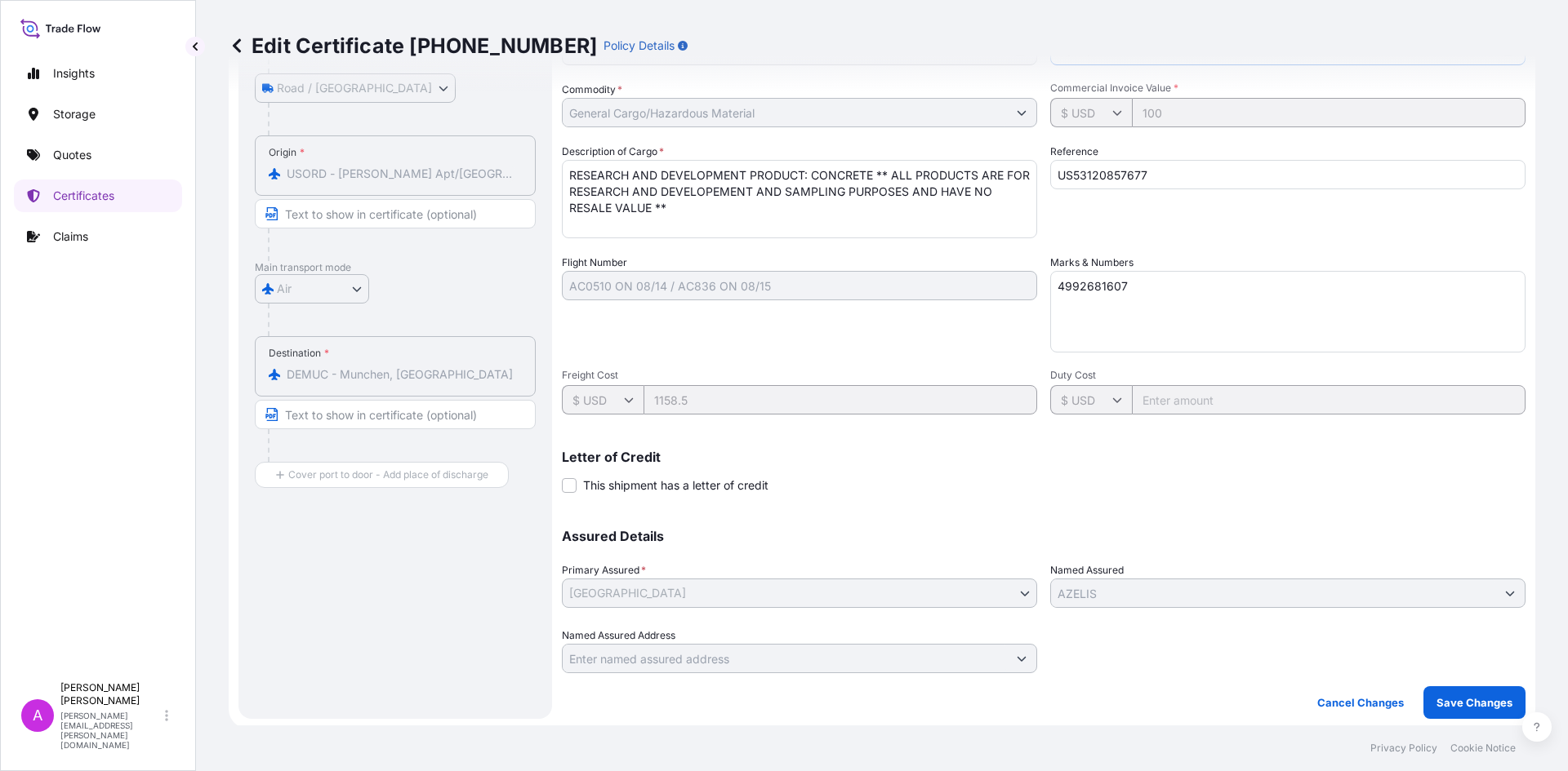
scroll to position [264, 0]
click at [1463, 688] on button "Save Changes" at bounding box center [1474, 699] width 102 height 32
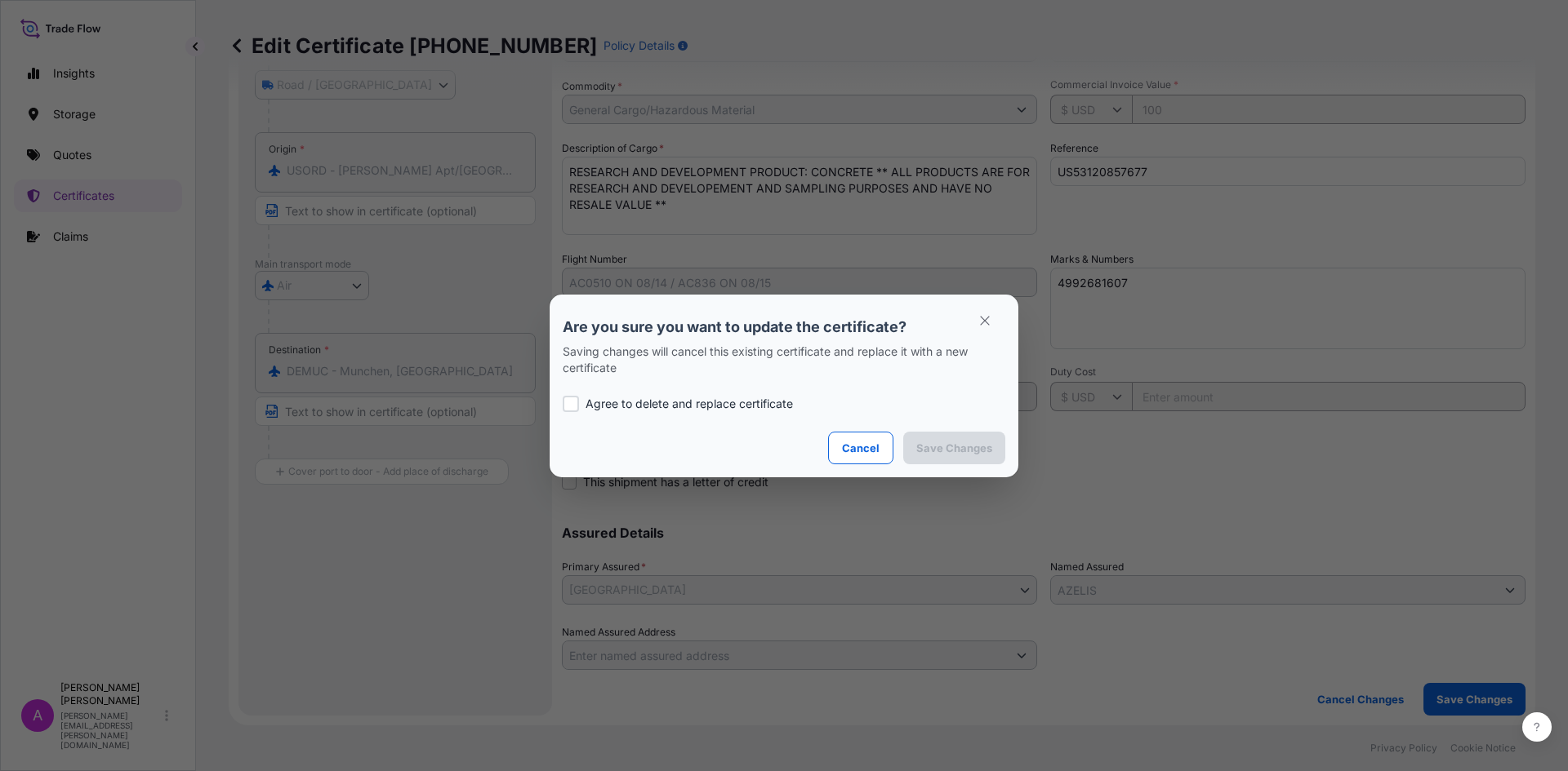
click at [573, 401] on div at bounding box center [570, 403] width 16 height 16
checkbox input "true"
click at [938, 450] on p "Save Changes" at bounding box center [954, 448] width 76 height 16
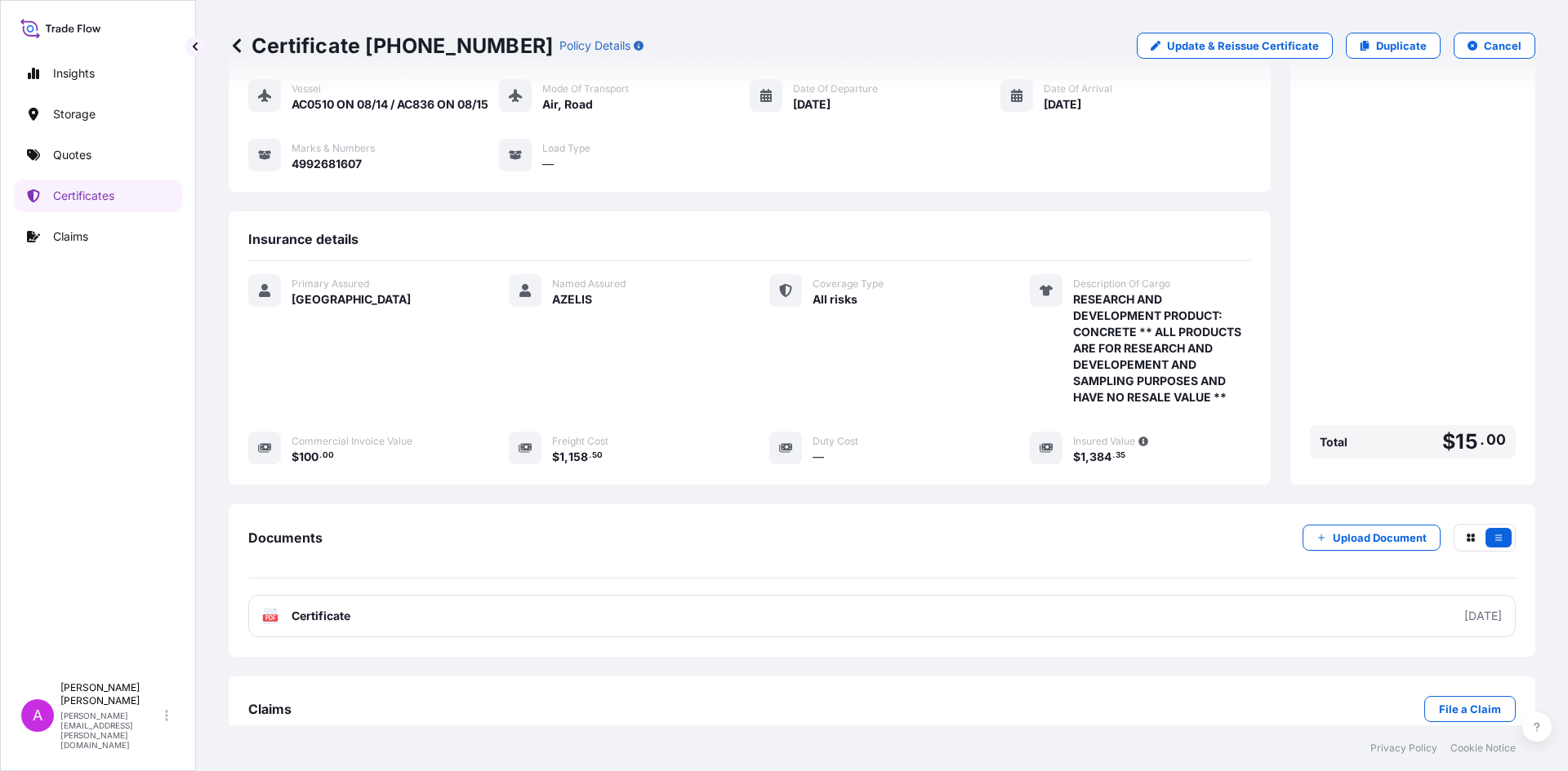
scroll to position [168, 0]
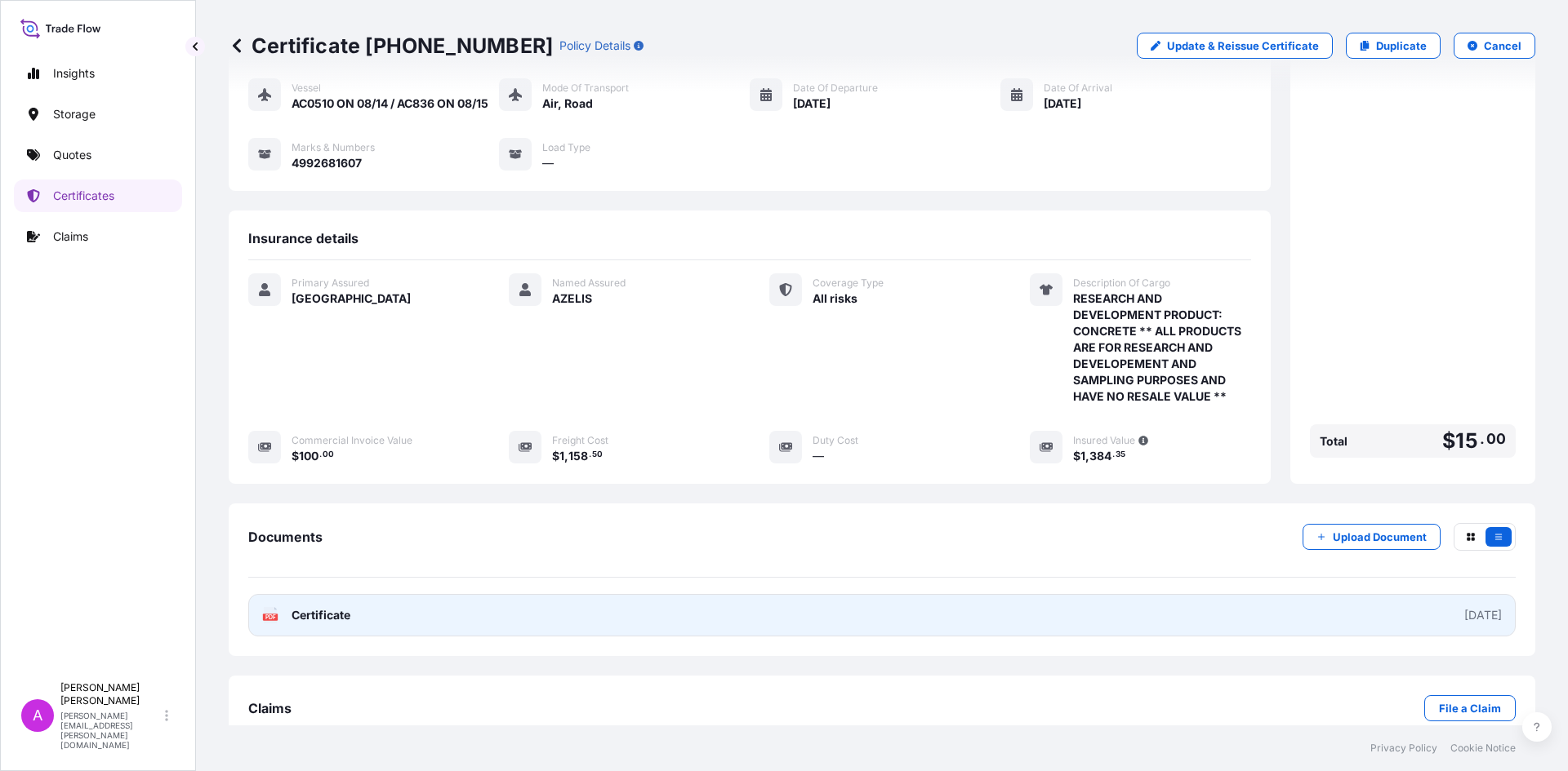
click at [334, 607] on span "Certificate" at bounding box center [321, 615] width 59 height 16
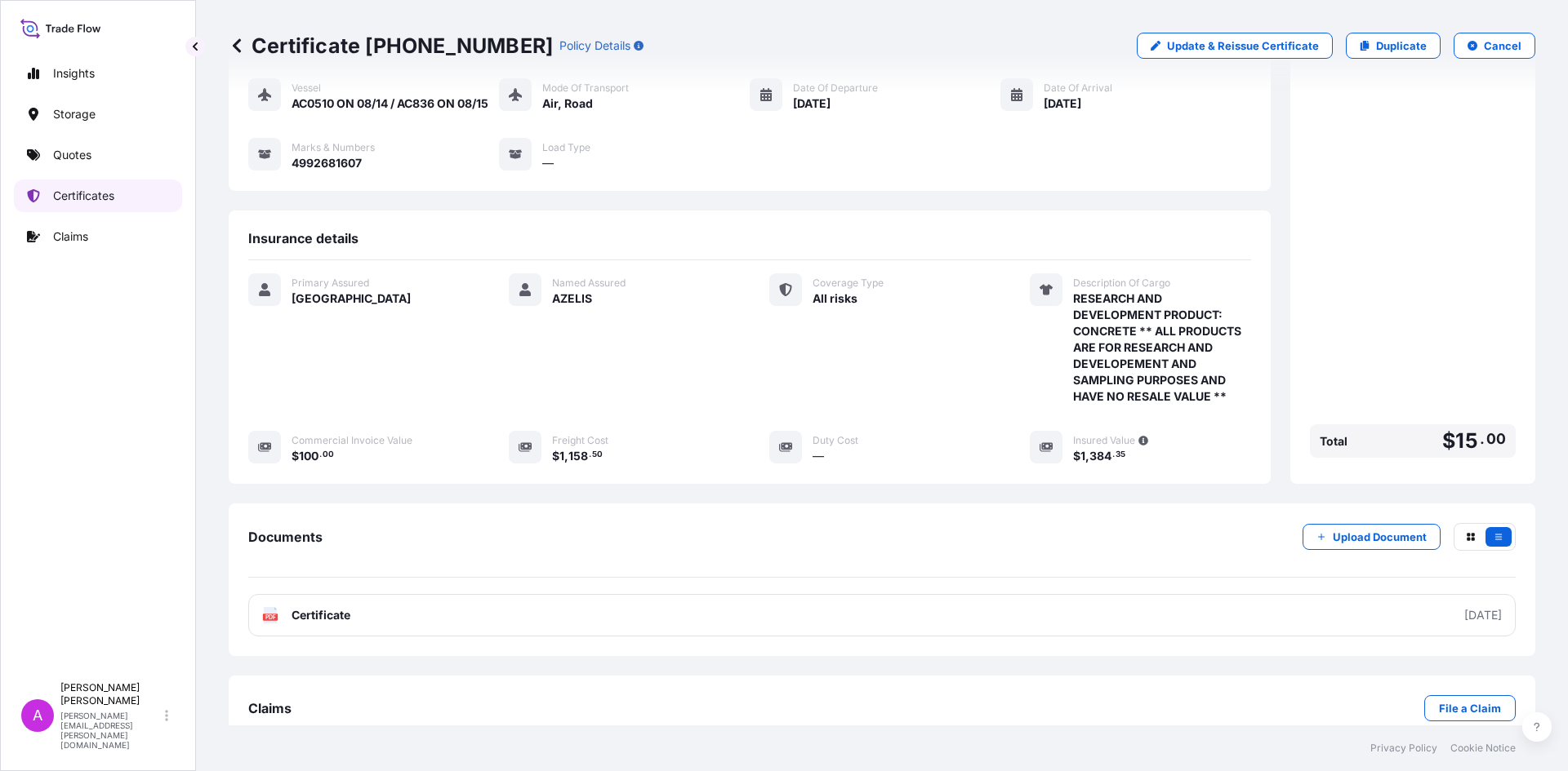
click at [63, 203] on p "Certificates" at bounding box center [84, 195] width 61 height 16
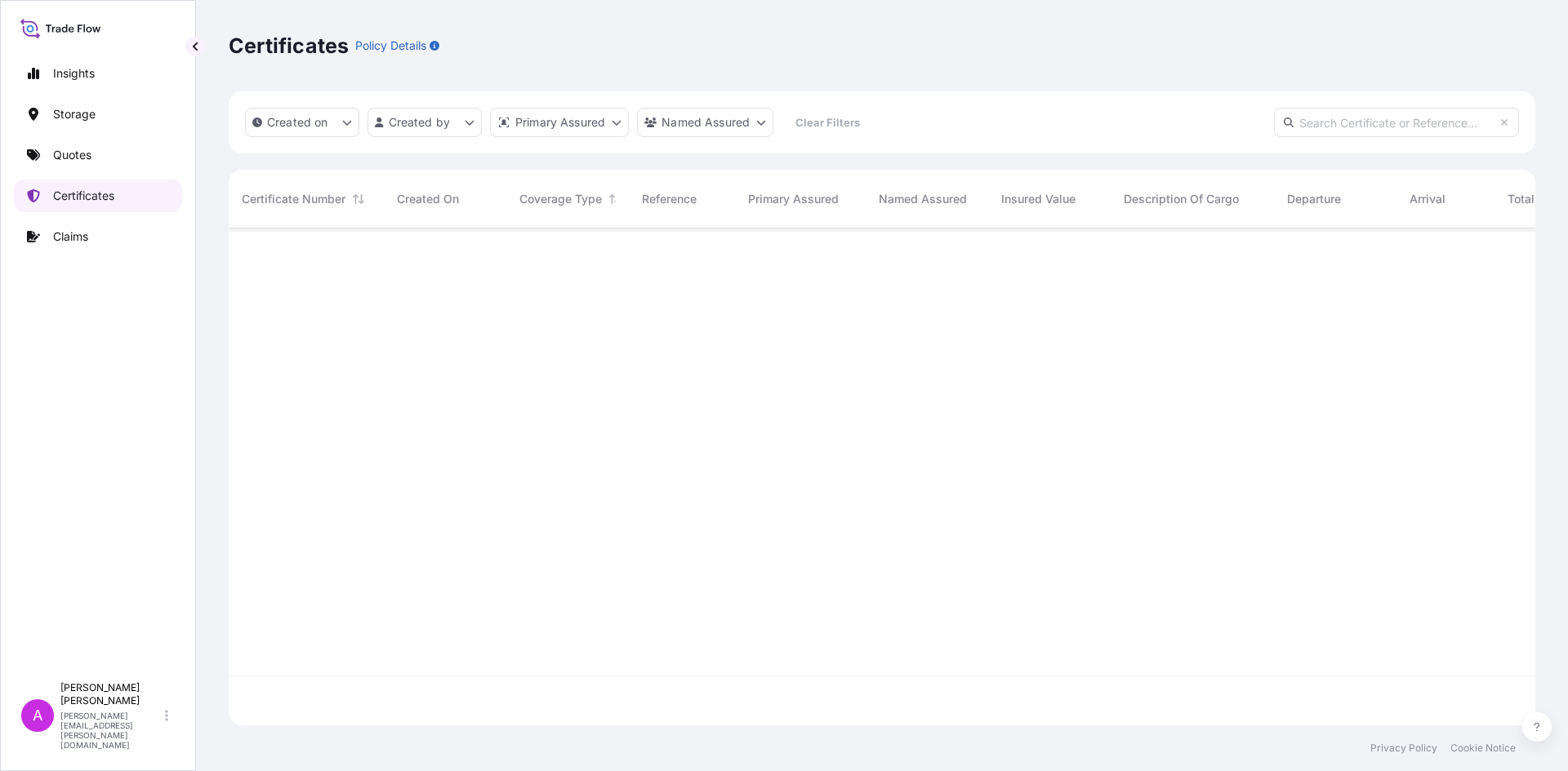
scroll to position [494, 1294]
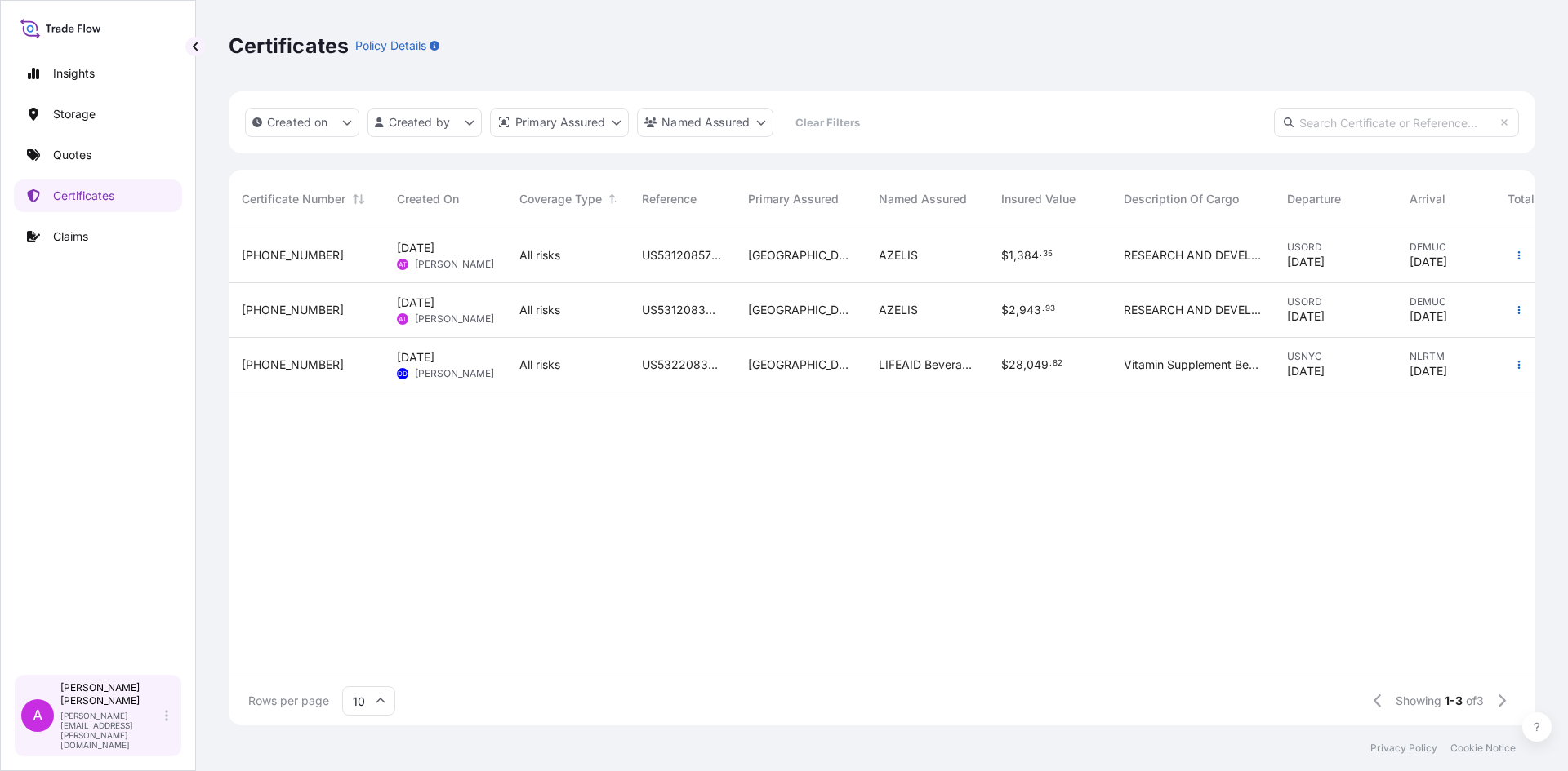
click at [76, 708] on p "Antonio Taylor" at bounding box center [111, 694] width 102 height 26
